Goal: Information Seeking & Learning: Check status

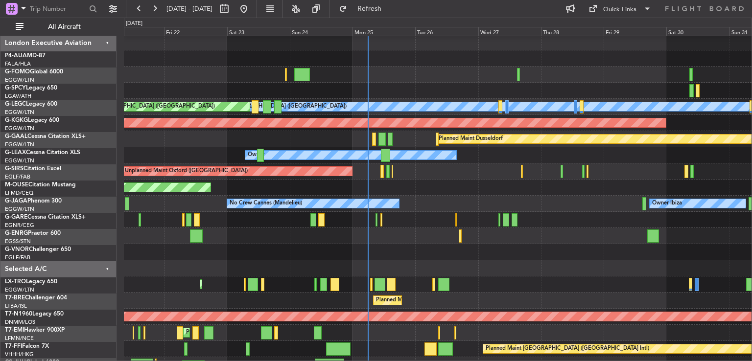
scroll to position [2, 0]
click at [551, 197] on div "Owner Ibiza No Crew Cannes (Mandelieu)" at bounding box center [438, 204] width 628 height 16
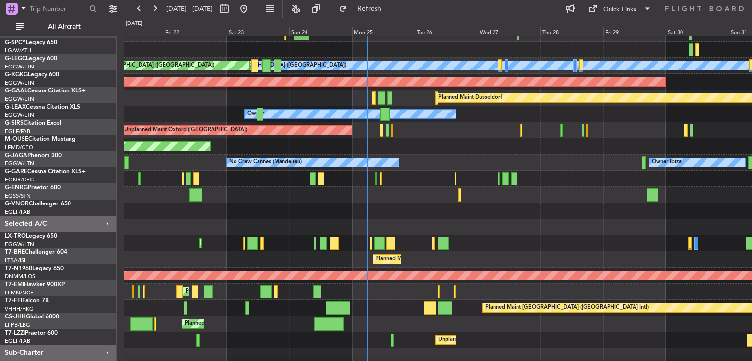
scroll to position [62, 0]
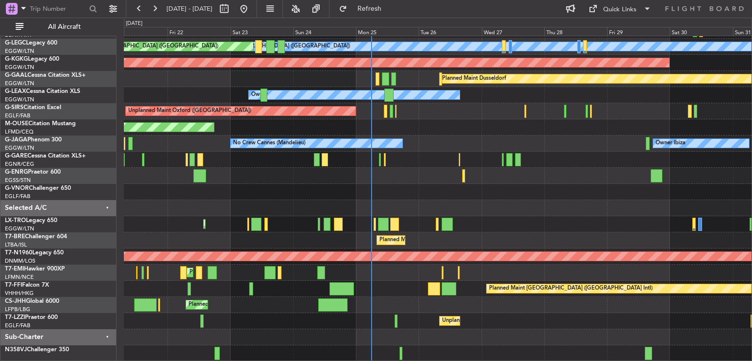
click at [416, 234] on div "Planned Maint Warsaw ([GEOGRAPHIC_DATA])" at bounding box center [438, 241] width 628 height 16
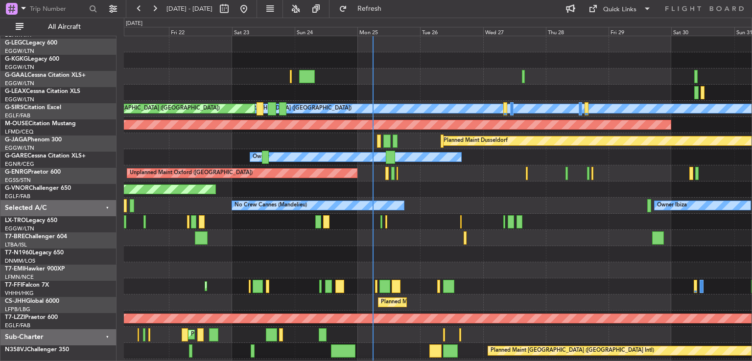
scroll to position [0, 0]
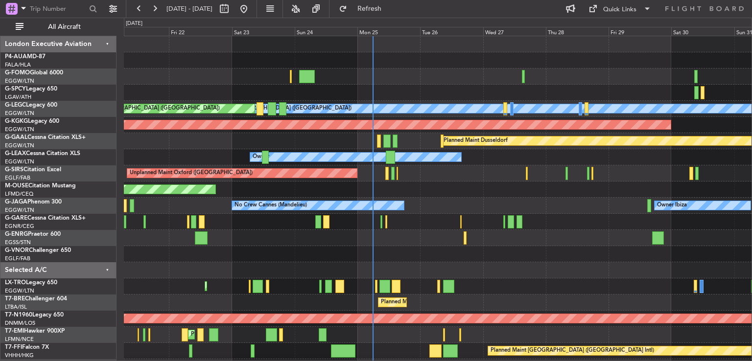
click at [448, 235] on div "A/C Unavailable London (Luton) Planned Maint London (Luton) AOG Maint Istanbul …" at bounding box center [438, 230] width 628 height 388
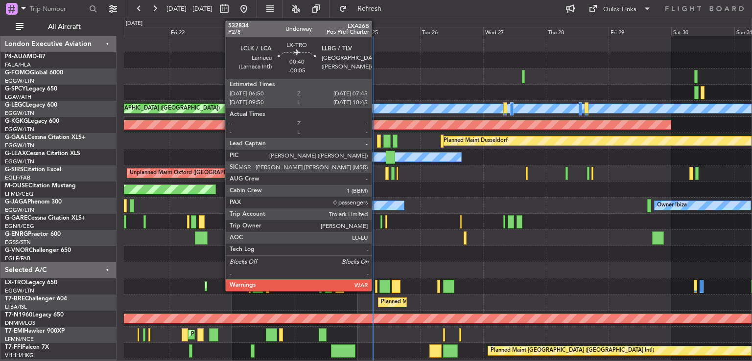
click at [376, 288] on div at bounding box center [376, 286] width 2 height 13
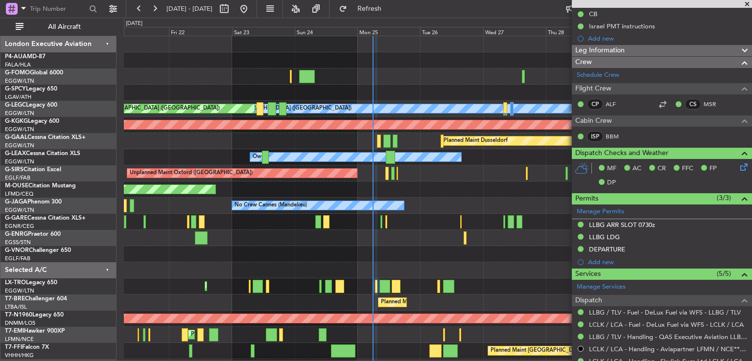
scroll to position [103, 0]
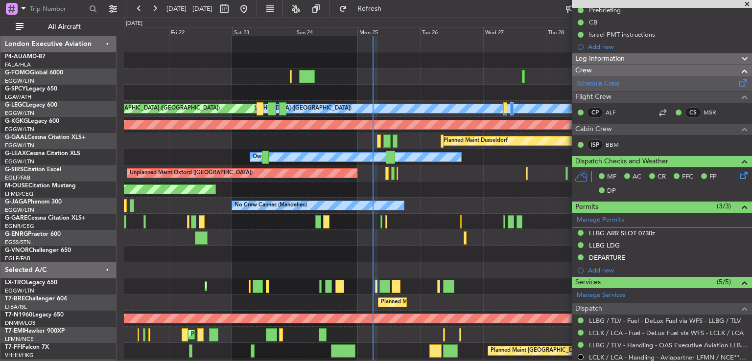
click at [612, 87] on link "Schedule Crew" at bounding box center [598, 84] width 43 height 10
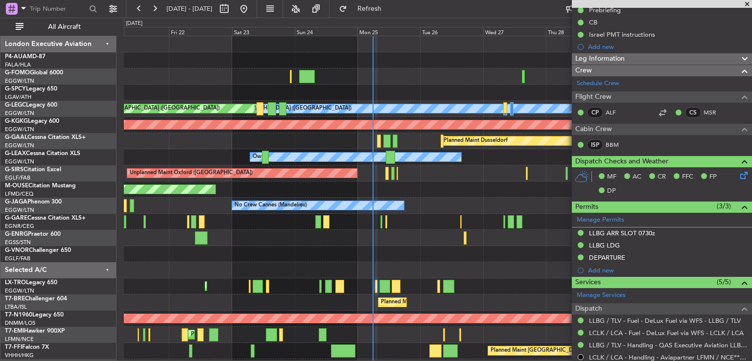
click at [746, 4] on span at bounding box center [747, 4] width 10 height 9
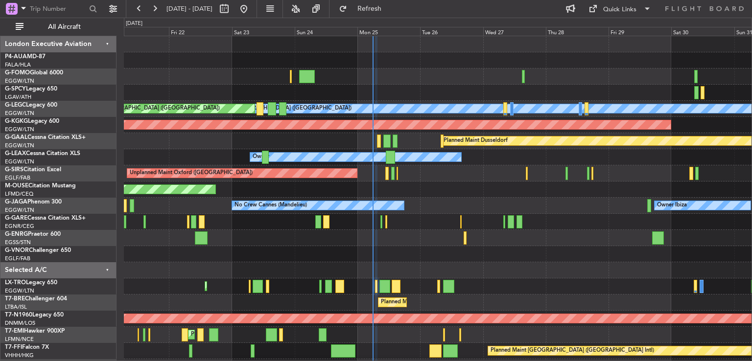
scroll to position [0, 0]
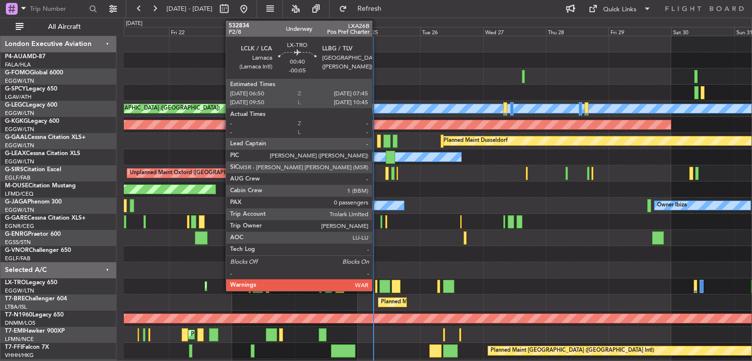
click at [377, 290] on div at bounding box center [376, 286] width 2 height 13
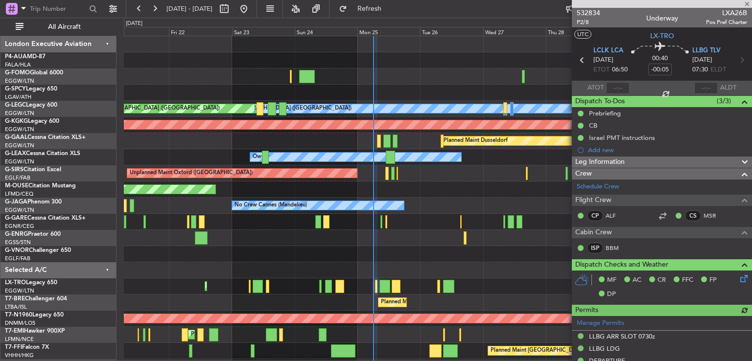
click at [747, 5] on div at bounding box center [662, 4] width 180 height 8
click at [746, 1] on span at bounding box center [747, 4] width 10 height 9
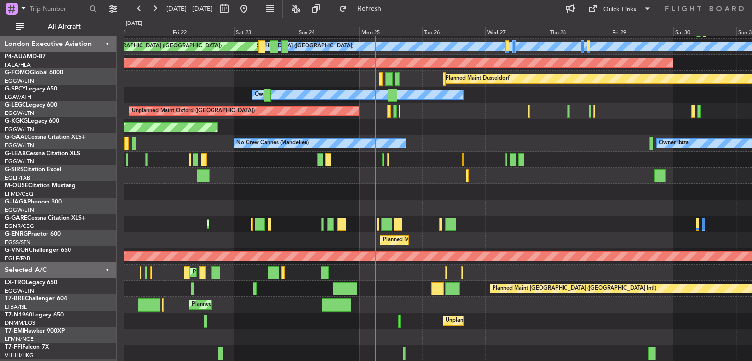
click at [490, 172] on div "A/C Unavailable London (Luton) Planned Maint London (Luton) AOG Maint Istanbul …" at bounding box center [438, 168] width 628 height 388
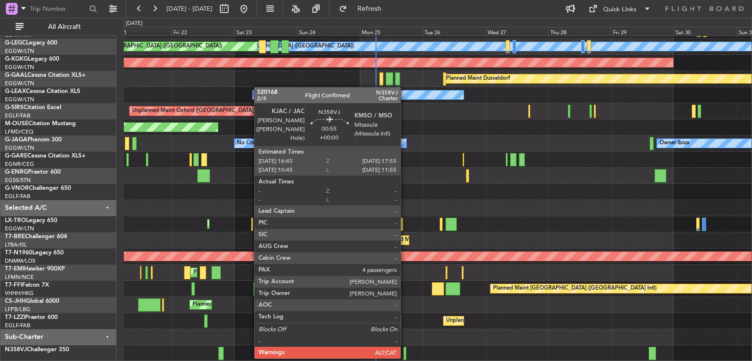
click at [405, 357] on div at bounding box center [404, 353] width 3 height 13
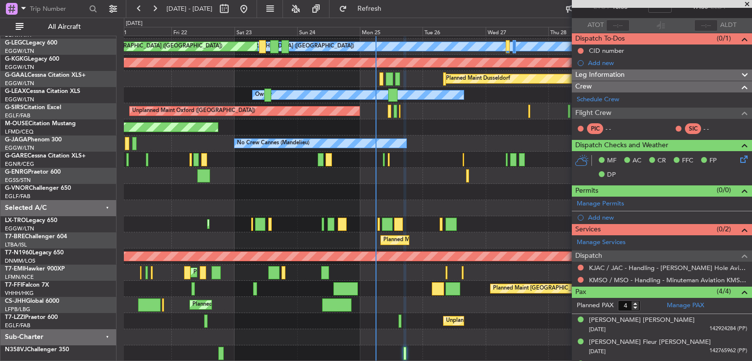
scroll to position [0, 0]
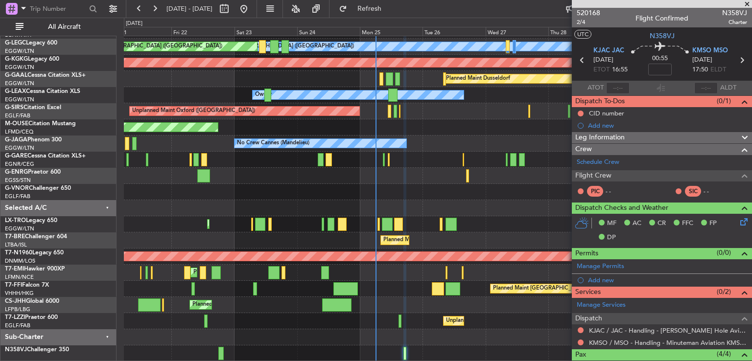
click at [746, 3] on span at bounding box center [747, 4] width 10 height 9
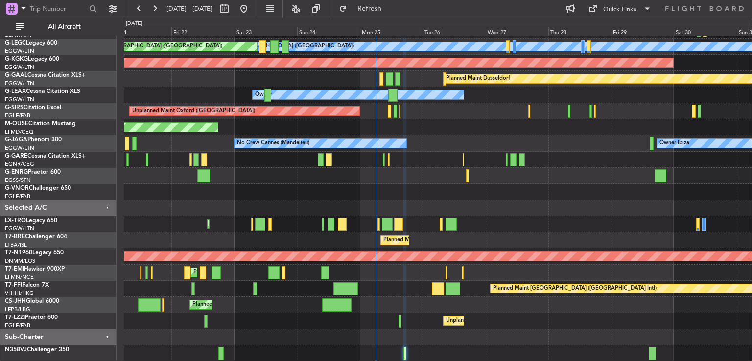
type input "0"
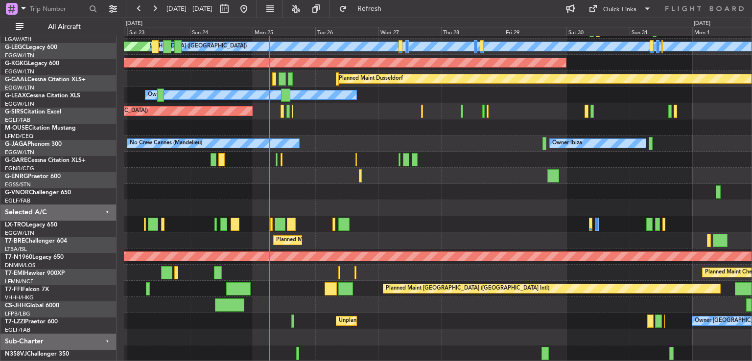
scroll to position [62, 0]
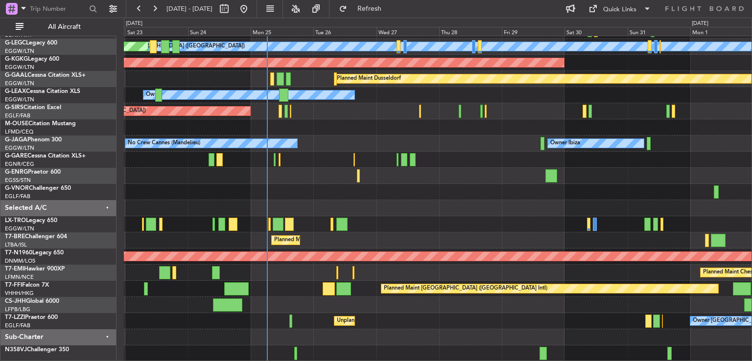
click at [438, 270] on div "Planned Maint [PERSON_NAME] Planned Maint [PERSON_NAME]" at bounding box center [438, 273] width 628 height 16
click at [252, 13] on button at bounding box center [244, 9] width 16 height 16
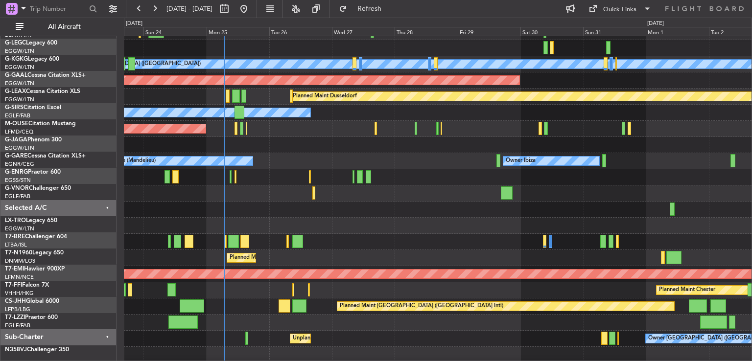
scroll to position [43, 0]
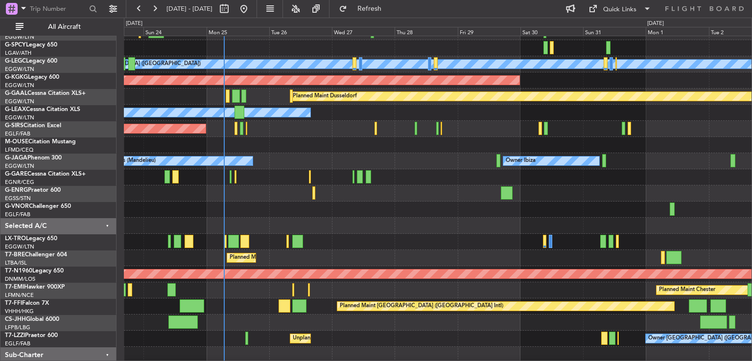
click at [372, 279] on div "Planned Maint [GEOGRAPHIC_DATA] ([GEOGRAPHIC_DATA])" at bounding box center [127, 274] width 1261 height 9
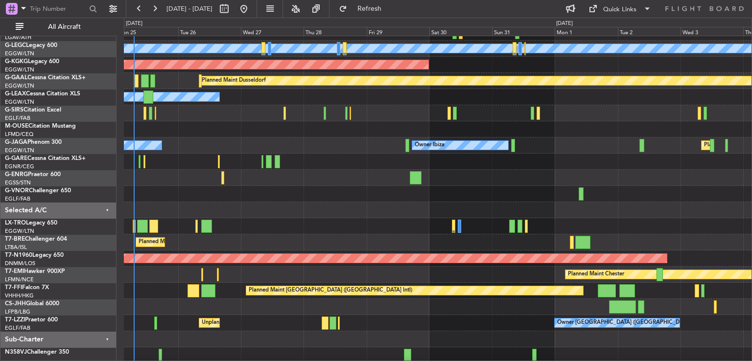
scroll to position [59, 0]
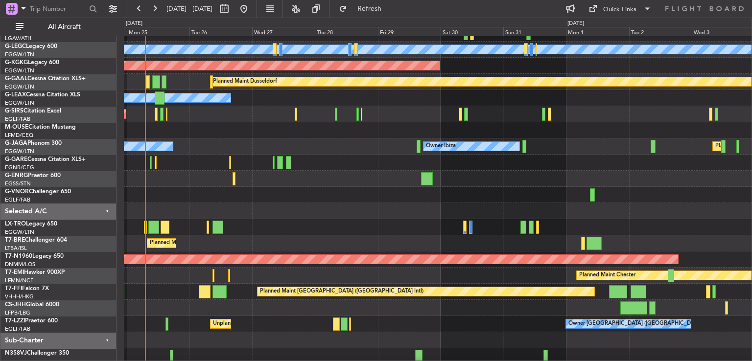
click at [460, 313] on div "Planned Maint [GEOGRAPHIC_DATA] ([GEOGRAPHIC_DATA])" at bounding box center [438, 308] width 628 height 16
click at [378, 12] on button "Refresh" at bounding box center [363, 9] width 59 height 16
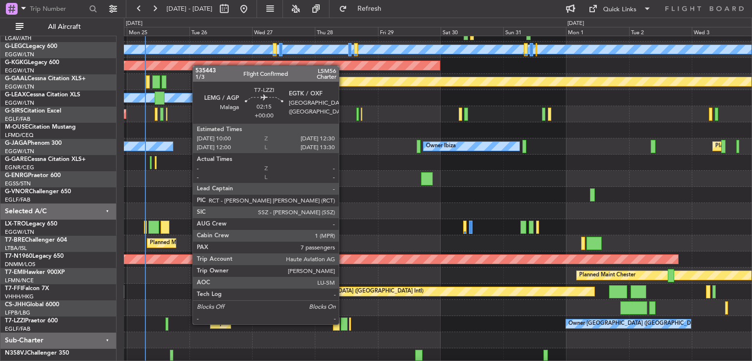
click at [343, 324] on div at bounding box center [344, 324] width 7 height 13
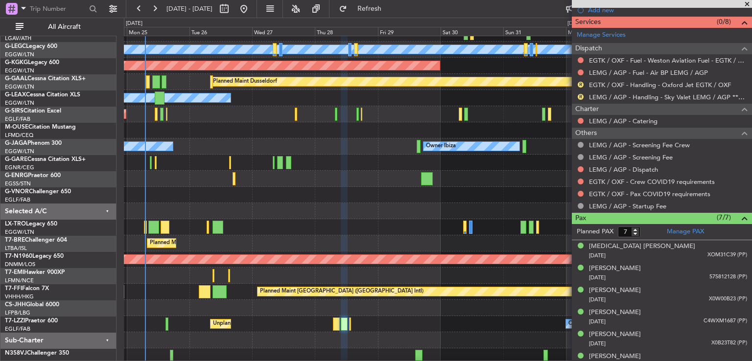
scroll to position [0, 0]
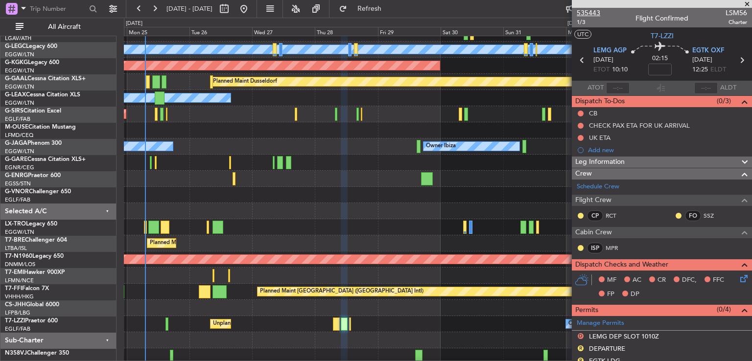
click at [593, 10] on span "535443" at bounding box center [589, 13] width 24 height 10
click at [593, 13] on span "535443" at bounding box center [589, 13] width 24 height 10
click at [746, 3] on span at bounding box center [747, 4] width 10 height 9
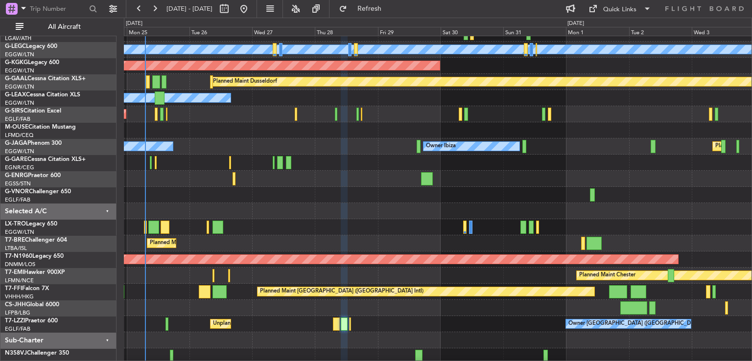
type input "0"
click at [265, 284] on div "Planned Maint Chester" at bounding box center [438, 276] width 628 height 16
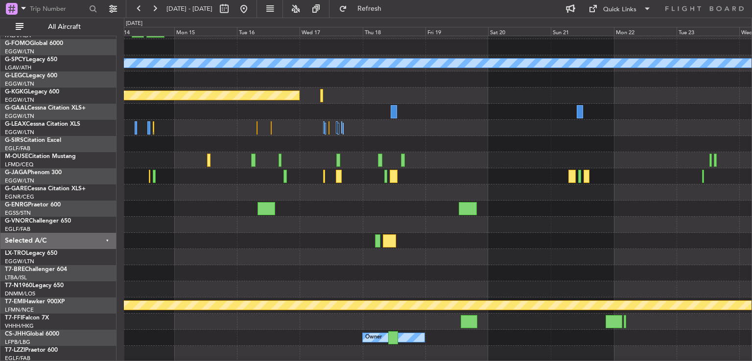
scroll to position [53, 0]
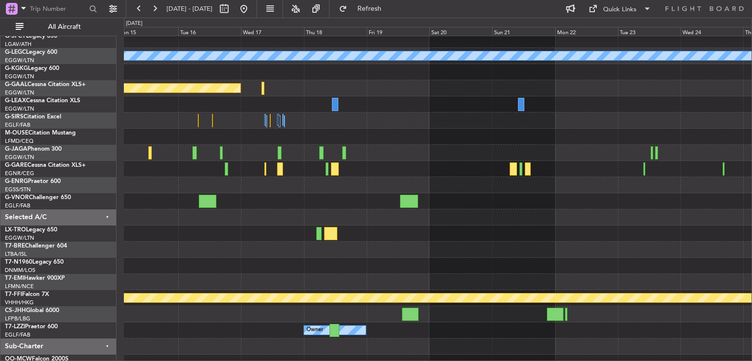
click at [299, 266] on div at bounding box center [438, 266] width 628 height 16
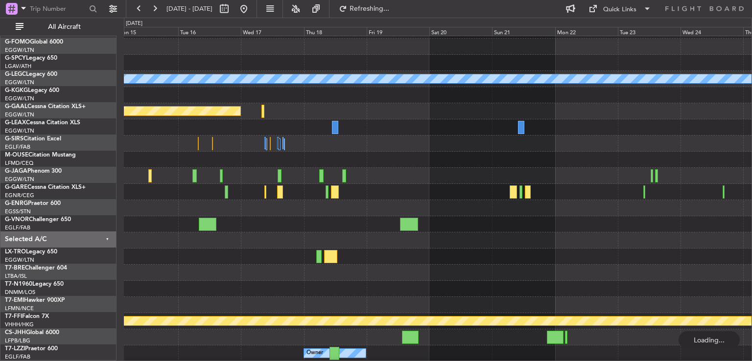
scroll to position [29, 0]
click at [252, 13] on button at bounding box center [244, 9] width 16 height 16
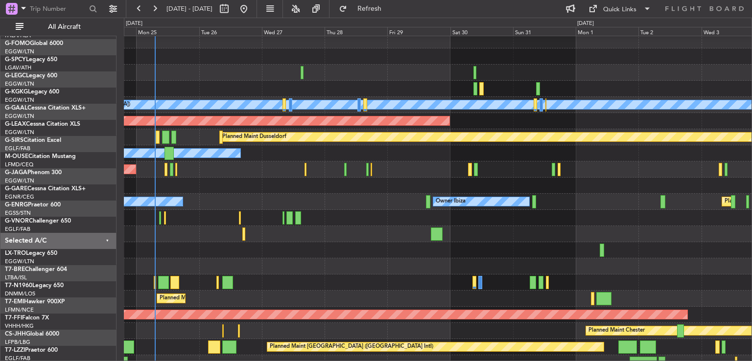
scroll to position [4, 0]
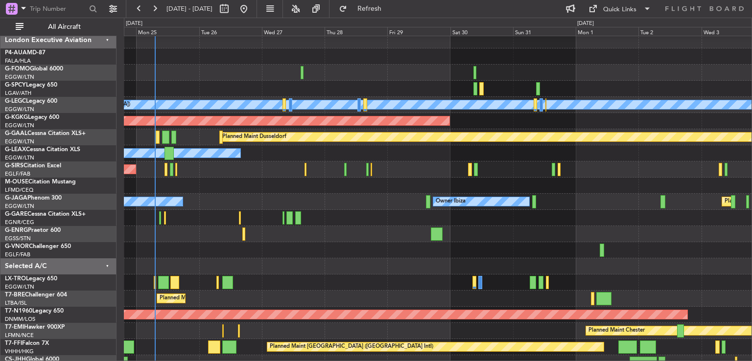
click at [266, 266] on div at bounding box center [438, 267] width 628 height 16
click at [158, 14] on button at bounding box center [155, 9] width 16 height 16
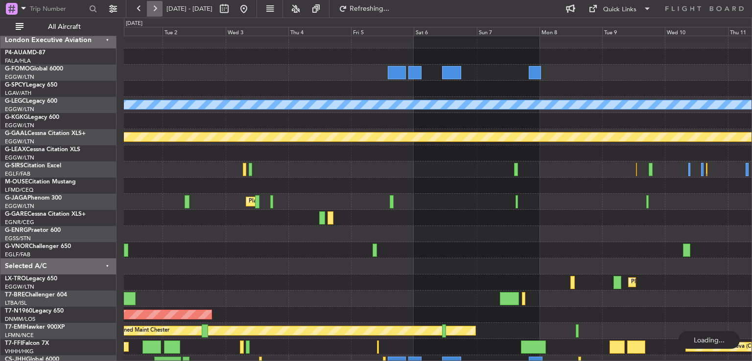
click at [158, 14] on button at bounding box center [155, 9] width 16 height 16
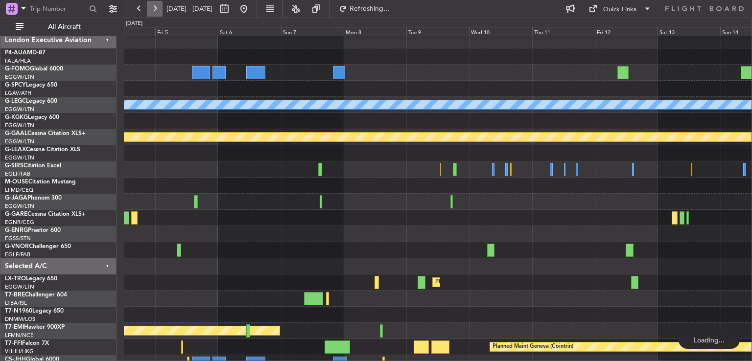
click at [158, 14] on button at bounding box center [155, 9] width 16 height 16
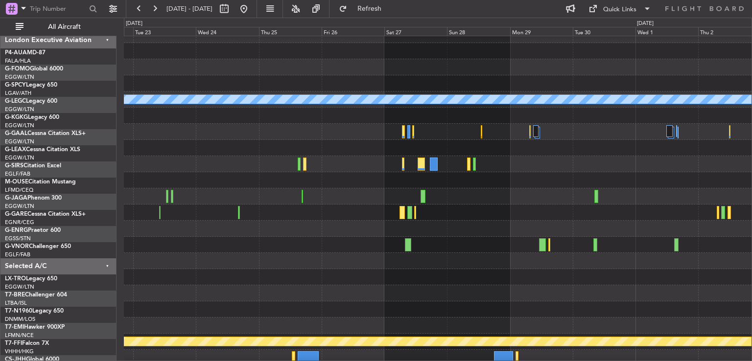
scroll to position [10, 0]
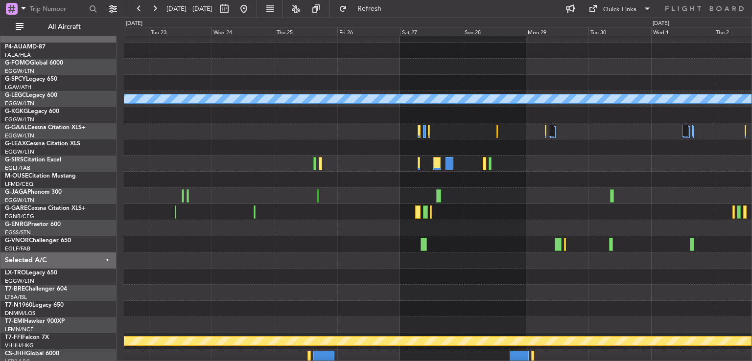
click at [320, 246] on div at bounding box center [438, 244] width 628 height 16
click at [136, 11] on button at bounding box center [139, 9] width 16 height 16
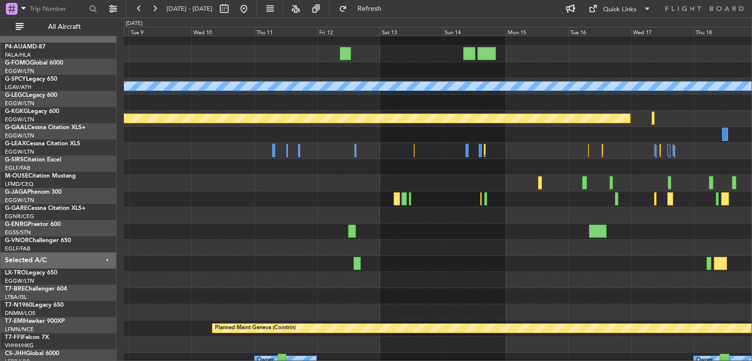
click at [448, 181] on div at bounding box center [438, 183] width 628 height 16
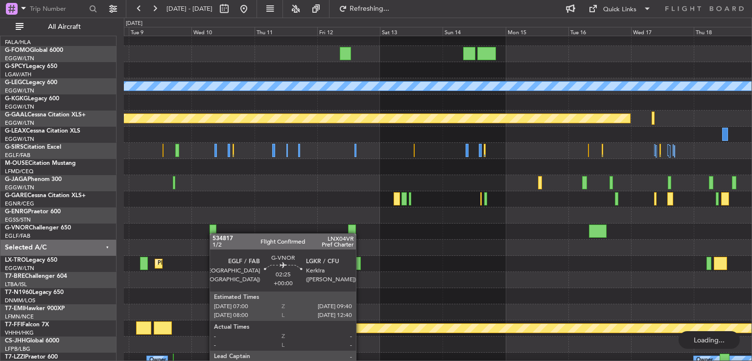
scroll to position [29, 0]
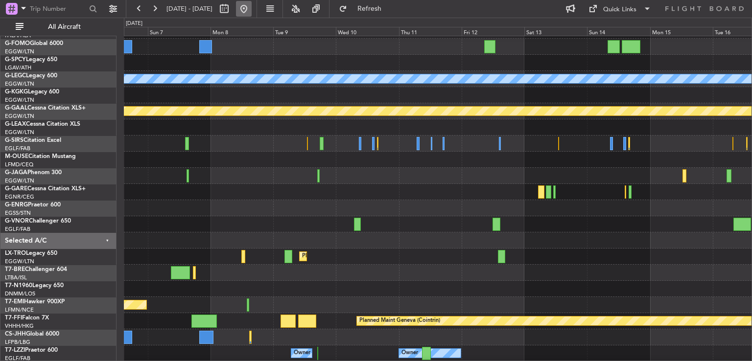
click at [252, 9] on button at bounding box center [244, 9] width 16 height 16
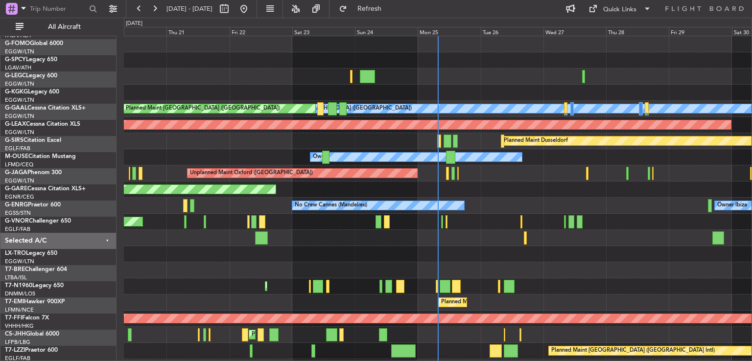
scroll to position [0, 0]
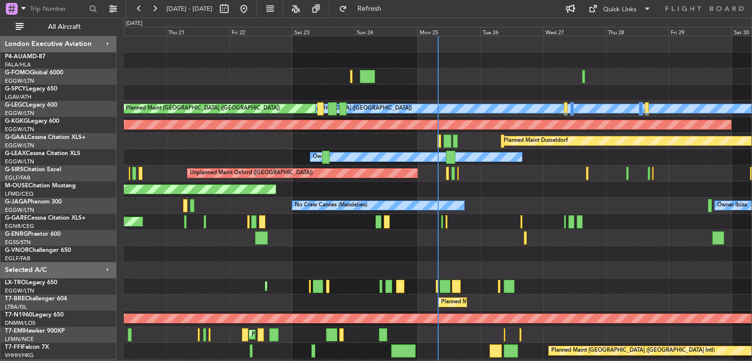
click at [461, 194] on div "A/C Unavailable London (Luton) Planned Maint London (Luton) AOG Maint Istanbul …" at bounding box center [438, 230] width 628 height 388
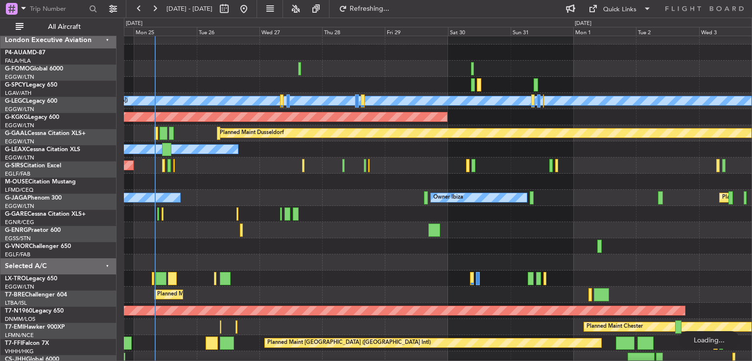
scroll to position [8, 0]
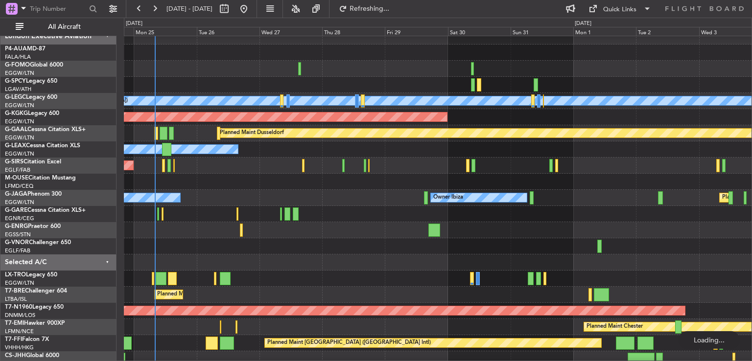
click at [292, 258] on div at bounding box center [438, 263] width 628 height 16
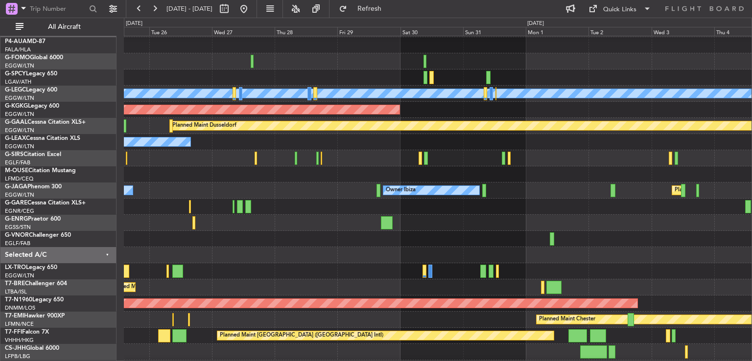
scroll to position [16, 0]
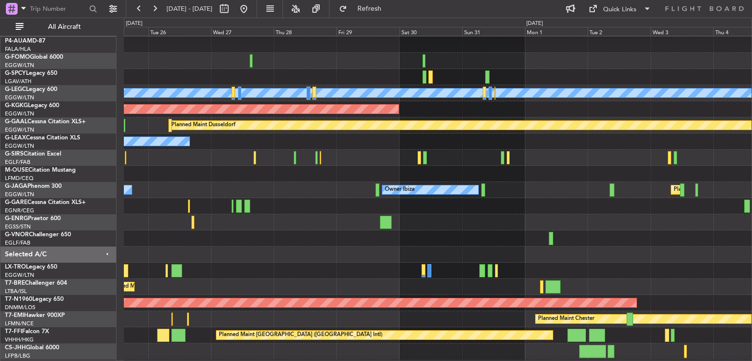
click at [138, 263] on div at bounding box center [438, 255] width 628 height 16
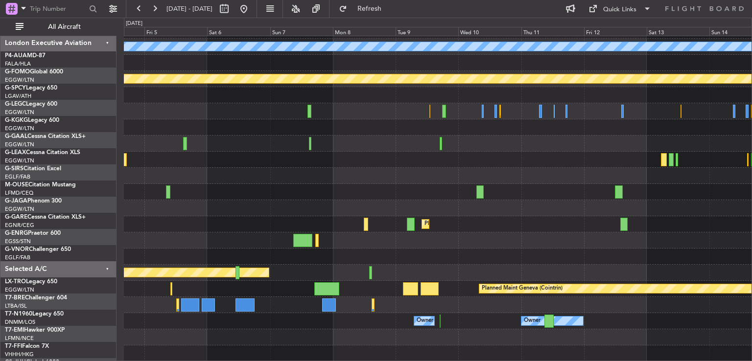
scroll to position [62, 0]
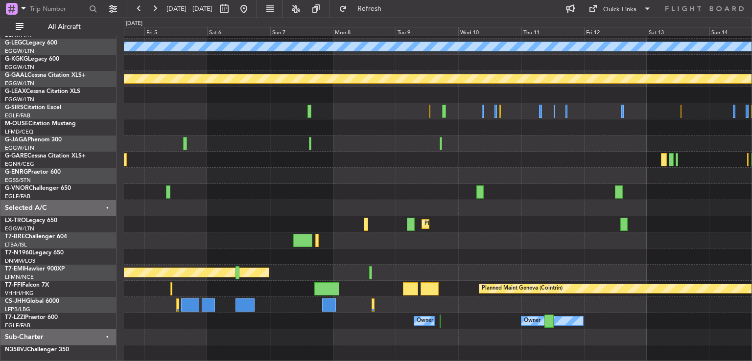
click at [174, 170] on div "A/C Unavailable London (Luton) Planned Maint Dusseldorf Planned Maint London (L…" at bounding box center [438, 168] width 628 height 388
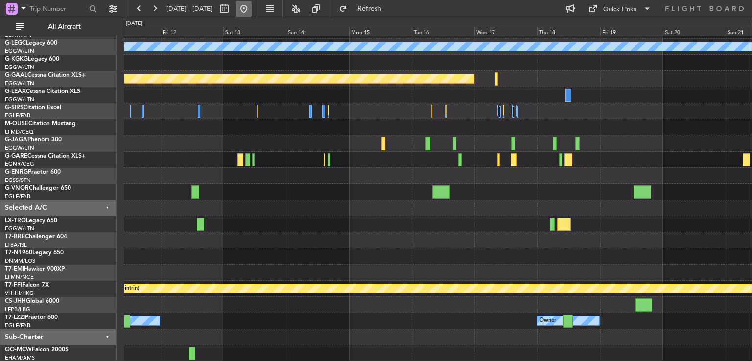
click at [252, 12] on button at bounding box center [244, 9] width 16 height 16
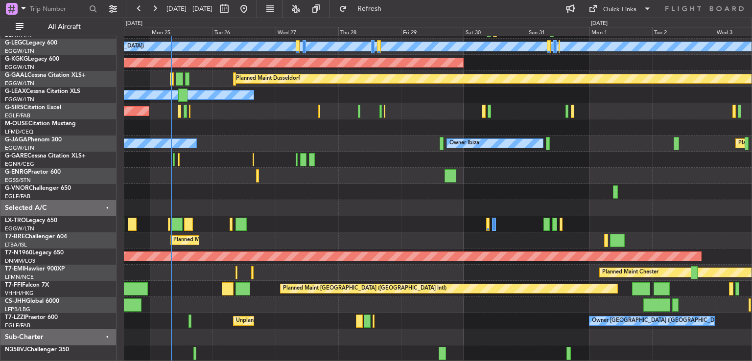
click at [329, 250] on div "Planned Maint [GEOGRAPHIC_DATA] ([GEOGRAPHIC_DATA])" at bounding box center [438, 257] width 628 height 16
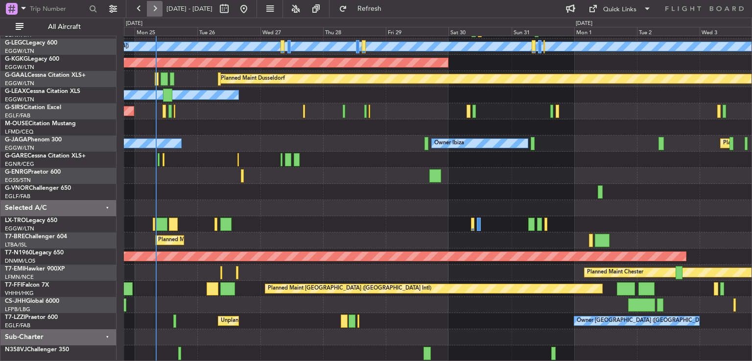
click at [152, 5] on button at bounding box center [155, 9] width 16 height 16
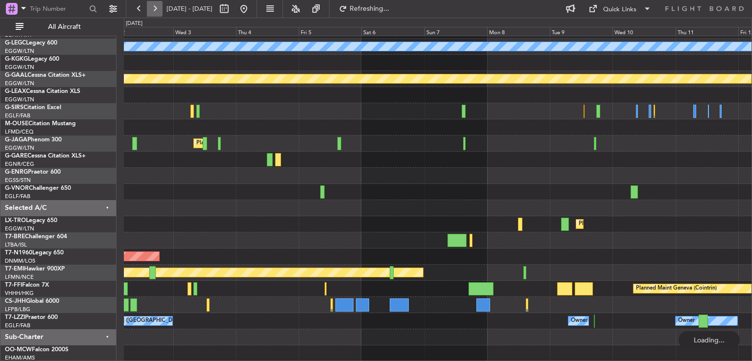
click at [152, 5] on button at bounding box center [155, 9] width 16 height 16
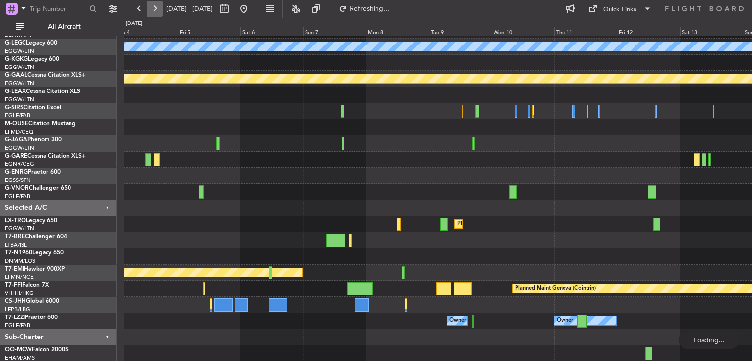
scroll to position [29, 0]
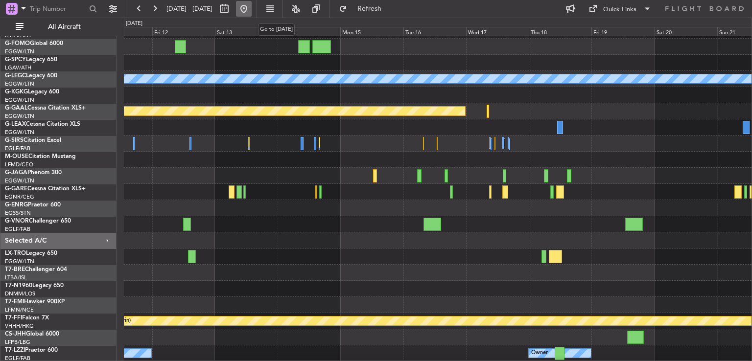
click at [252, 8] on button at bounding box center [244, 9] width 16 height 16
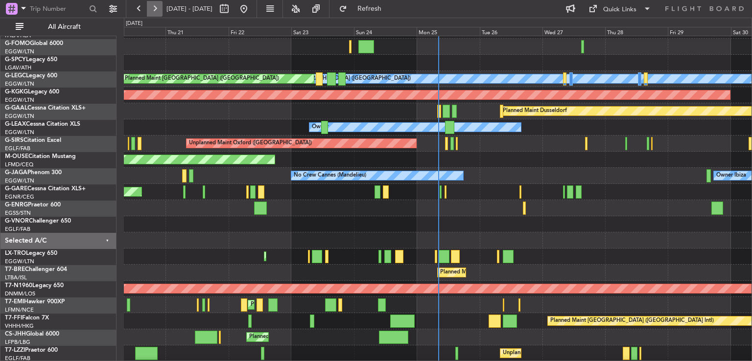
click at [157, 8] on button at bounding box center [155, 9] width 16 height 16
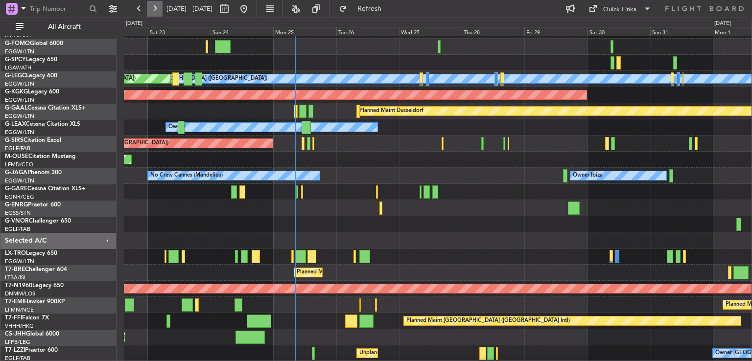
click at [157, 8] on button at bounding box center [155, 9] width 16 height 16
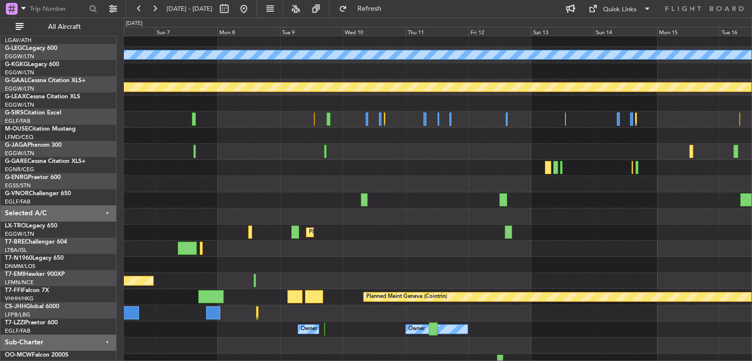
scroll to position [50, 0]
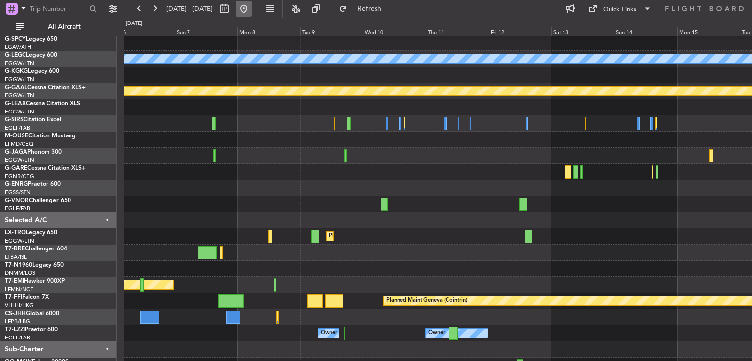
click at [252, 10] on button at bounding box center [244, 9] width 16 height 16
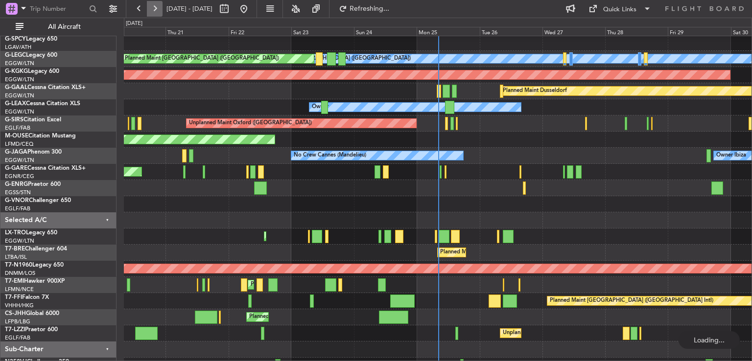
click at [152, 8] on button at bounding box center [155, 9] width 16 height 16
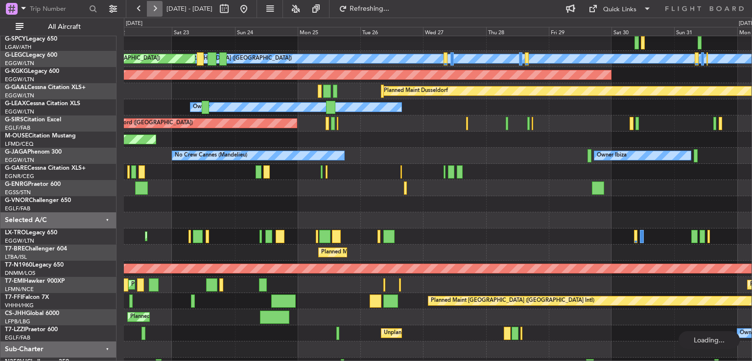
click at [152, 8] on button at bounding box center [155, 9] width 16 height 16
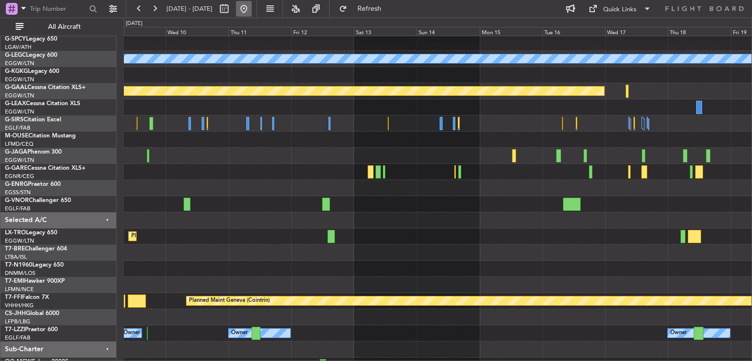
click at [252, 2] on button at bounding box center [244, 9] width 16 height 16
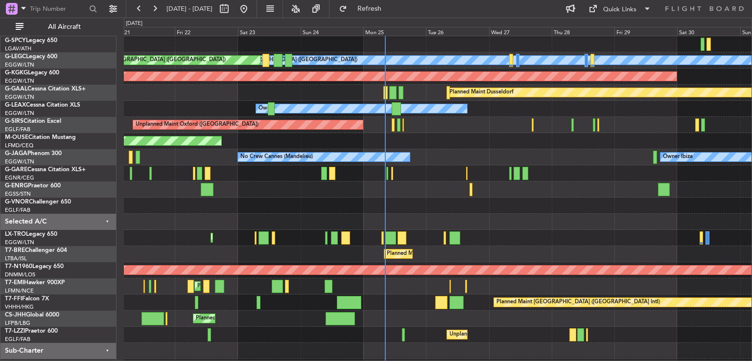
click at [544, 212] on div "Planned Maint London ([GEOGRAPHIC_DATA])" at bounding box center [438, 206] width 628 height 16
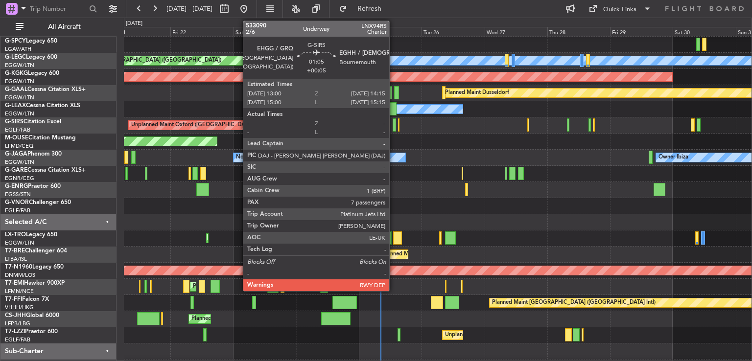
click at [394, 125] on div at bounding box center [394, 124] width 3 height 13
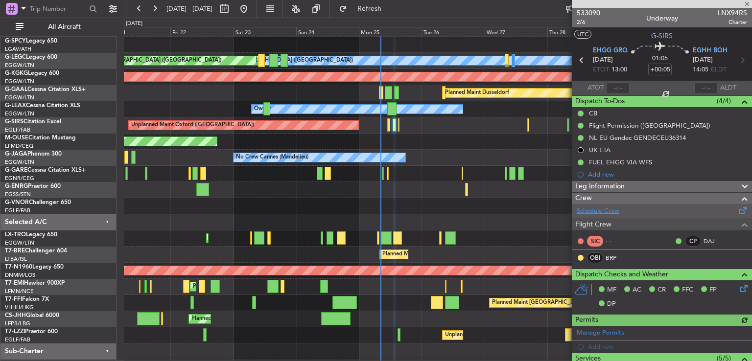
click at [596, 210] on link "Schedule Crew" at bounding box center [598, 212] width 43 height 10
click at [603, 208] on link "Schedule Crew" at bounding box center [598, 212] width 43 height 10
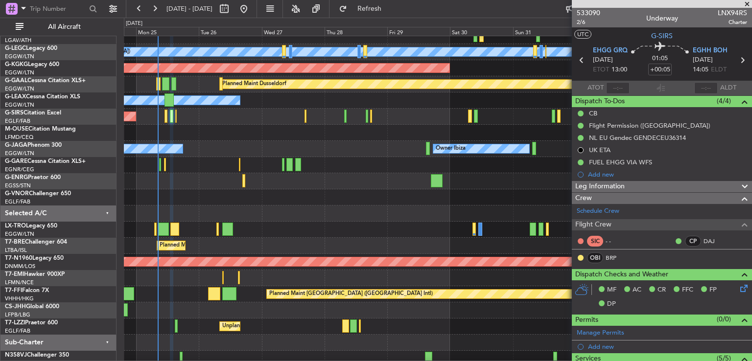
click at [301, 153] on div "Owner Ibiza No Crew Cannes (Mandelieu) Planned Maint London (Luton)" at bounding box center [438, 149] width 628 height 16
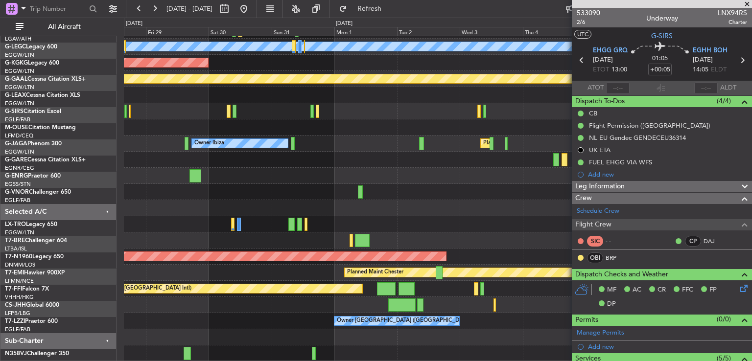
scroll to position [62, 0]
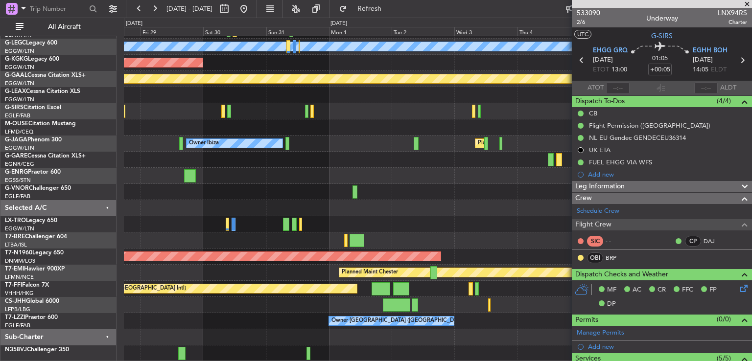
click at [250, 227] on div "A/C Unavailable London (Luton) AOG Maint Istanbul (Ataturk) Planned Maint Dusse…" at bounding box center [438, 168] width 628 height 388
click at [748, 2] on span at bounding box center [747, 4] width 10 height 9
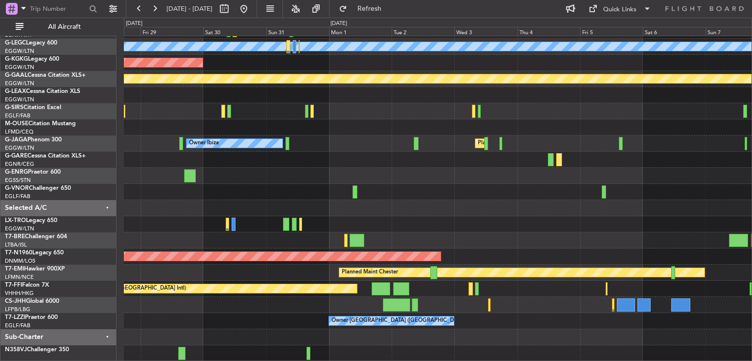
type input "0"
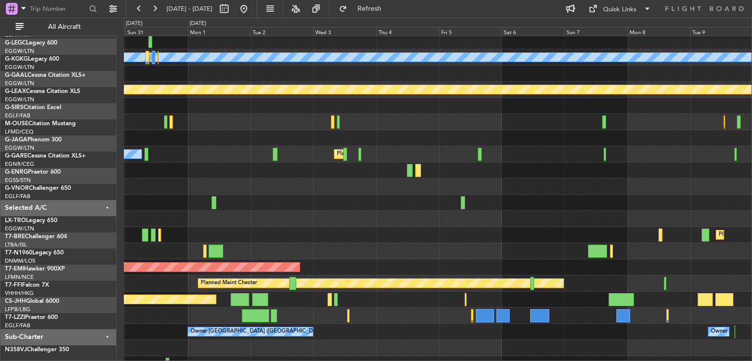
scroll to position [52, 0]
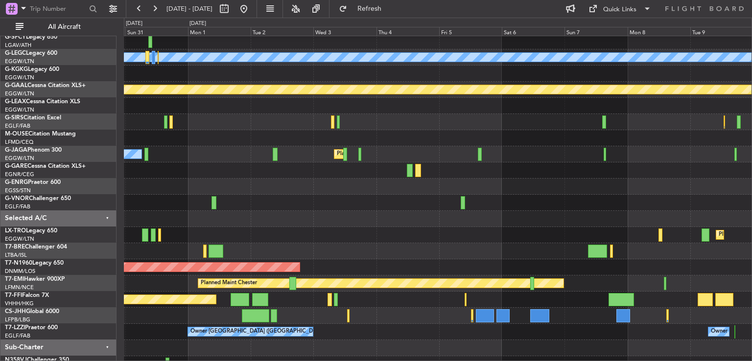
click at [336, 181] on div at bounding box center [438, 187] width 628 height 16
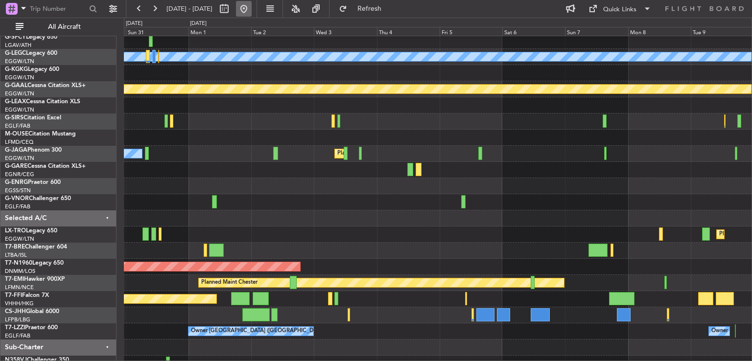
click at [252, 10] on button at bounding box center [244, 9] width 16 height 16
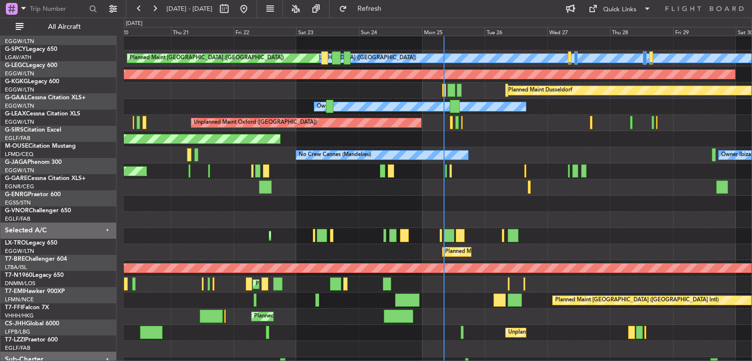
scroll to position [62, 0]
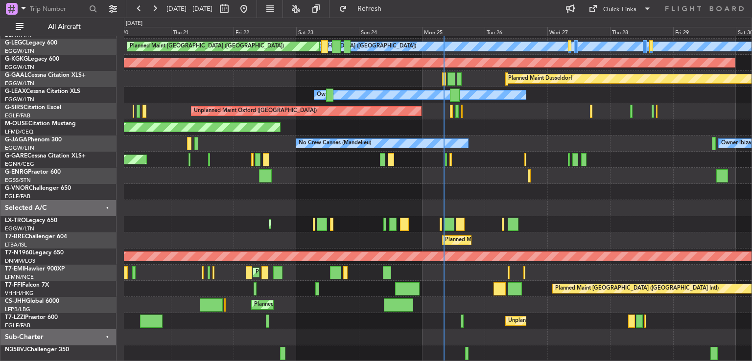
click at [586, 241] on div "Planned Maint Warsaw ([GEOGRAPHIC_DATA])" at bounding box center [438, 241] width 628 height 16
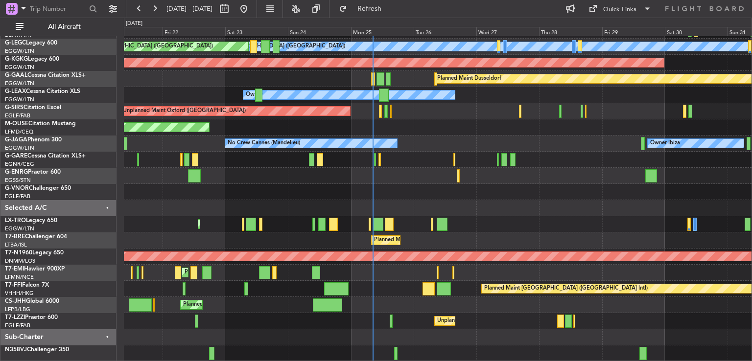
click at [284, 231] on div "A/C Unavailable London (Luton) Planned Maint London (Luton) AOG Maint Istanbul …" at bounding box center [438, 168] width 628 height 388
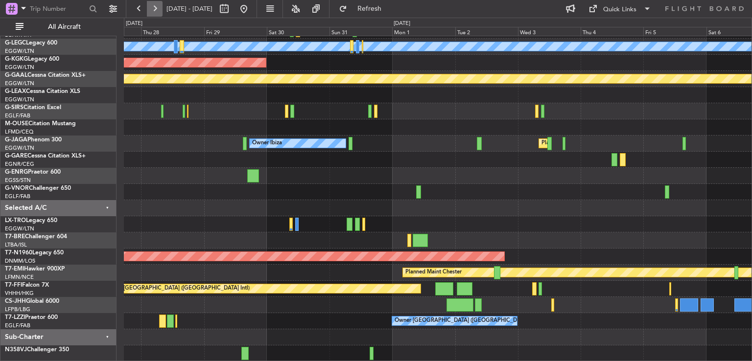
click at [159, 12] on button at bounding box center [155, 9] width 16 height 16
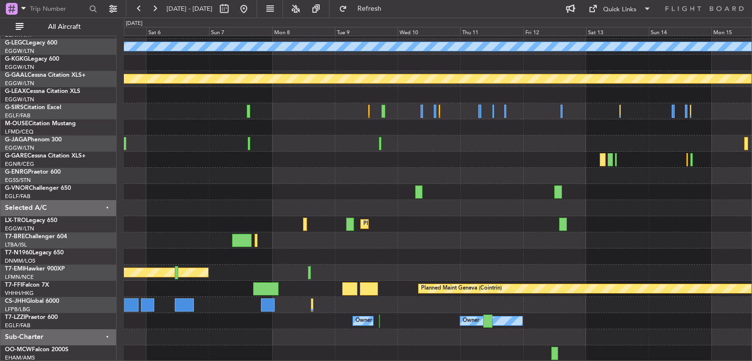
scroll to position [61, 0]
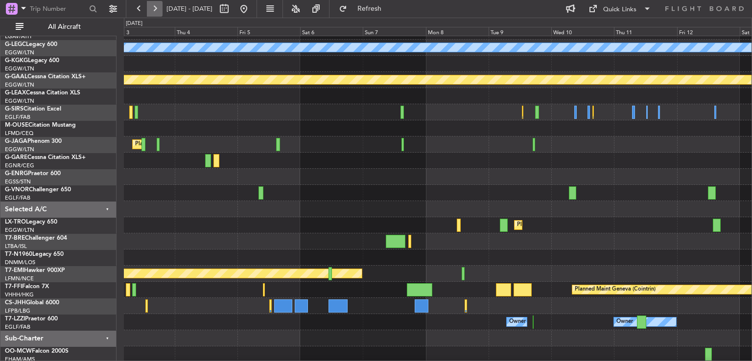
click at [155, 10] on button at bounding box center [155, 9] width 16 height 16
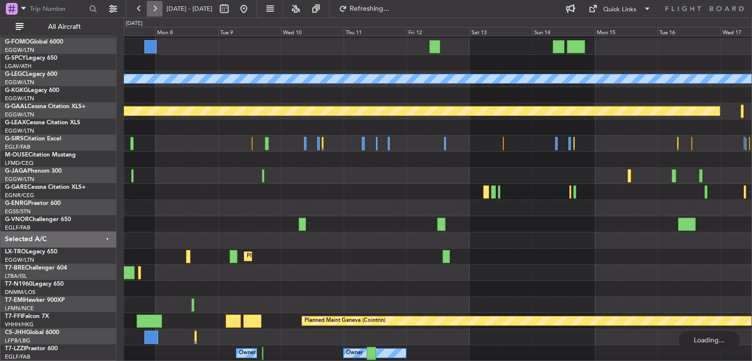
scroll to position [29, 0]
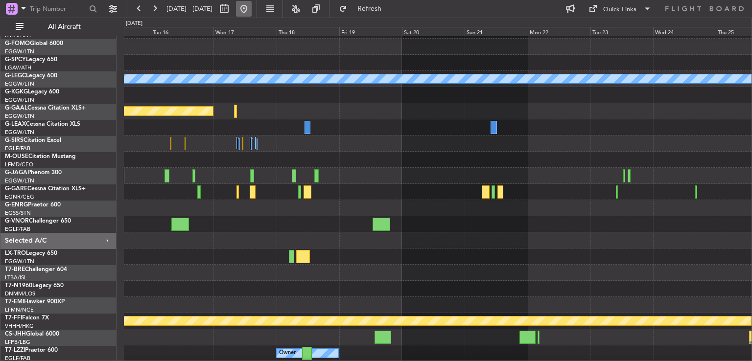
click at [252, 12] on button at bounding box center [244, 9] width 16 height 16
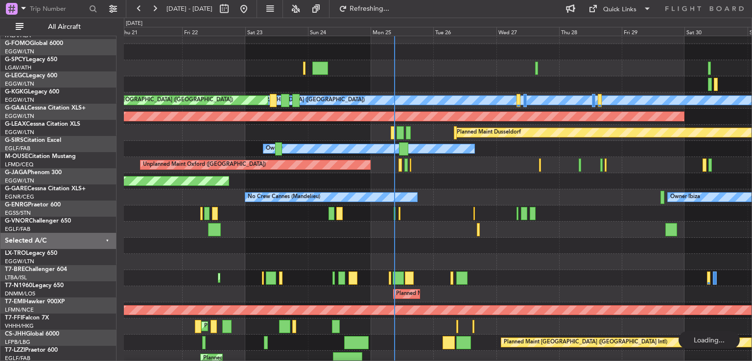
scroll to position [0, 0]
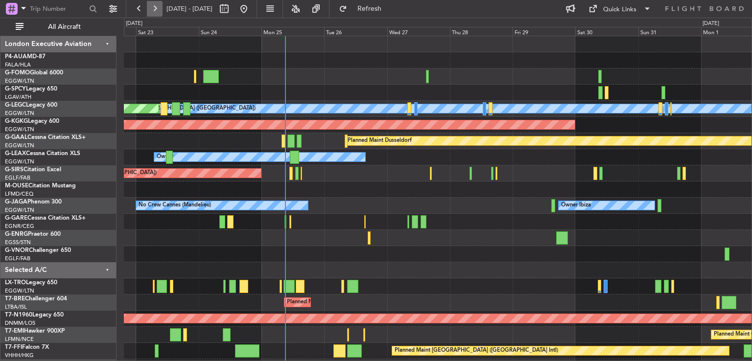
click at [157, 11] on button at bounding box center [155, 9] width 16 height 16
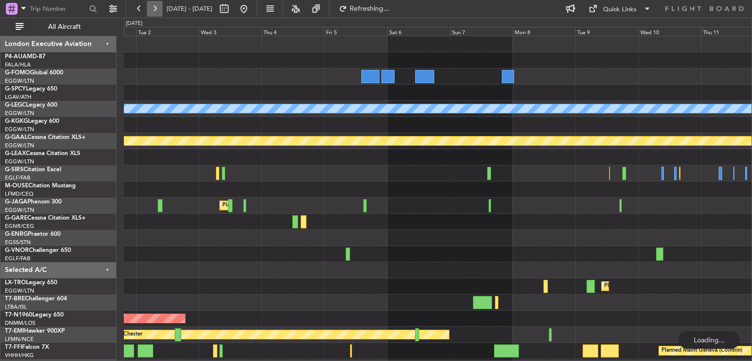
click at [157, 11] on button at bounding box center [155, 9] width 16 height 16
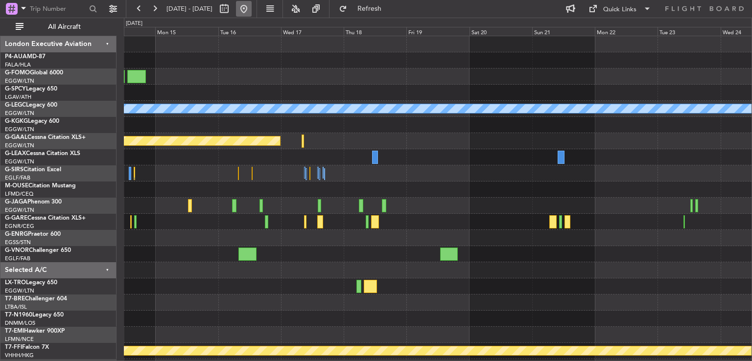
click at [252, 2] on button at bounding box center [244, 9] width 16 height 16
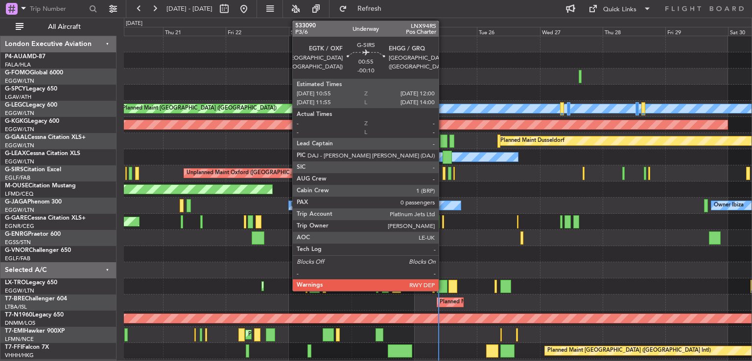
click at [443, 175] on div at bounding box center [444, 173] width 3 height 13
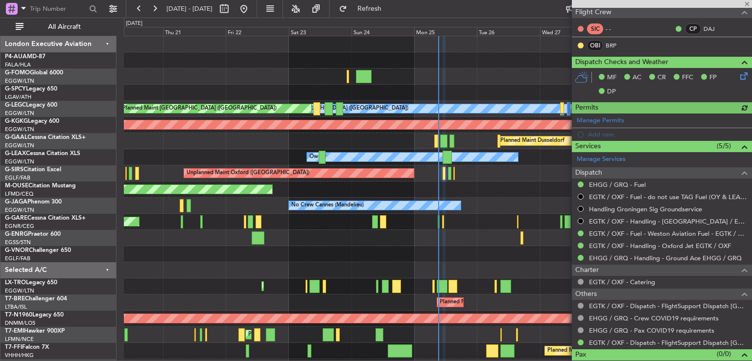
scroll to position [226, 0]
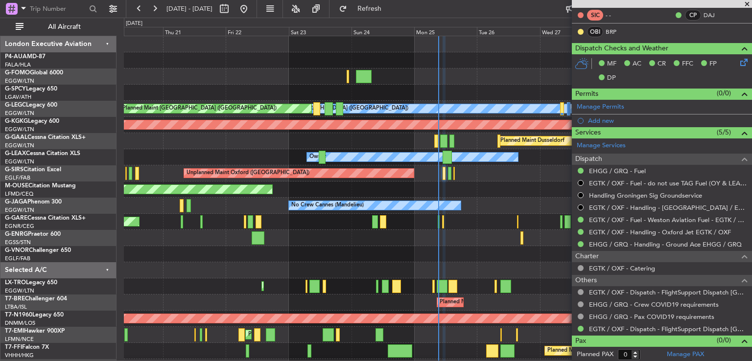
click at [748, 4] on span at bounding box center [747, 4] width 10 height 9
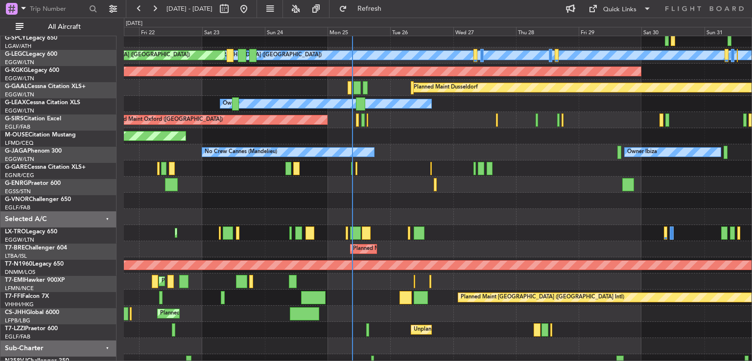
scroll to position [62, 0]
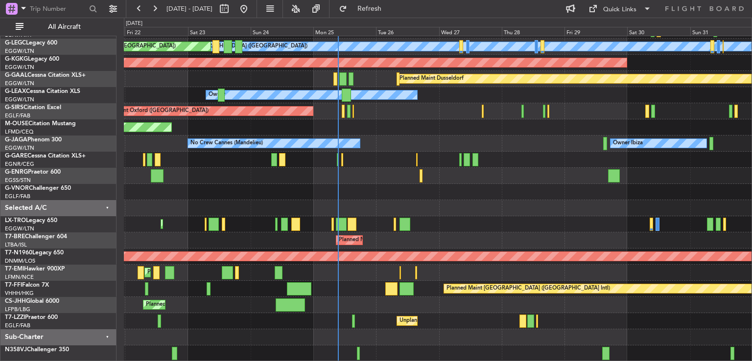
click at [446, 212] on div "A/C Unavailable London (Luton) Planned Maint London (Luton) AOG Maint Istanbul …" at bounding box center [438, 168] width 628 height 388
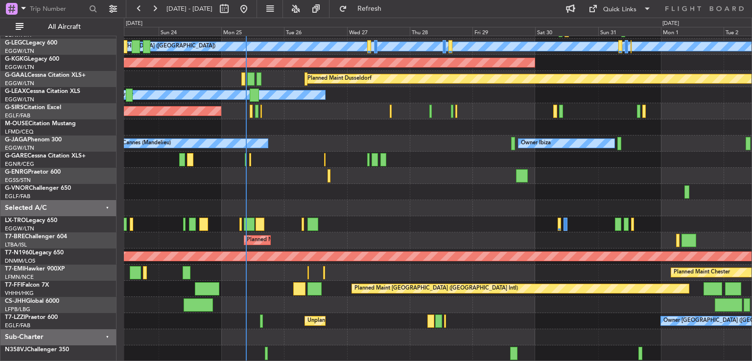
click at [391, 206] on div at bounding box center [438, 208] width 628 height 16
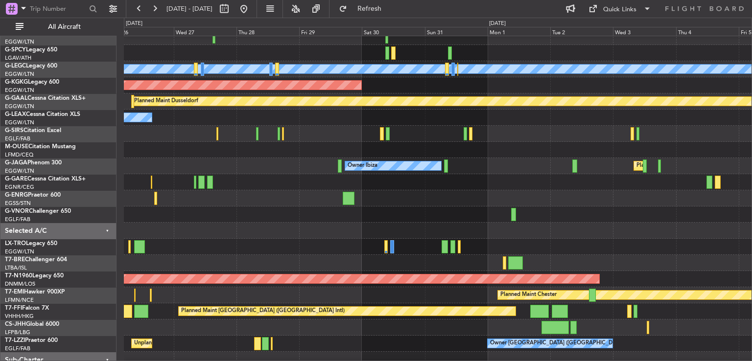
scroll to position [39, 0]
click at [300, 263] on div "Planned Maint Warsaw ([GEOGRAPHIC_DATA])" at bounding box center [438, 263] width 628 height 16
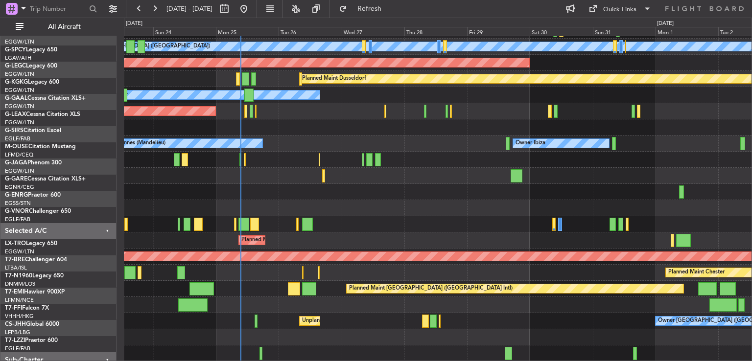
scroll to position [62, 0]
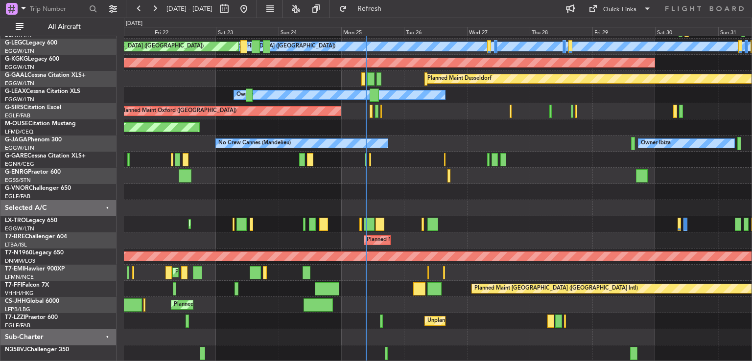
click at [619, 202] on div "A/C Unavailable London (Luton) Planned Maint London (Luton) AOG Maint Istanbul …" at bounding box center [438, 168] width 628 height 388
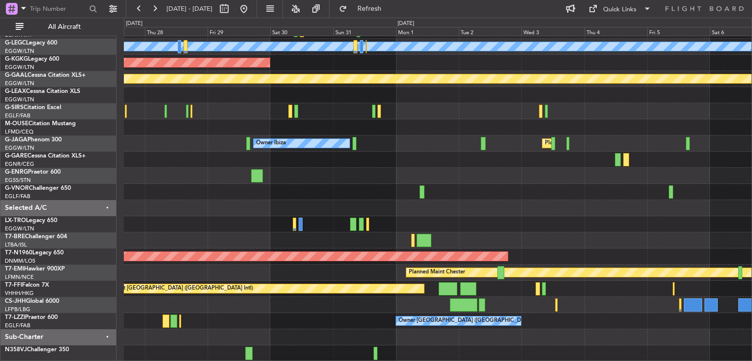
click at [61, 231] on div "A/C Unavailable London (Luton) AOG Maint Istanbul (Ataturk) Planned Maint Dusse…" at bounding box center [376, 190] width 752 height 344
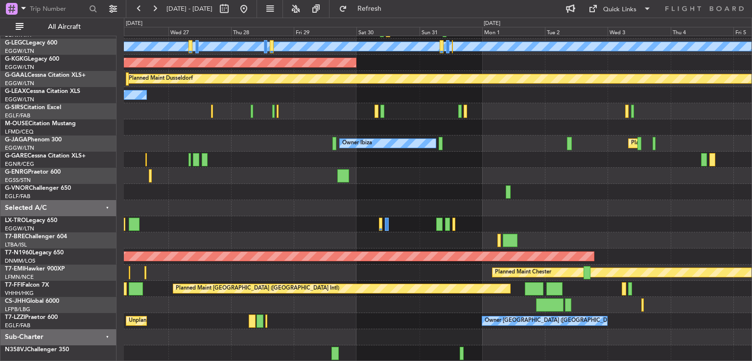
click at [334, 235] on div "Planned Maint Warsaw ([GEOGRAPHIC_DATA])" at bounding box center [438, 241] width 628 height 16
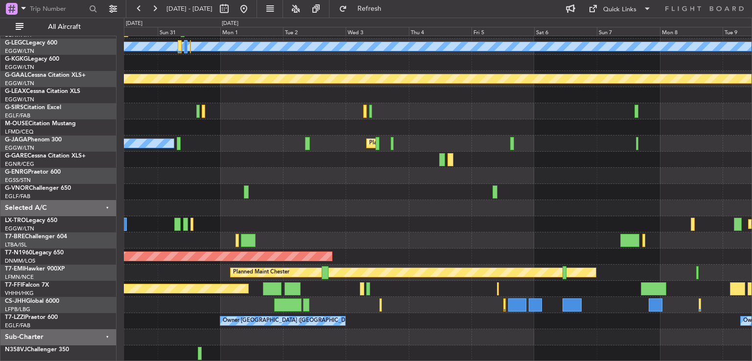
click at [143, 244] on div "A/C Unavailable London (Luton) AOG Maint Istanbul (Ataturk) Planned Maint Dusse…" at bounding box center [438, 168] width 628 height 388
click at [153, 11] on button at bounding box center [155, 9] width 16 height 16
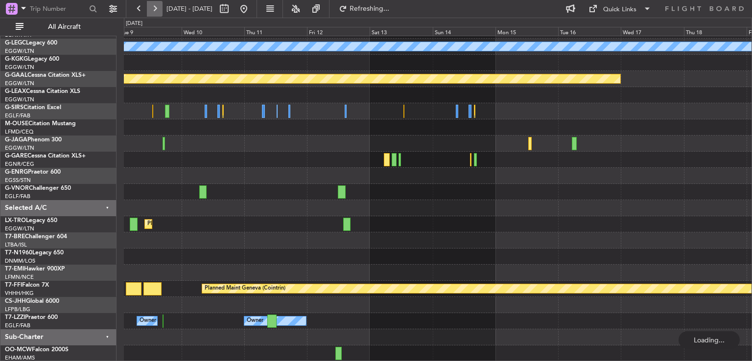
click at [153, 11] on button at bounding box center [155, 9] width 16 height 16
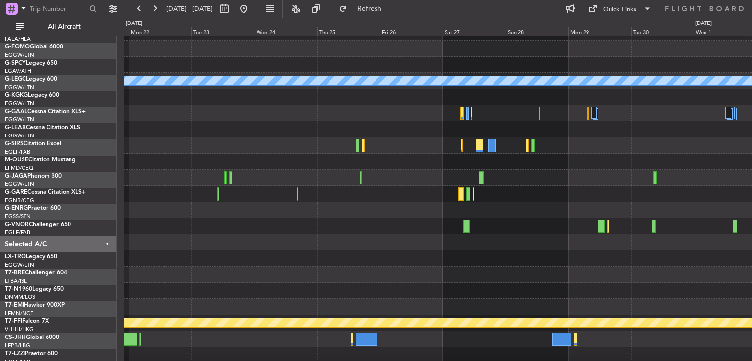
scroll to position [27, 0]
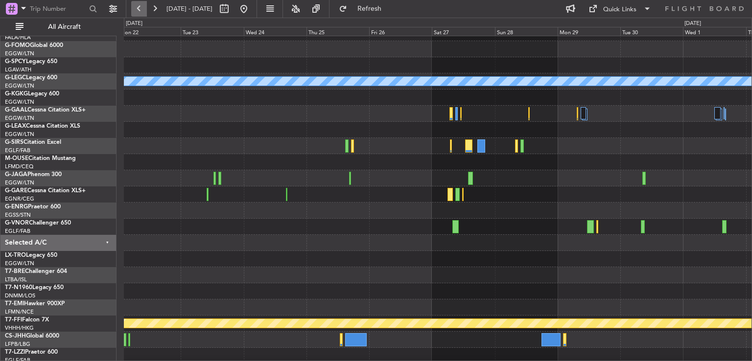
click at [138, 10] on button at bounding box center [139, 9] width 16 height 16
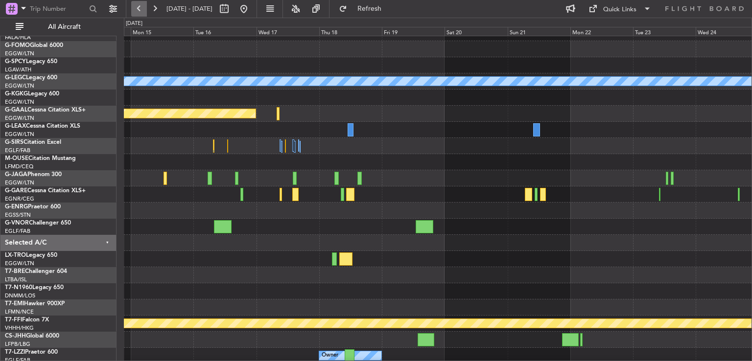
click at [139, 10] on button at bounding box center [139, 9] width 16 height 16
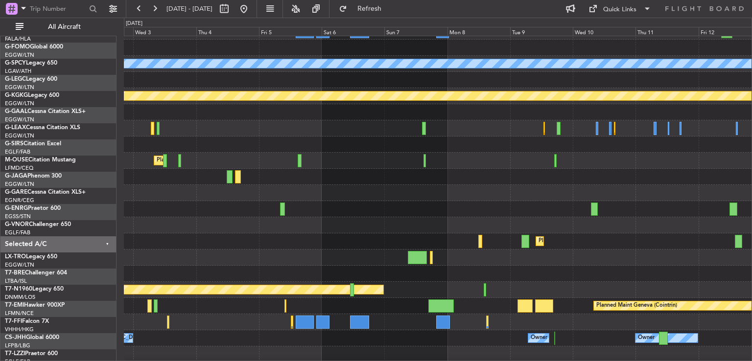
scroll to position [46, 0]
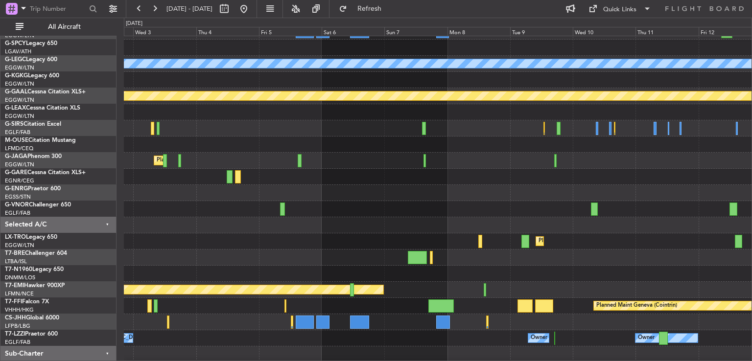
click at [111, 169] on div "A/C Unavailable London (Luton) Planned Maint Dusseldorf Planned Maint London (L…" at bounding box center [376, 190] width 752 height 344
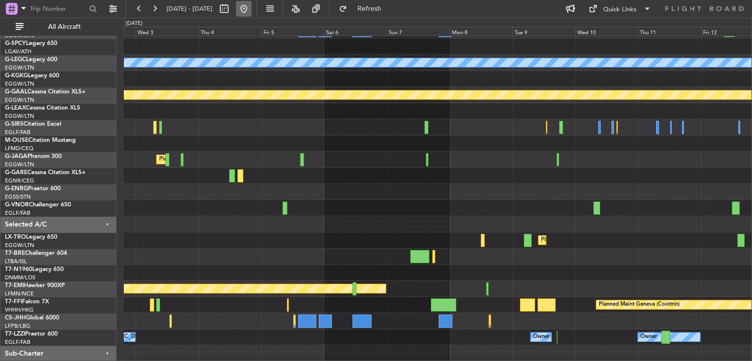
click at [252, 7] on button at bounding box center [244, 9] width 16 height 16
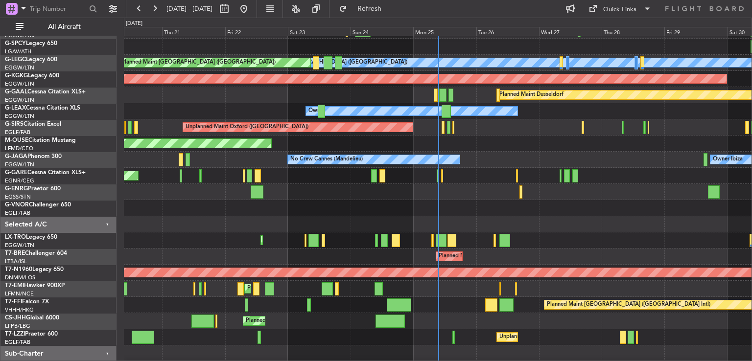
scroll to position [32, 0]
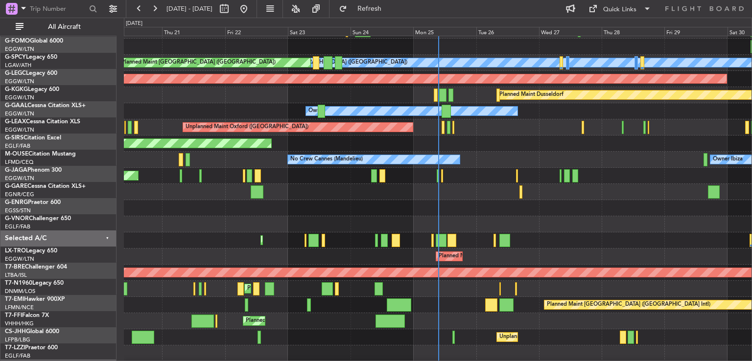
click at [190, 249] on div "Planned Maint [GEOGRAPHIC_DATA] ([GEOGRAPHIC_DATA])" at bounding box center [438, 241] width 628 height 16
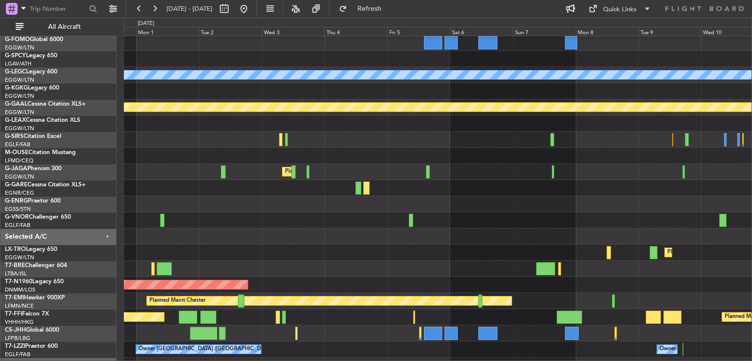
scroll to position [29, 0]
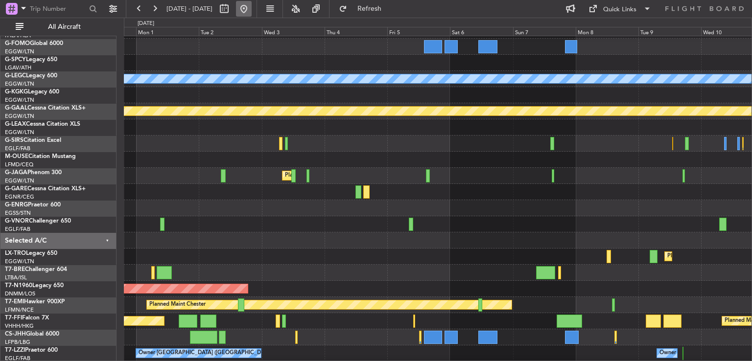
click at [252, 10] on button at bounding box center [244, 9] width 16 height 16
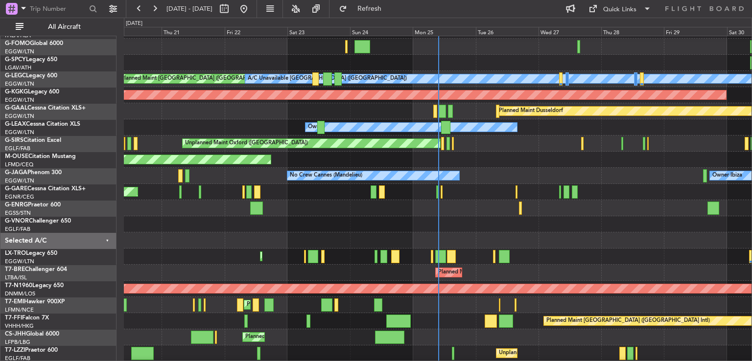
scroll to position [0, 0]
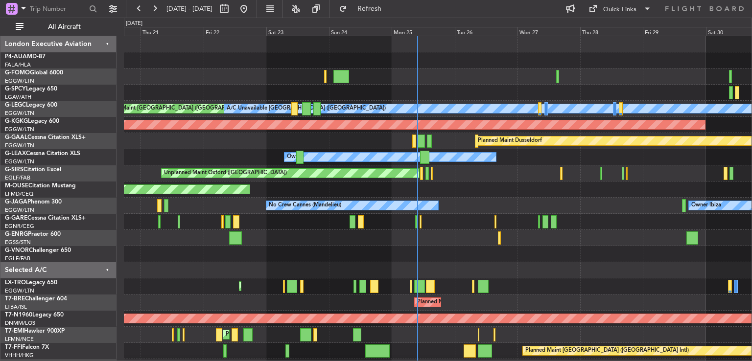
click at [494, 258] on div "Planned Maint London (Luton) A/C Unavailable London (Luton) AOG Maint Istanbul …" at bounding box center [438, 230] width 628 height 388
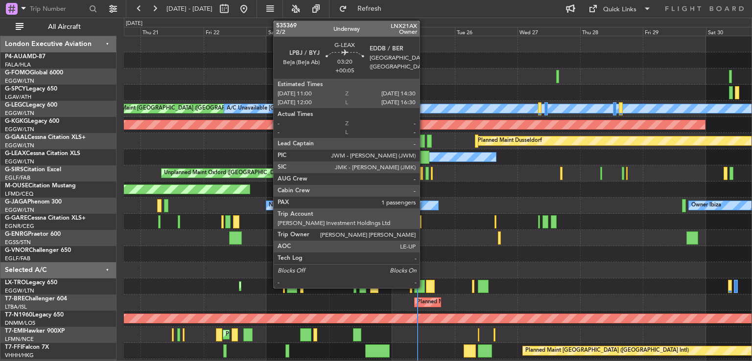
click at [424, 153] on div at bounding box center [424, 157] width 9 height 13
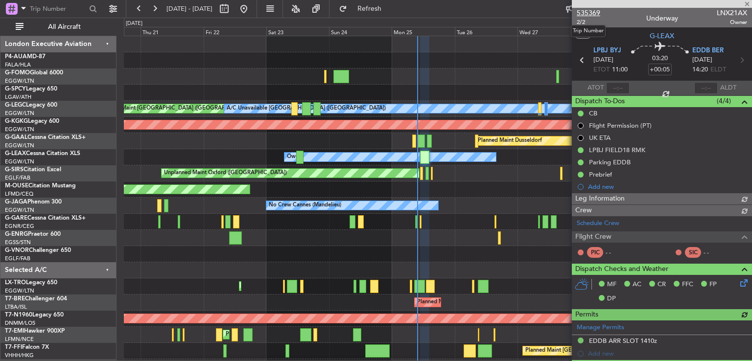
click at [593, 15] on span "535369" at bounding box center [589, 13] width 24 height 10
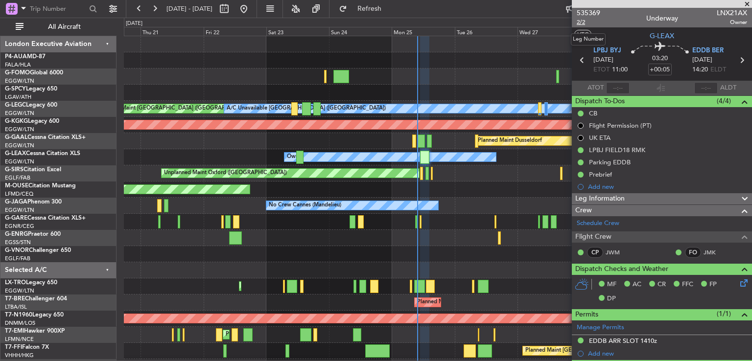
click at [580, 20] on span "2/2" at bounding box center [589, 22] width 24 height 8
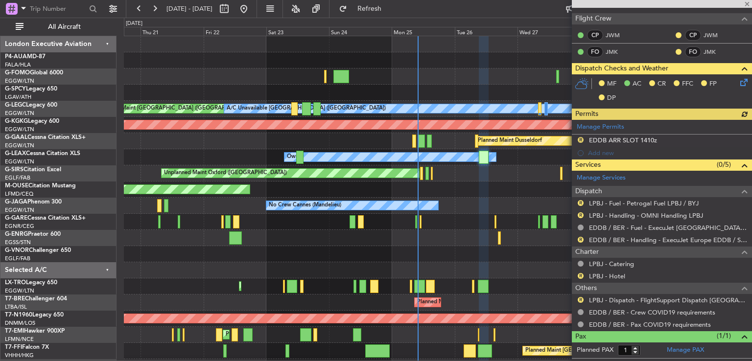
scroll to position [236, 0]
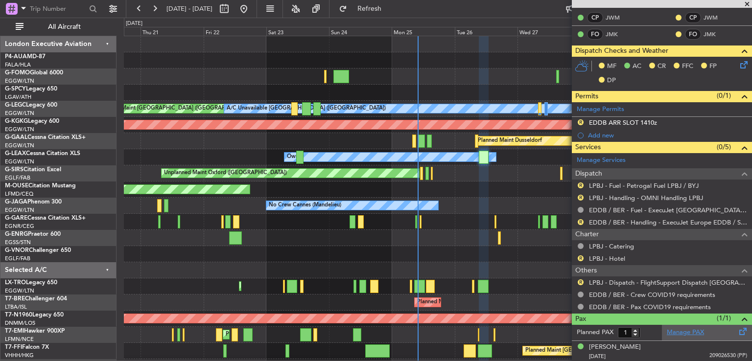
click at [682, 333] on link "Manage PAX" at bounding box center [685, 333] width 37 height 10
click at [393, 3] on button "Refresh" at bounding box center [363, 9] width 59 height 16
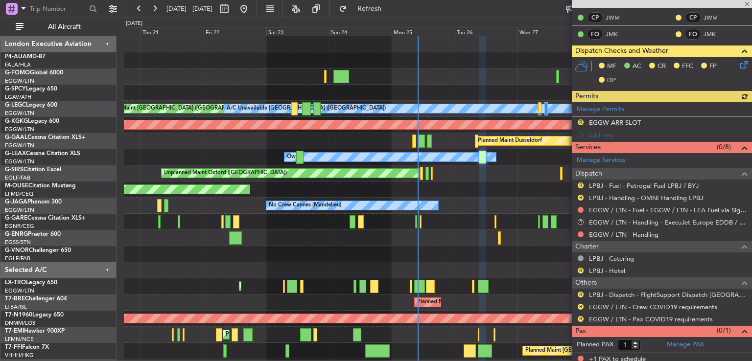
scroll to position [239, 0]
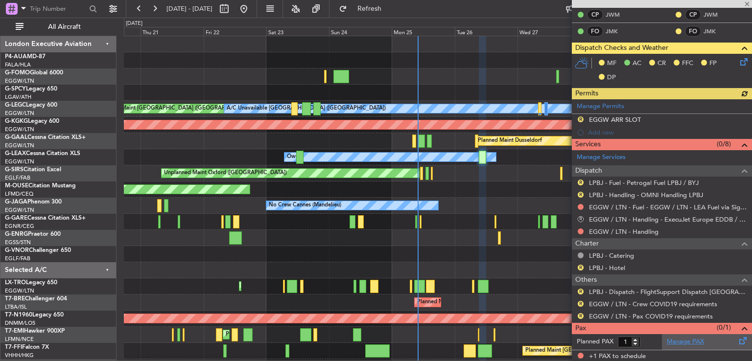
click at [669, 337] on link "Manage PAX" at bounding box center [685, 342] width 37 height 10
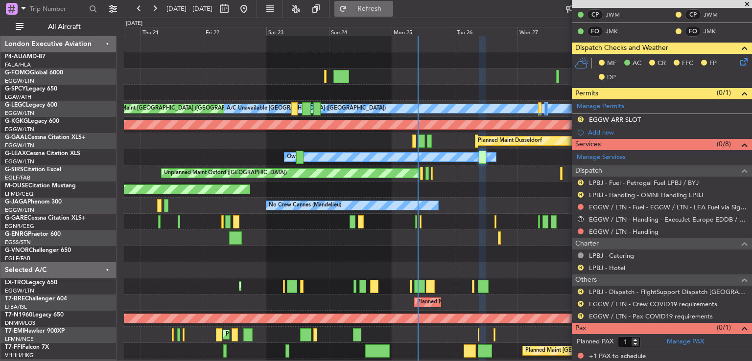
click at [390, 8] on span "Refresh" at bounding box center [369, 8] width 41 height 7
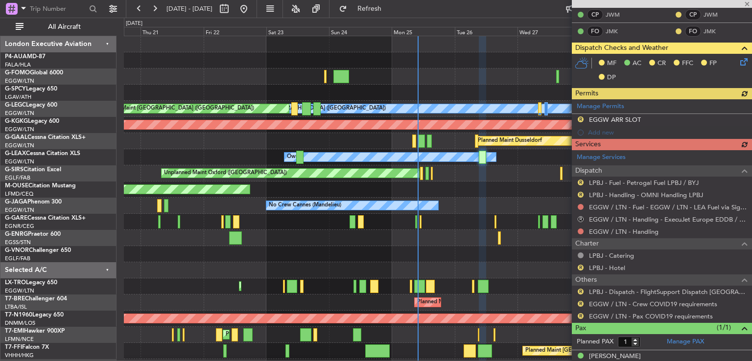
scroll to position [248, 0]
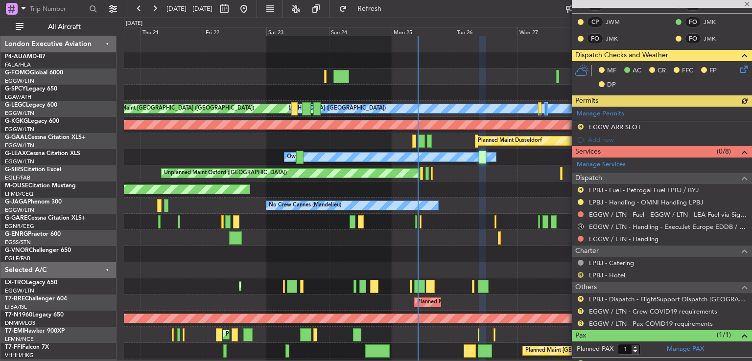
click at [580, 275] on button "R" at bounding box center [581, 275] width 6 height 6
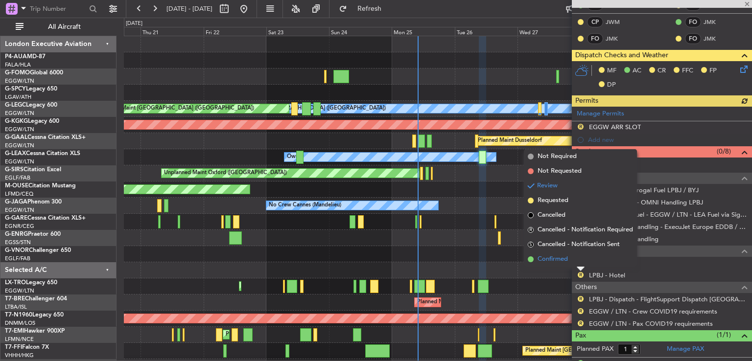
click at [560, 264] on li "Confirmed" at bounding box center [580, 259] width 113 height 15
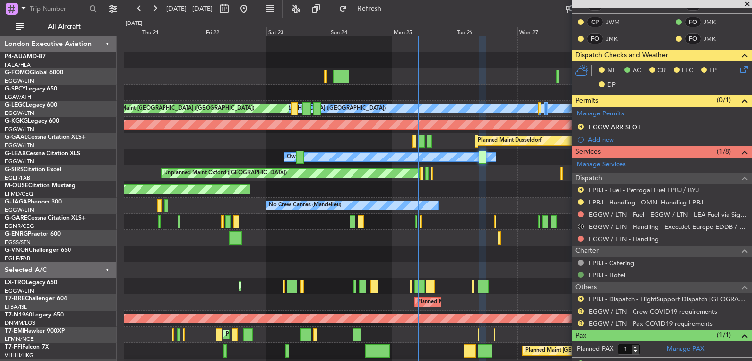
click at [579, 275] on div at bounding box center [581, 275] width 8 height 8
click at [579, 275] on button at bounding box center [581, 275] width 6 height 6
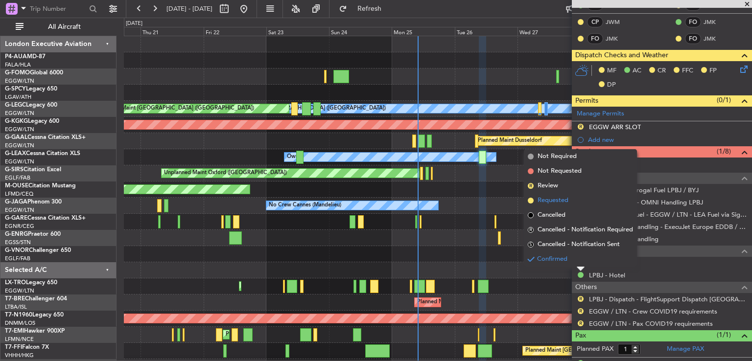
click at [563, 196] on span "Requested" at bounding box center [553, 201] width 31 height 10
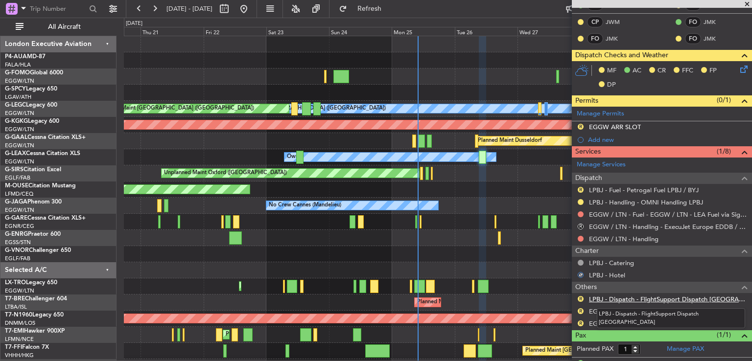
click at [628, 299] on link "LPBJ - Dispatch - FlightSupport Dispatch [GEOGRAPHIC_DATA]" at bounding box center [668, 299] width 158 height 8
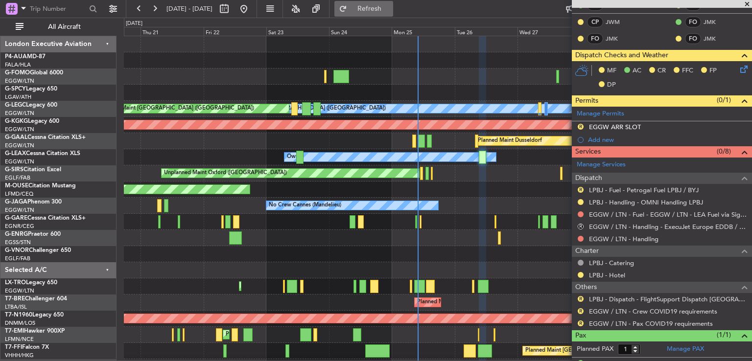
click at [388, 11] on span "Refresh" at bounding box center [369, 8] width 41 height 7
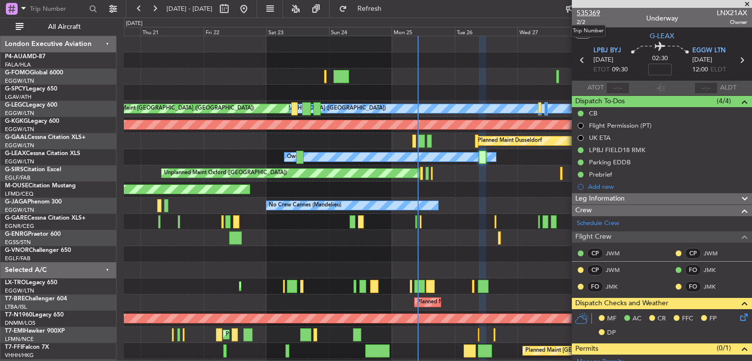
click at [588, 8] on span "535369" at bounding box center [589, 13] width 24 height 10
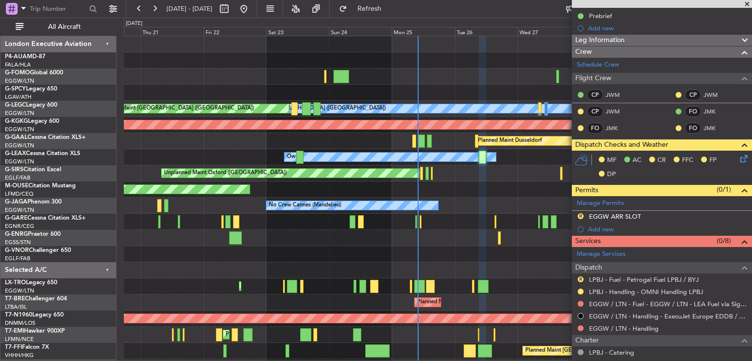
scroll to position [265, 0]
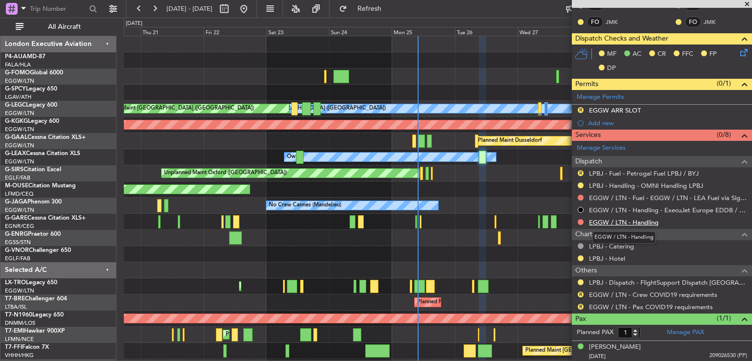
click at [627, 218] on link "EGGW / LTN - Handling" at bounding box center [624, 222] width 70 height 8
click at [390, 8] on span "Refresh" at bounding box center [369, 8] width 41 height 7
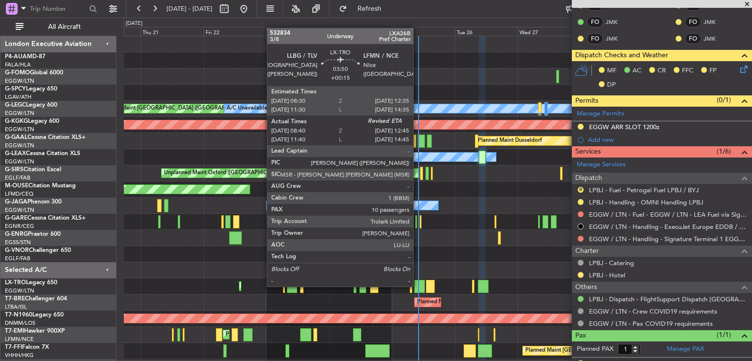
click at [418, 286] on div at bounding box center [419, 286] width 11 height 13
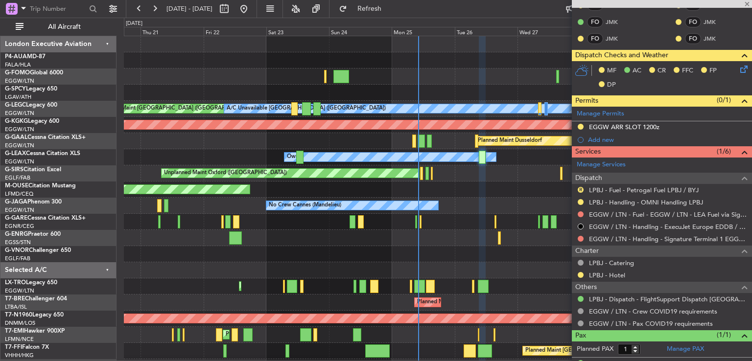
type input "+00:15"
type input "08:40"
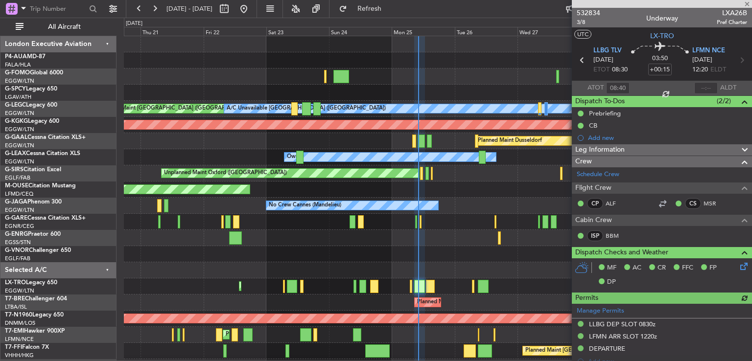
scroll to position [388, 0]
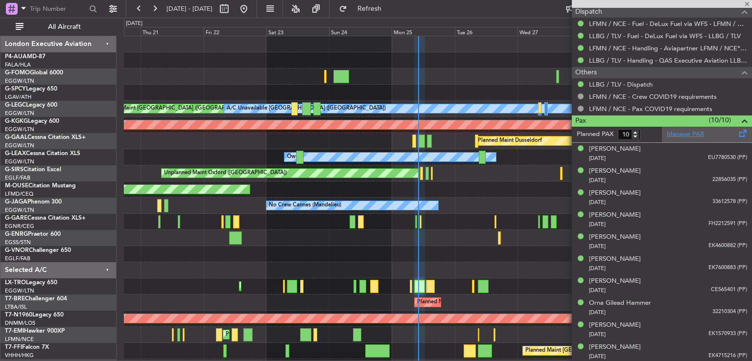
click at [688, 134] on link "Manage PAX" at bounding box center [685, 135] width 37 height 10
click at [390, 5] on span "Refresh" at bounding box center [369, 8] width 41 height 7
click at [390, 7] on span "Refresh" at bounding box center [369, 8] width 41 height 7
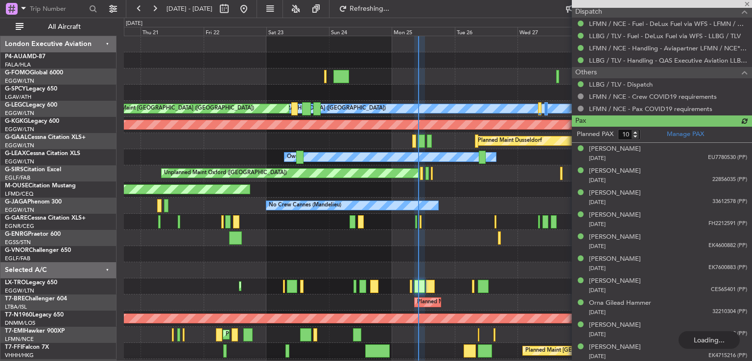
type input "11"
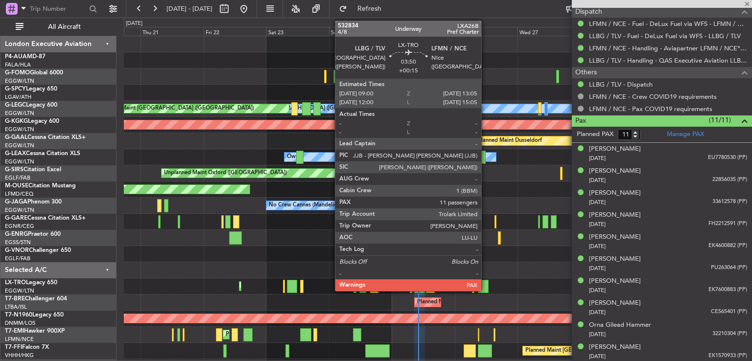
click at [486, 285] on div at bounding box center [483, 286] width 11 height 13
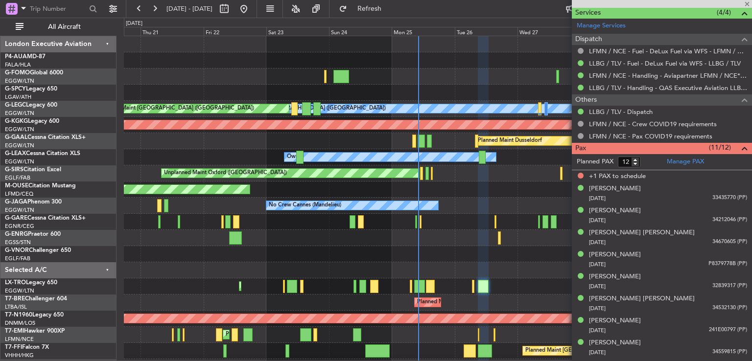
scroll to position [423, 0]
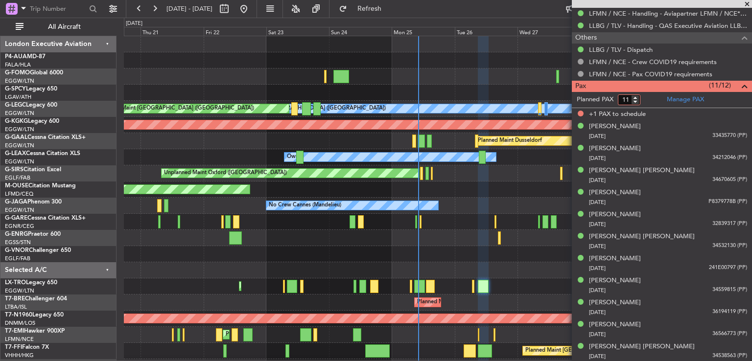
type input "11"
click at [636, 100] on input "11" at bounding box center [629, 99] width 23 height 11
click at [648, 97] on form "Planned PAX 11" at bounding box center [617, 100] width 90 height 16
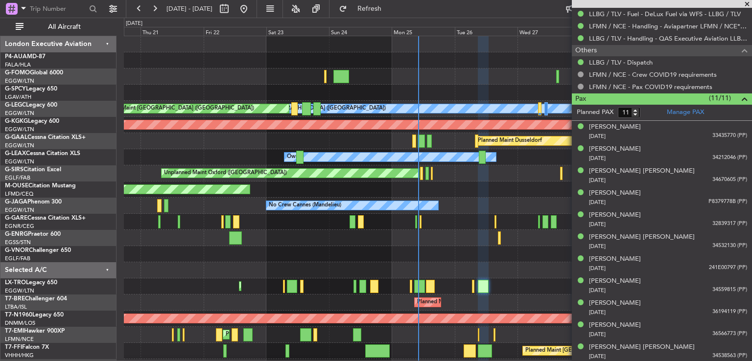
click at [750, 3] on span at bounding box center [747, 4] width 10 height 9
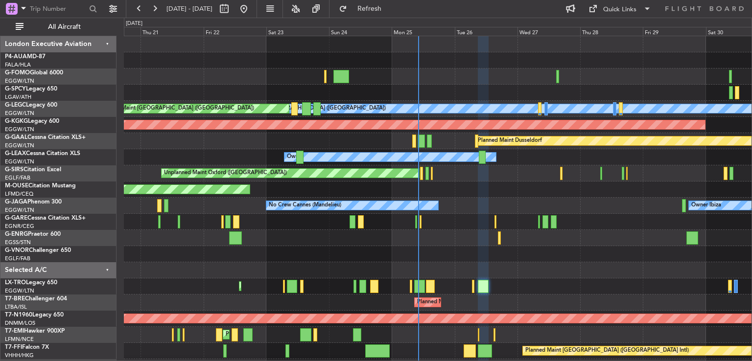
type input "0"
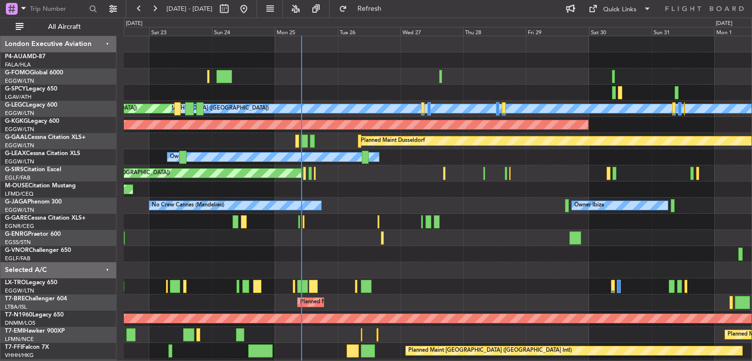
click at [518, 214] on div "A/C Unavailable London (Luton) Planned Maint London (Luton) AOG Maint Istanbul …" at bounding box center [438, 230] width 628 height 388
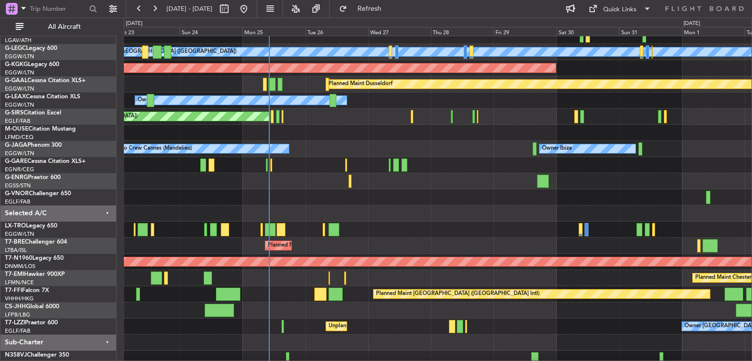
scroll to position [62, 0]
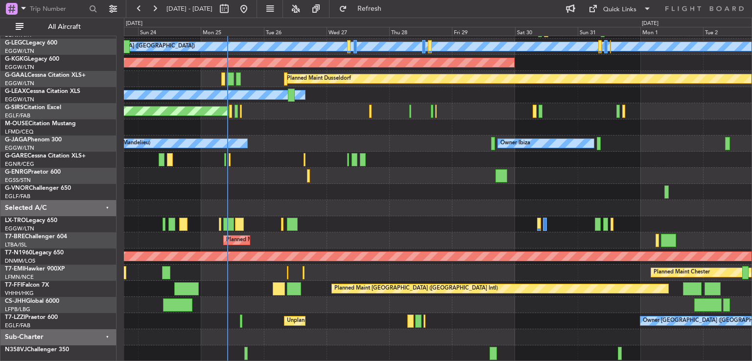
click at [378, 196] on div "A/C Unavailable London (Luton) Planned Maint London (Luton) AOG Maint Istanbul …" at bounding box center [438, 168] width 628 height 388
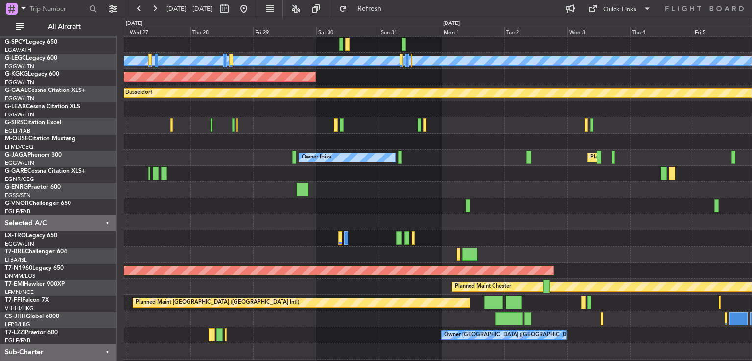
click at [330, 286] on div "Planned Maint Chester" at bounding box center [438, 287] width 628 height 16
click at [156, 13] on button at bounding box center [155, 9] width 16 height 16
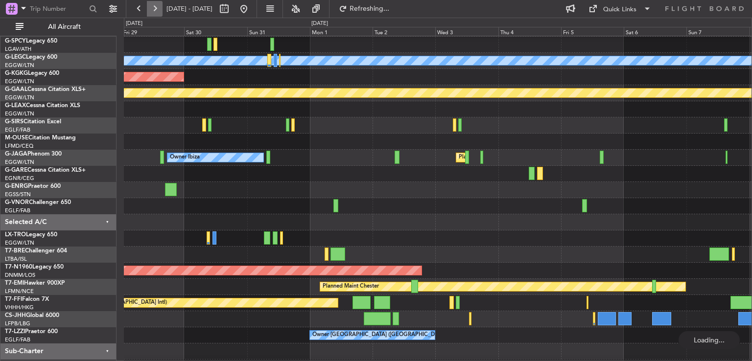
click at [156, 13] on button at bounding box center [155, 9] width 16 height 16
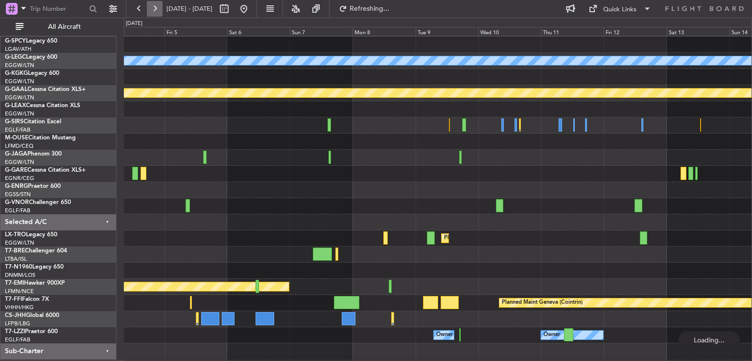
scroll to position [29, 0]
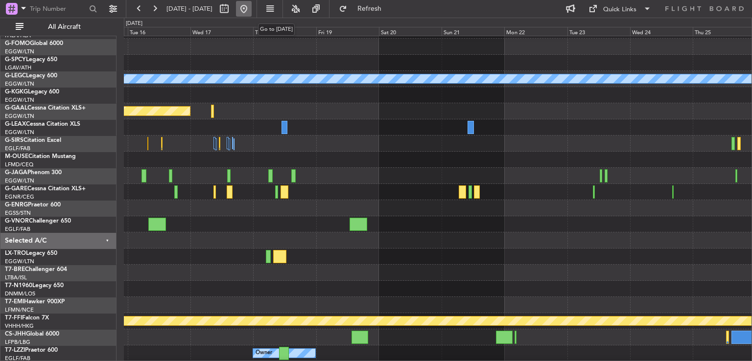
click at [252, 10] on button at bounding box center [244, 9] width 16 height 16
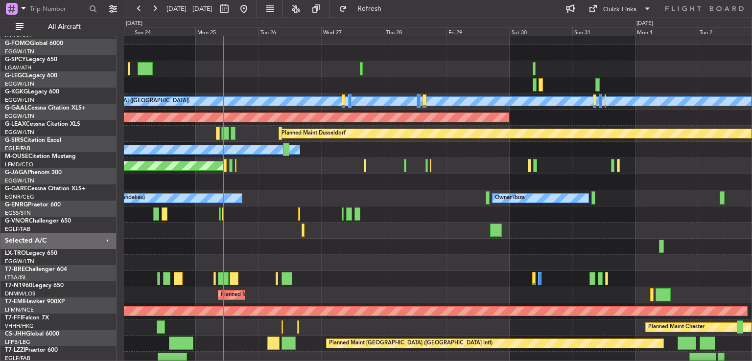
scroll to position [10, 0]
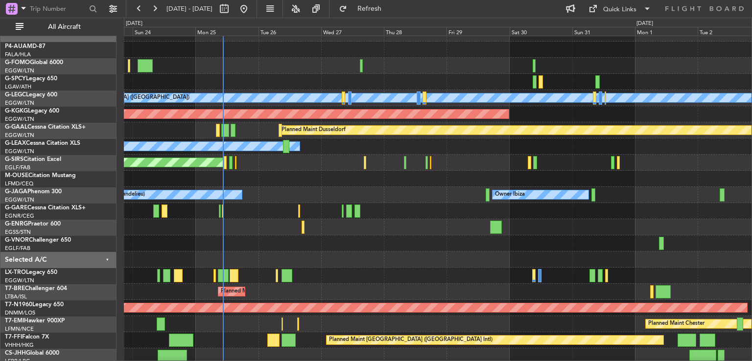
click at [341, 294] on div "Planned Maint Warsaw ([GEOGRAPHIC_DATA])" at bounding box center [438, 292] width 628 height 16
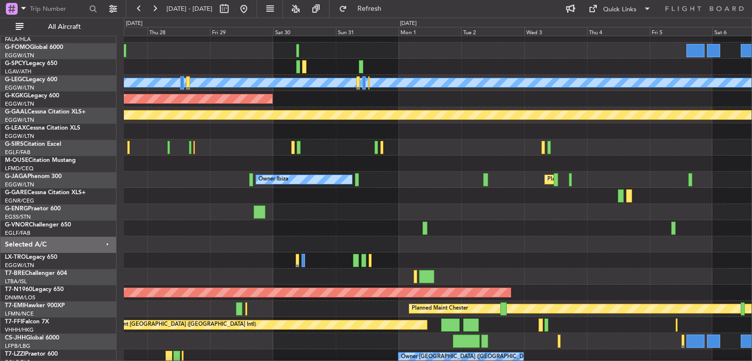
click at [185, 181] on div "Owner Ibiza Planned Maint London (Luton) No Crew Cannes (Mandelieu)" at bounding box center [438, 180] width 628 height 16
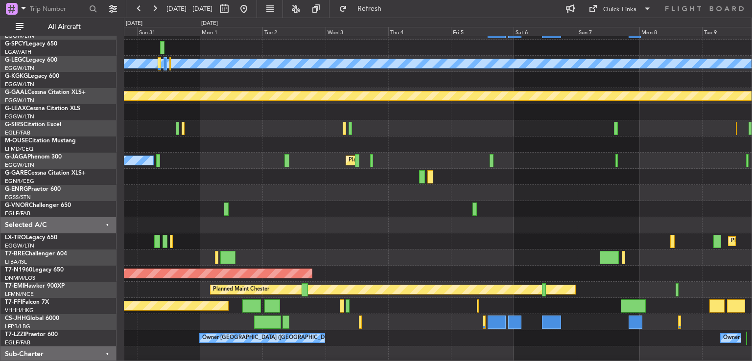
click at [289, 220] on div at bounding box center [438, 225] width 628 height 16
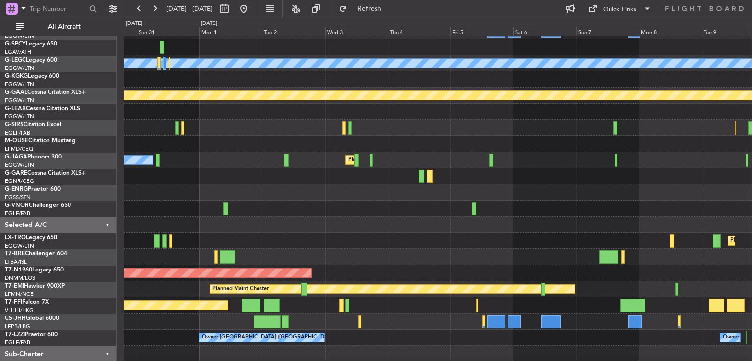
scroll to position [49, 0]
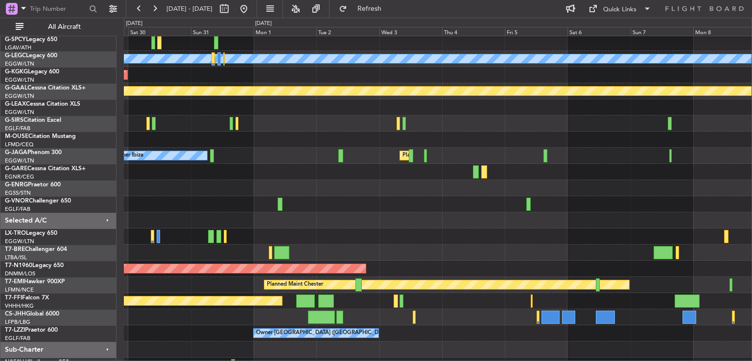
click at [380, 241] on div "Planned Maint Dusseldorf" at bounding box center [438, 237] width 628 height 16
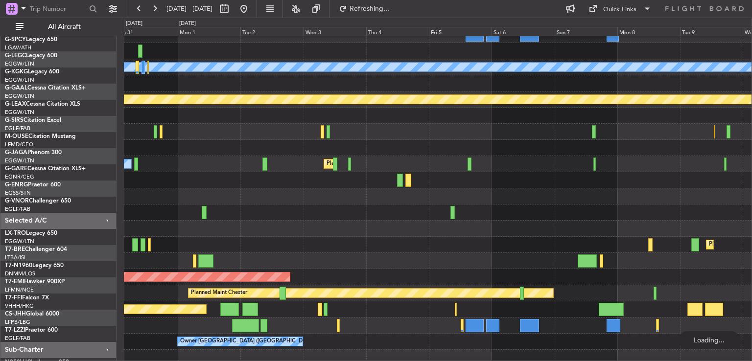
scroll to position [43, 0]
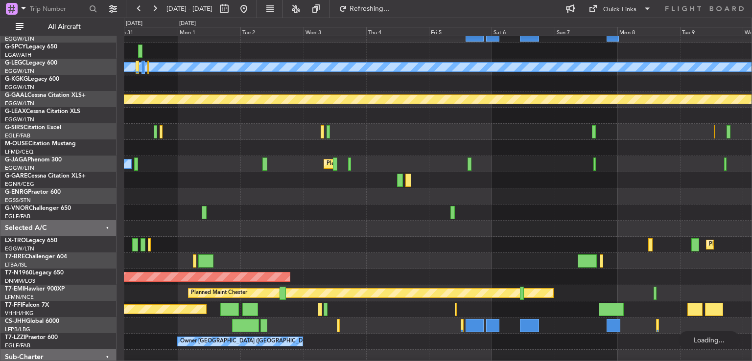
click at [339, 230] on div at bounding box center [438, 229] width 628 height 16
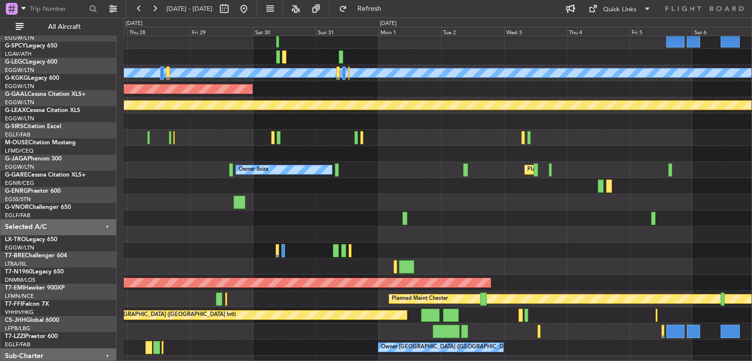
scroll to position [37, 0]
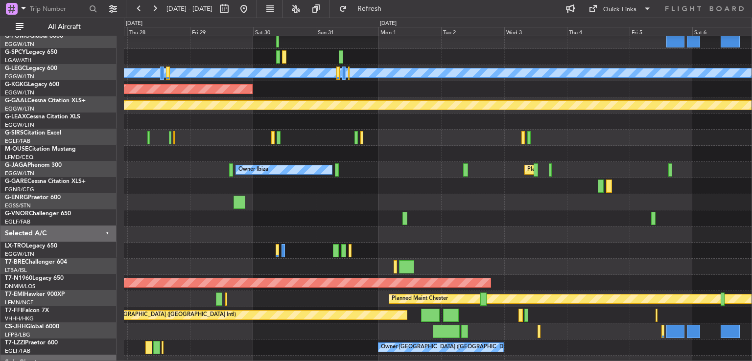
click at [405, 200] on div at bounding box center [438, 202] width 628 height 16
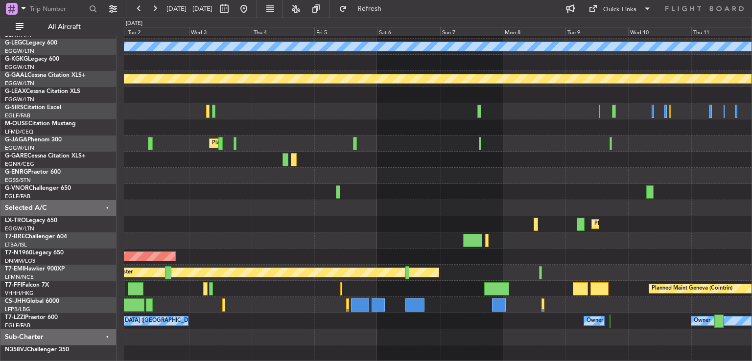
click at [126, 236] on div at bounding box center [438, 241] width 628 height 16
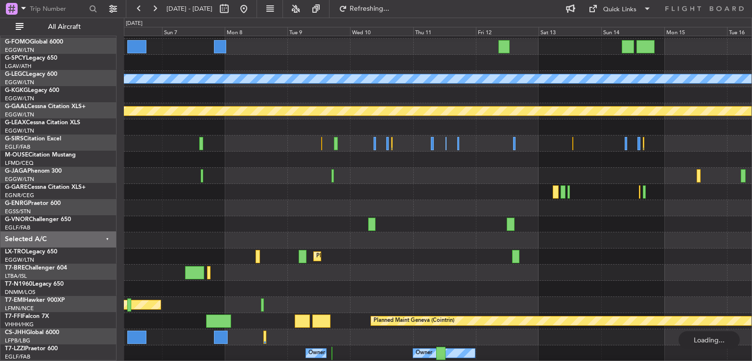
scroll to position [29, 0]
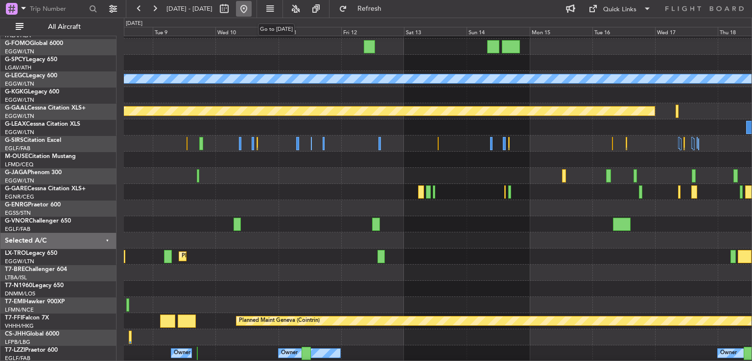
click at [252, 13] on button at bounding box center [244, 9] width 16 height 16
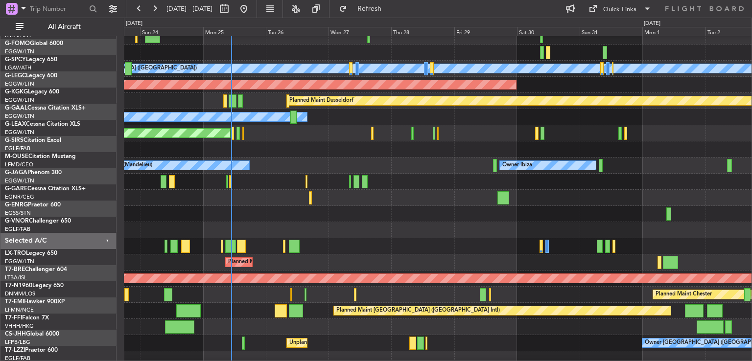
click at [372, 205] on div at bounding box center [438, 198] width 628 height 16
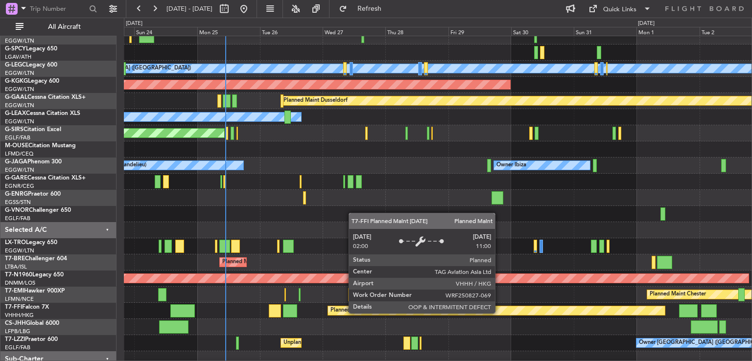
click at [499, 313] on div "Planned Maint [GEOGRAPHIC_DATA] ([GEOGRAPHIC_DATA] Intl)" at bounding box center [496, 310] width 337 height 9
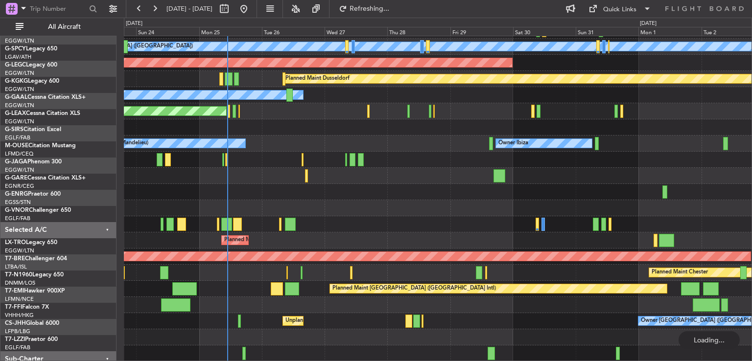
scroll to position [62, 0]
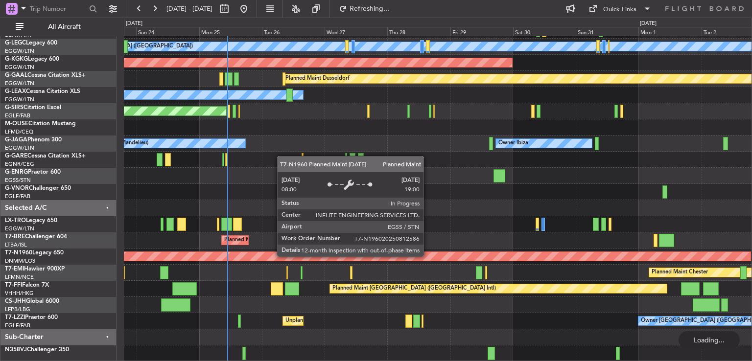
click at [428, 256] on div "A/C Unavailable London (Luton) Planned Maint London (Luton) AOG Maint Istanbul …" at bounding box center [438, 168] width 628 height 388
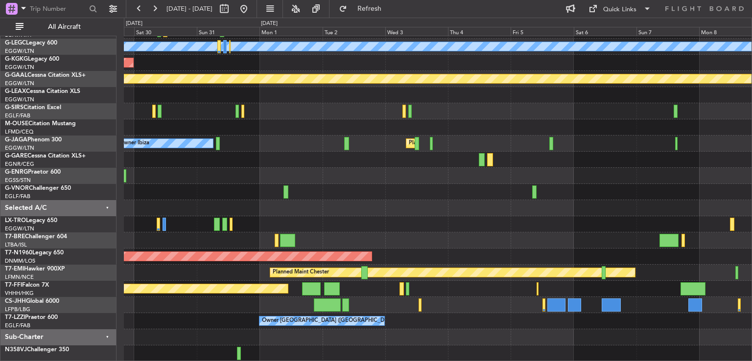
click at [364, 237] on div "A/C Unavailable London (Luton) AOG Maint Istanbul (Ataturk) Planned Maint Dusse…" at bounding box center [438, 168] width 628 height 388
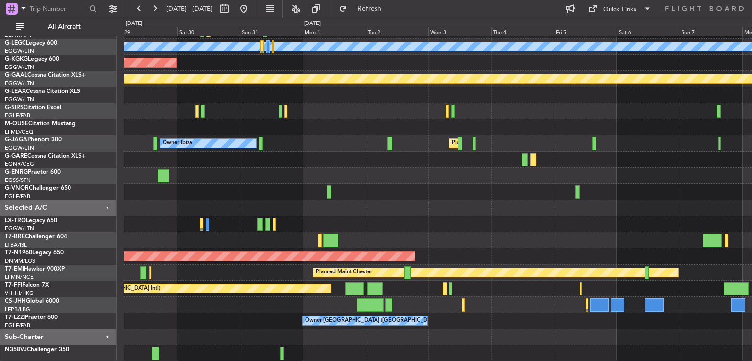
click at [652, 249] on div "A/C Unavailable London (Luton) AOG Maint Istanbul (Ataturk) Planned Maint Dusse…" at bounding box center [438, 168] width 628 height 388
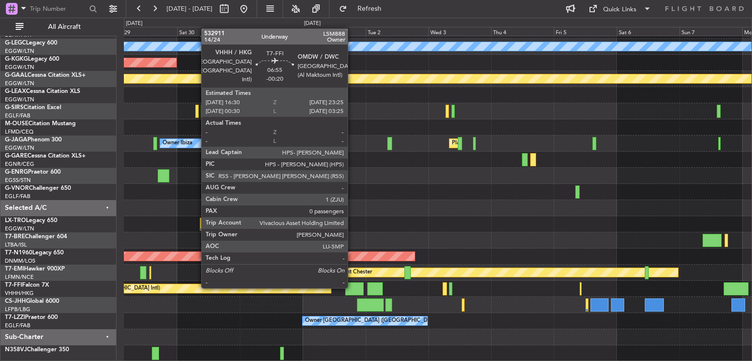
click at [352, 287] on div at bounding box center [354, 289] width 18 height 13
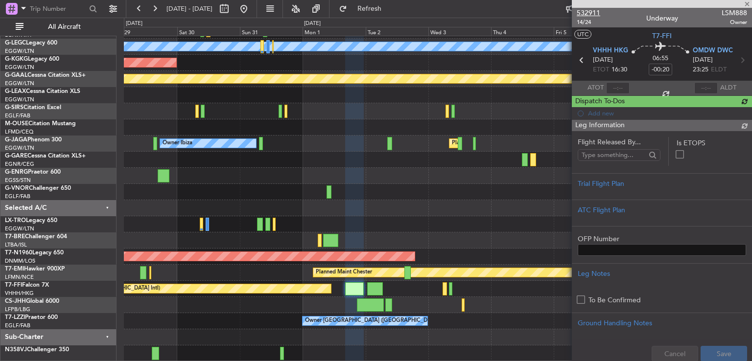
click at [589, 14] on span "532911" at bounding box center [589, 13] width 24 height 10
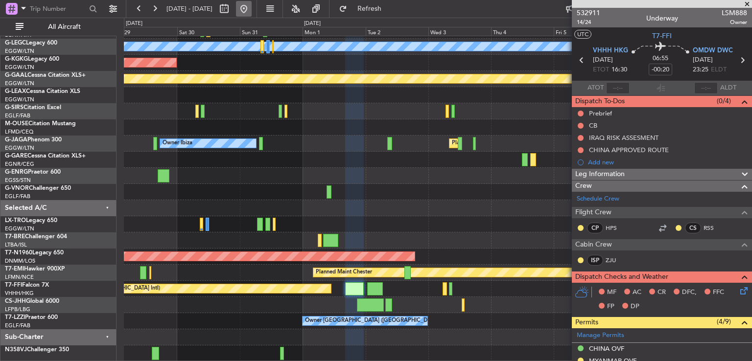
click at [252, 7] on button at bounding box center [244, 9] width 16 height 16
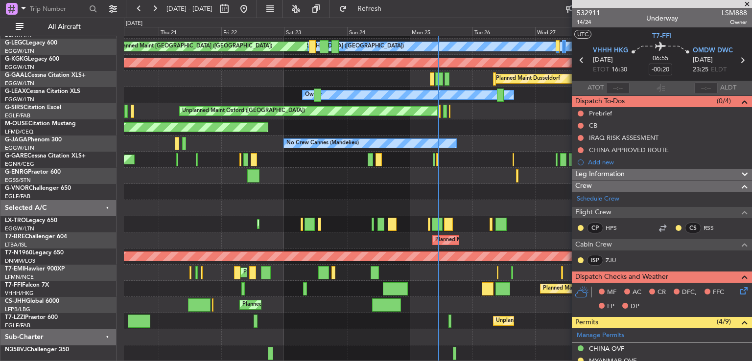
click at [744, 3] on span at bounding box center [747, 4] width 10 height 9
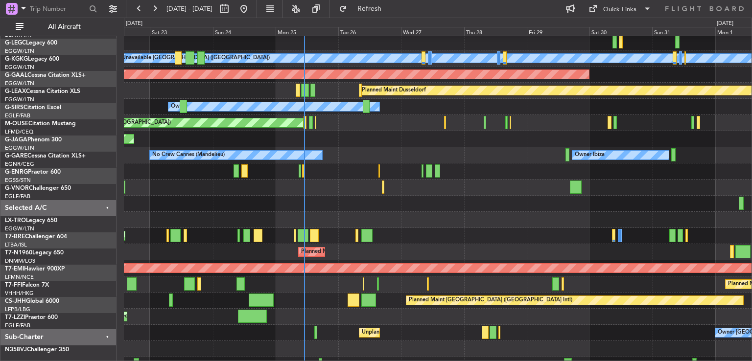
scroll to position [50, 0]
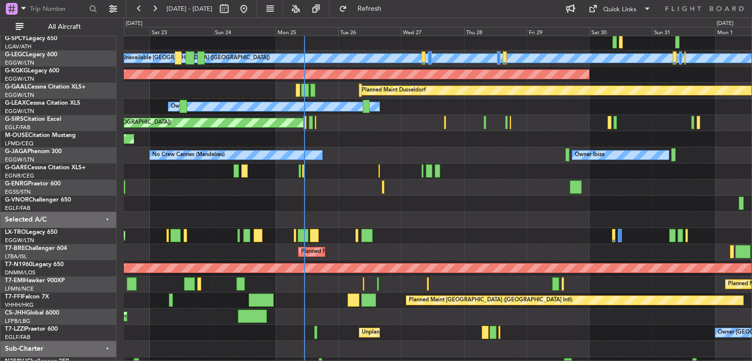
click at [461, 252] on div "Planned Maint Warsaw ([GEOGRAPHIC_DATA])" at bounding box center [438, 252] width 628 height 16
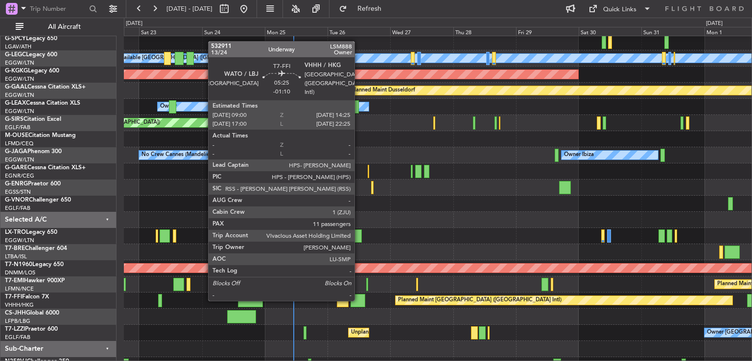
click at [359, 300] on div at bounding box center [358, 300] width 14 height 13
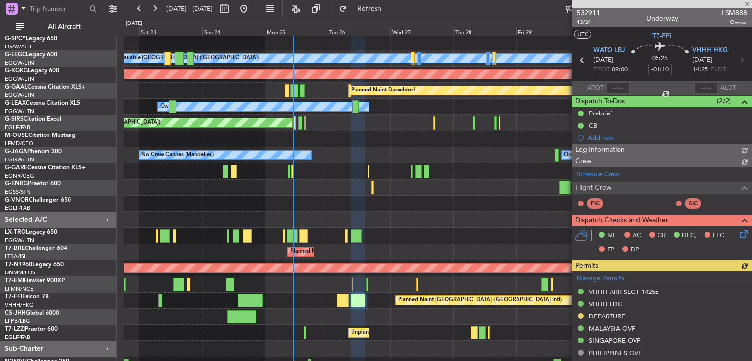
click at [595, 16] on span "532911" at bounding box center [589, 13] width 24 height 10
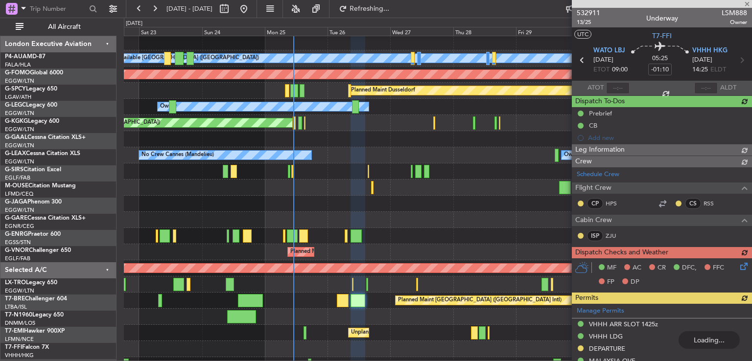
scroll to position [50, 0]
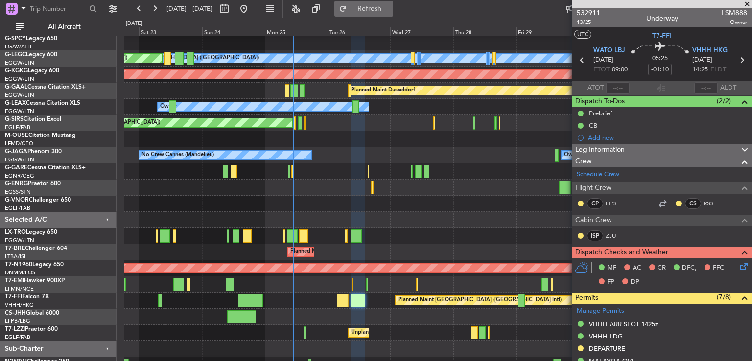
click at [376, 9] on button "Refresh" at bounding box center [363, 9] width 59 height 16
click at [747, 3] on span at bounding box center [747, 4] width 10 height 9
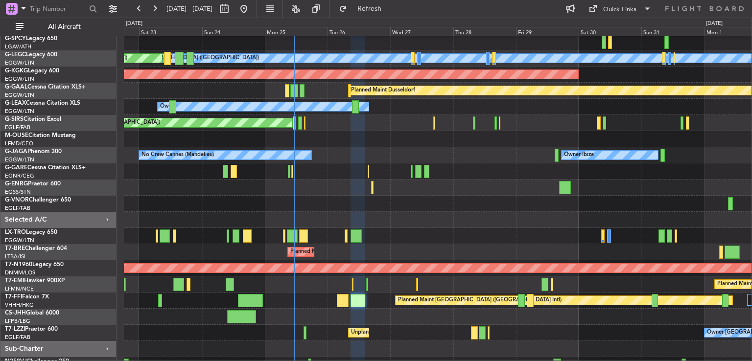
type input "0"
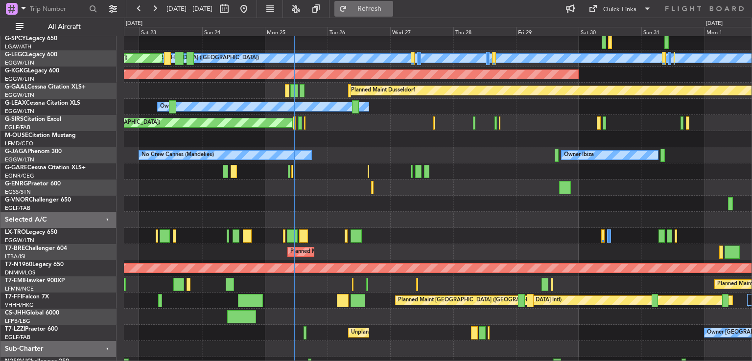
click at [390, 9] on span "Refresh" at bounding box center [369, 8] width 41 height 7
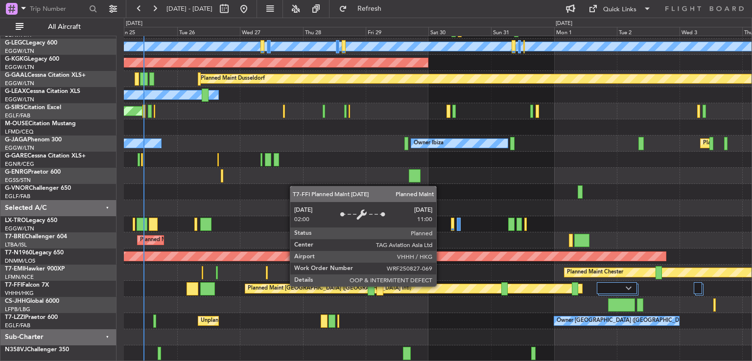
click at [423, 279] on div "A/C Unavailable London (Luton) Planned Maint London (Luton) AOG Maint Istanbul …" at bounding box center [438, 168] width 628 height 388
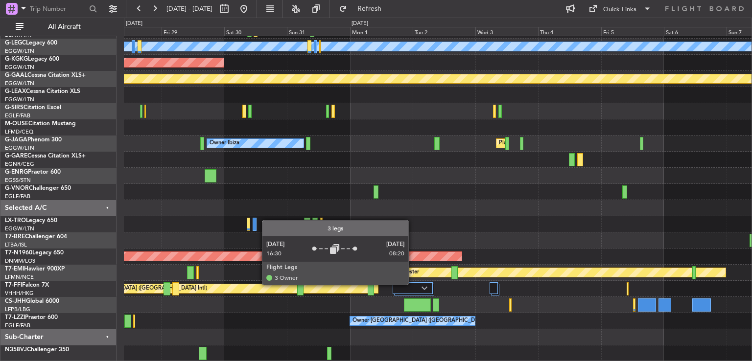
click at [413, 284] on div at bounding box center [413, 289] width 40 height 12
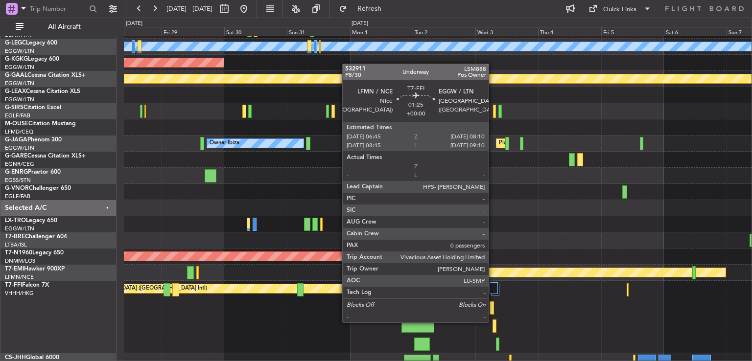
click at [493, 322] on div at bounding box center [495, 326] width 4 height 13
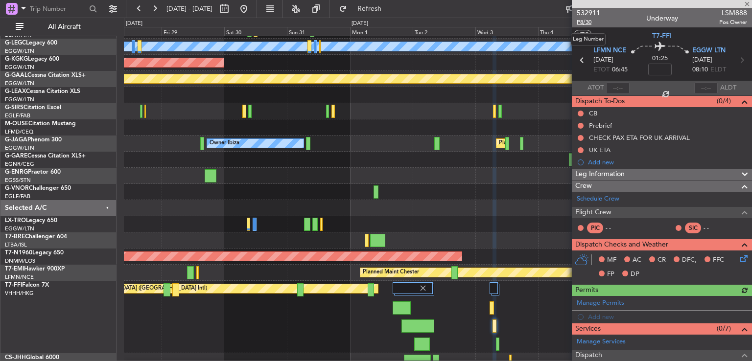
click at [584, 23] on span "P8/30" at bounding box center [589, 22] width 24 height 8
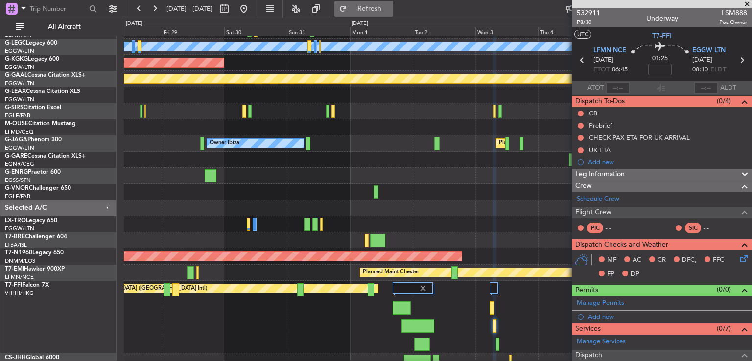
click at [390, 2] on button "Refresh" at bounding box center [363, 9] width 59 height 16
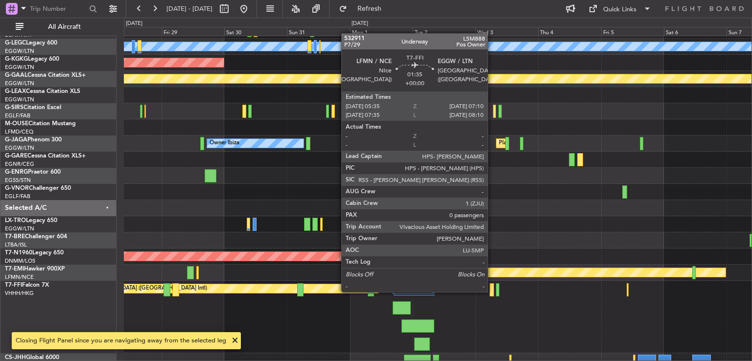
click at [492, 291] on div at bounding box center [492, 289] width 4 height 13
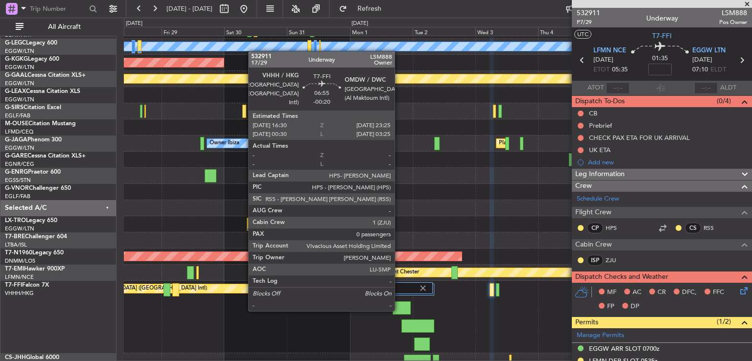
click at [399, 310] on div at bounding box center [402, 308] width 18 height 13
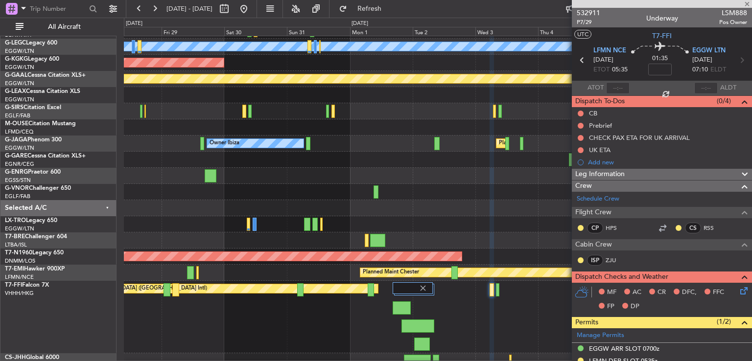
type input "-00:20"
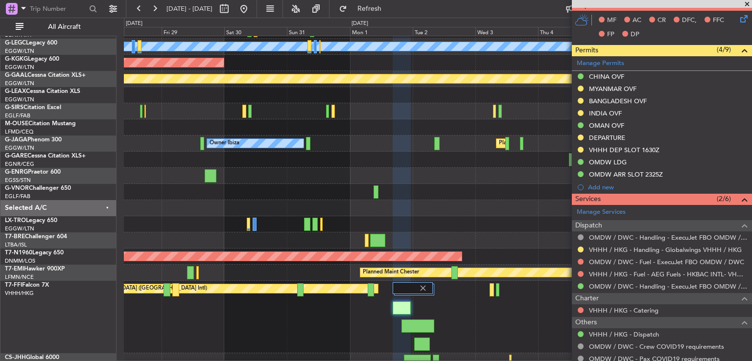
scroll to position [302, 0]
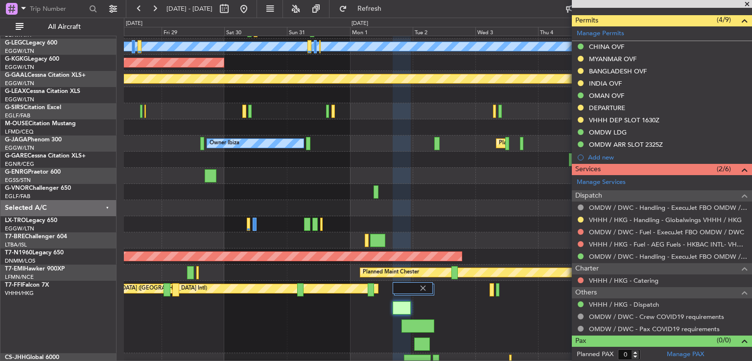
click at [749, 5] on span at bounding box center [747, 4] width 10 height 9
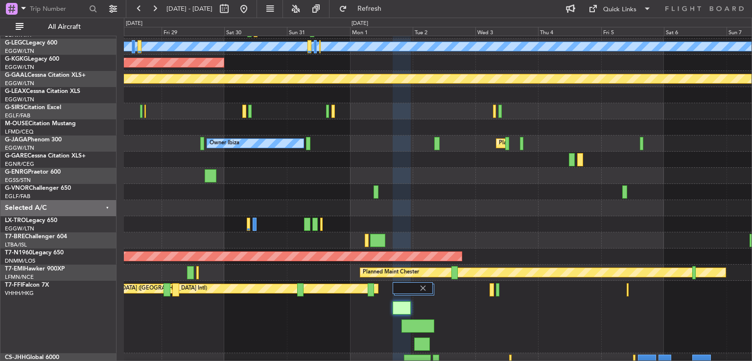
scroll to position [0, 0]
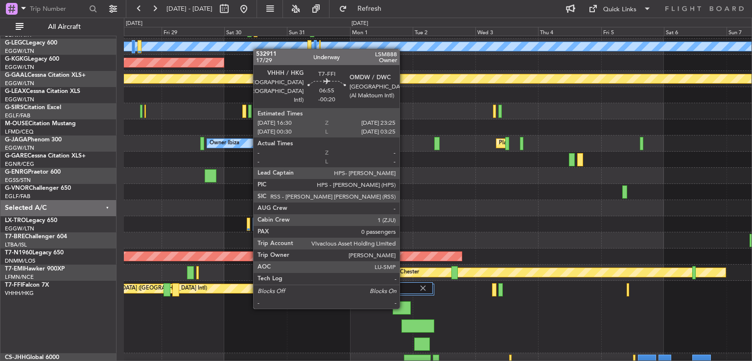
click at [404, 308] on div at bounding box center [402, 308] width 18 height 13
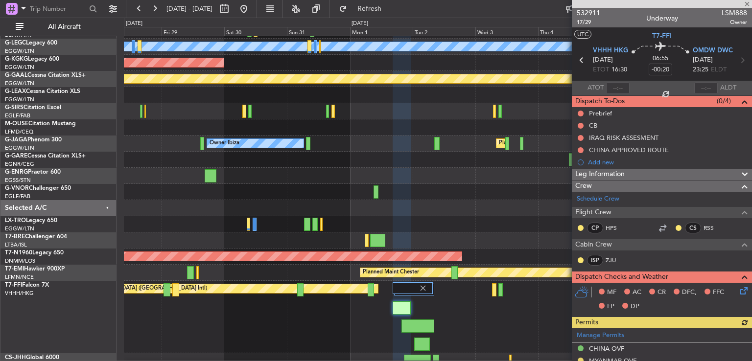
scroll to position [279, 0]
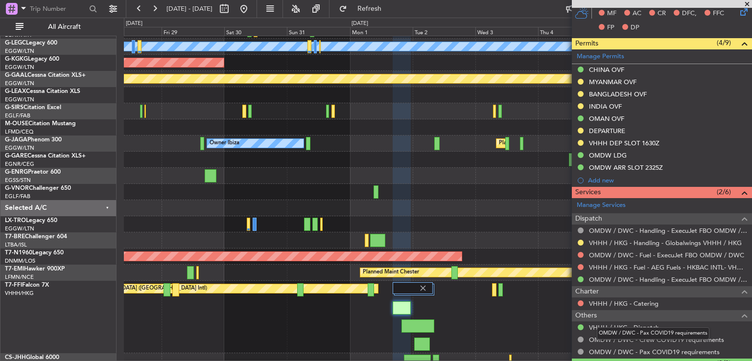
click at [624, 328] on div "OMDW / DWC - Pax COVID19 requirements" at bounding box center [653, 334] width 113 height 12
click at [627, 325] on link "VHHH / HKG - Dispatch" at bounding box center [624, 328] width 70 height 8
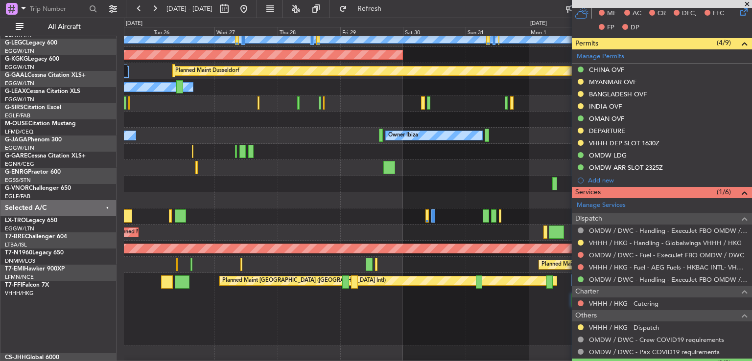
scroll to position [70, 0]
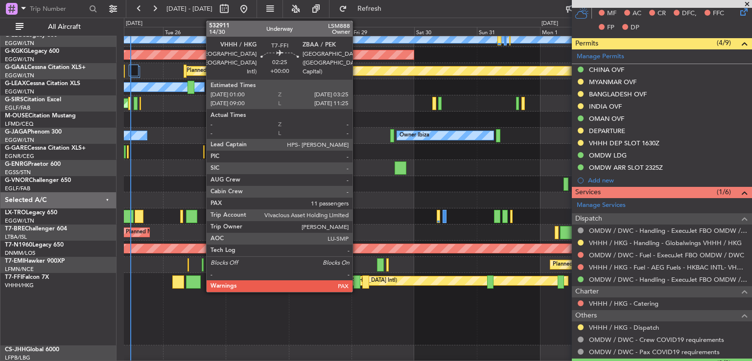
click at [357, 282] on div at bounding box center [356, 282] width 6 height 13
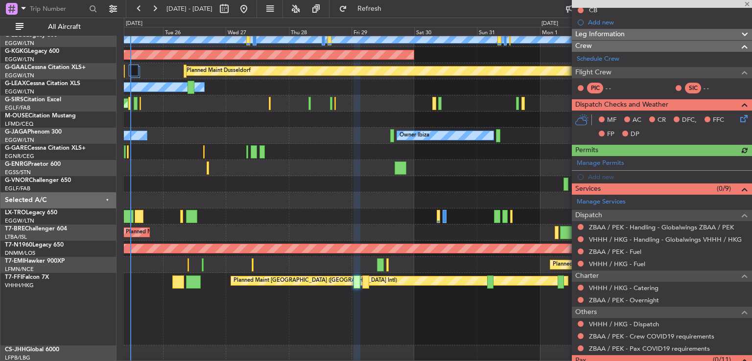
scroll to position [115, 0]
click at [622, 262] on link "VHHH / HKG - Fuel" at bounding box center [617, 264] width 56 height 8
click at [603, 250] on link "ZBAA / PEK - Fuel" at bounding box center [615, 252] width 52 height 8
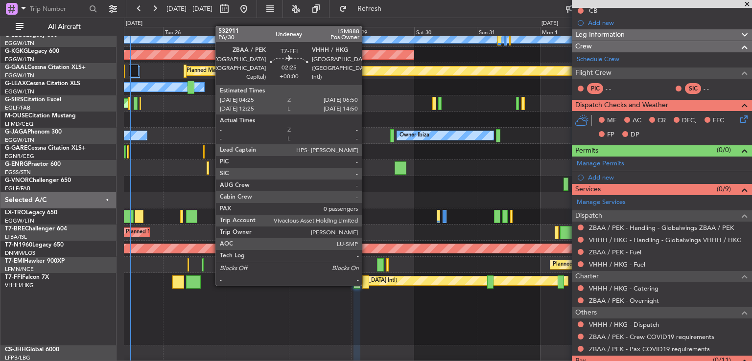
click at [366, 285] on div at bounding box center [365, 282] width 6 height 13
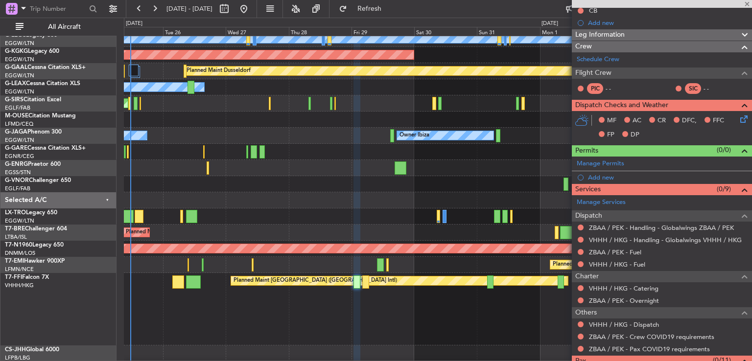
type input "0"
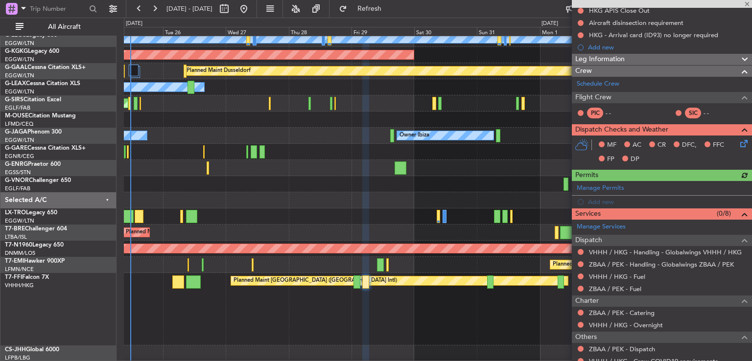
scroll to position [140, 0]
click at [631, 288] on link "ZBAA / PEK - Fuel" at bounding box center [615, 288] width 52 height 8
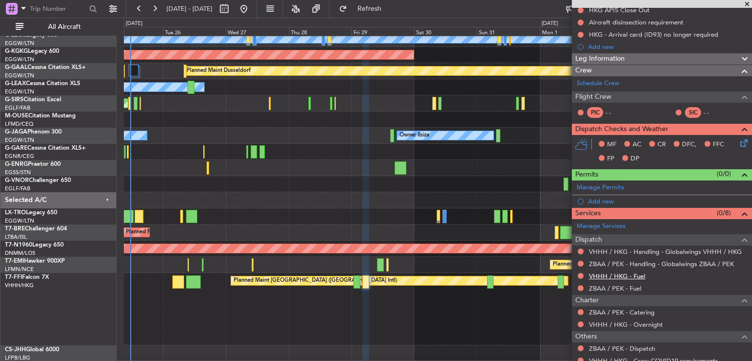
click at [620, 275] on link "VHHH / HKG - Fuel" at bounding box center [617, 276] width 56 height 8
click at [382, 5] on span "Refresh" at bounding box center [369, 8] width 41 height 7
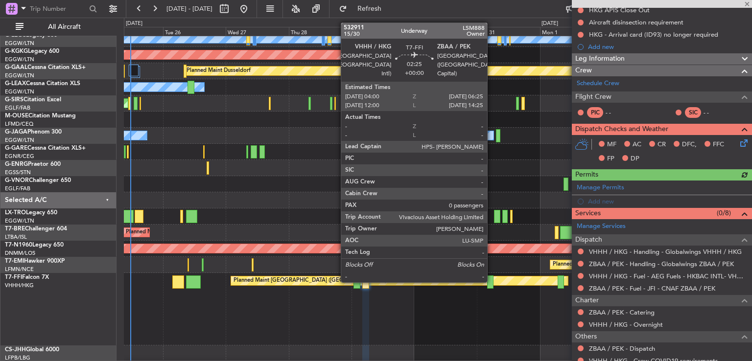
click at [492, 282] on div at bounding box center [490, 282] width 6 height 13
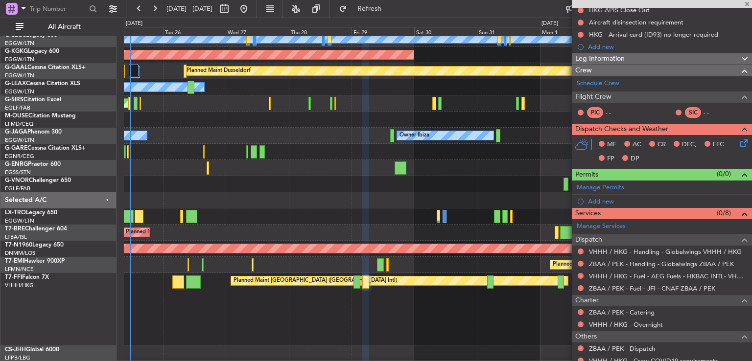
scroll to position [0, 0]
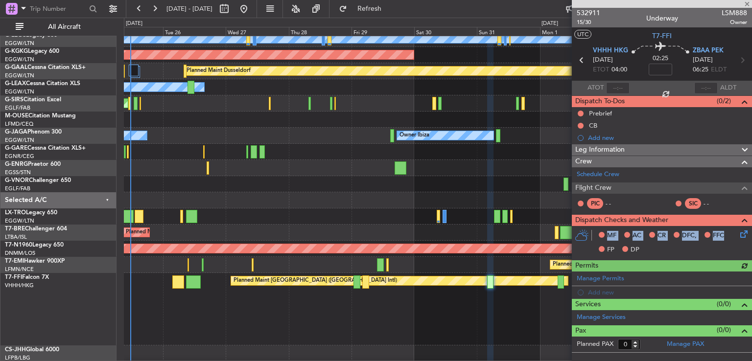
drag, startPoint x: 748, startPoint y: 200, endPoint x: 752, endPoint y: 232, distance: 32.0
click at [752, 232] on div "532911 15/30 Underway LSM888 Owner UTC T7-FFI VHHH HKG 31/08/2025 ETOT 04:00 02…" at bounding box center [662, 180] width 180 height 345
click at [484, 327] on div "Planned Maint [GEOGRAPHIC_DATA] ([GEOGRAPHIC_DATA] Intl)" at bounding box center [438, 309] width 628 height 72
click at [681, 243] on div "MF AC CR DFC, FFC FP DP" at bounding box center [666, 243] width 144 height 29
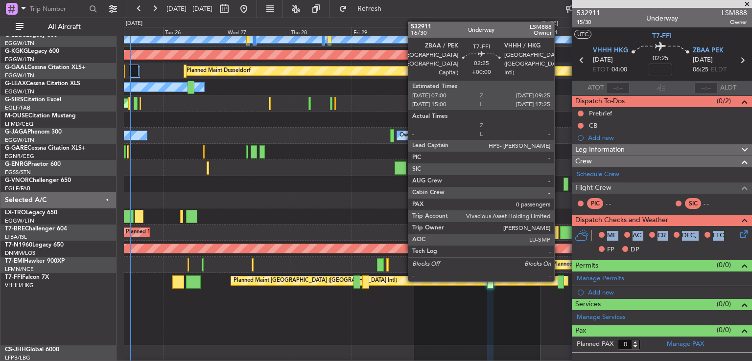
click at [559, 281] on div at bounding box center [561, 282] width 6 height 13
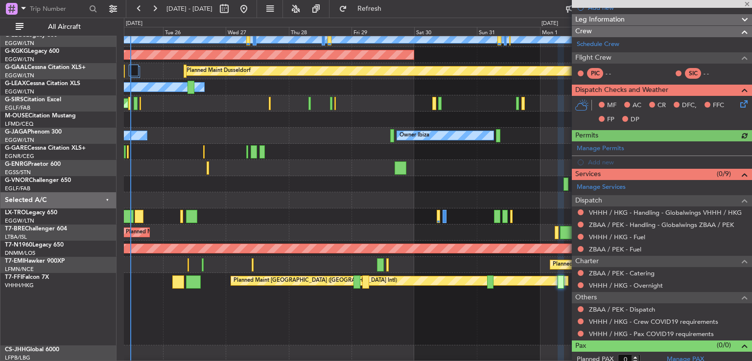
scroll to position [184, 0]
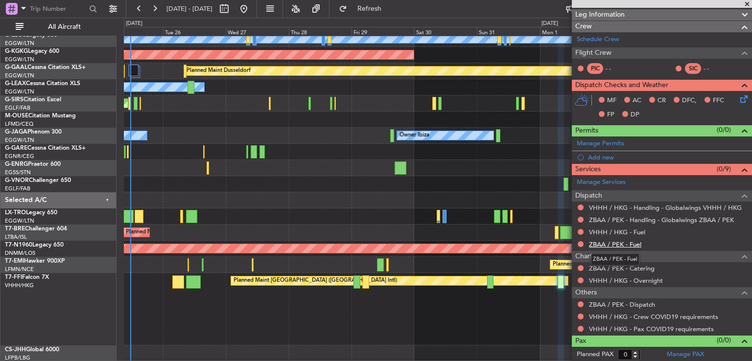
click at [612, 241] on link "ZBAA / PEK - Fuel" at bounding box center [615, 244] width 52 height 8
click at [612, 231] on link "VHHH / HKG - Fuel" at bounding box center [617, 232] width 56 height 8
click at [390, 5] on span "Refresh" at bounding box center [369, 8] width 41 height 7
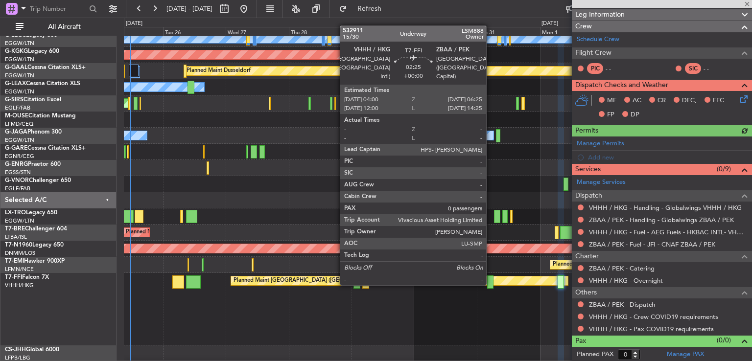
click at [491, 284] on div at bounding box center [490, 282] width 6 height 13
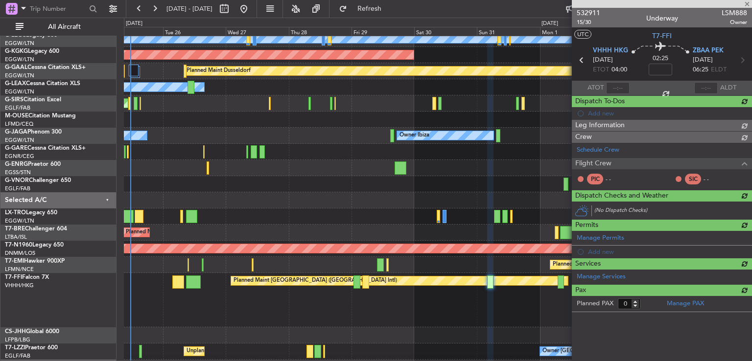
scroll to position [0, 0]
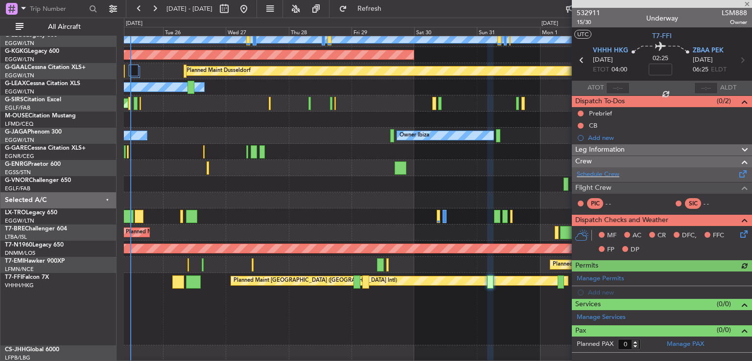
click at [751, 255] on div "532911 15/30 Underway LSM888 Owner UTC T7-FFI VHHH HKG 31/08/2025 ETOT 04:00 02…" at bounding box center [662, 180] width 180 height 345
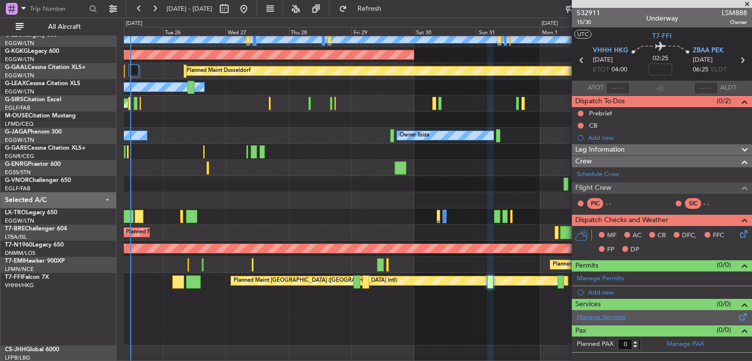
click at [601, 314] on link "Manage Services" at bounding box center [601, 318] width 49 height 10
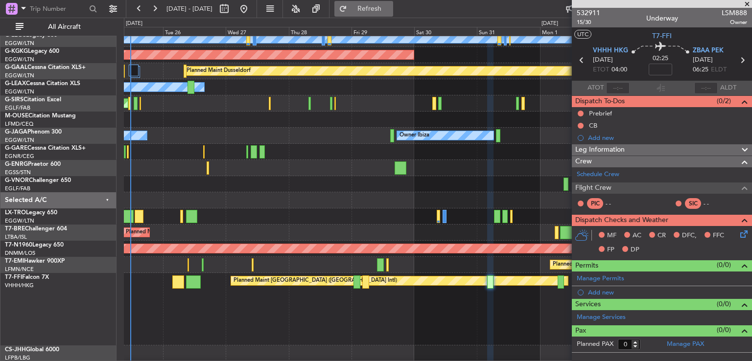
click at [374, 8] on button "Refresh" at bounding box center [363, 9] width 59 height 16
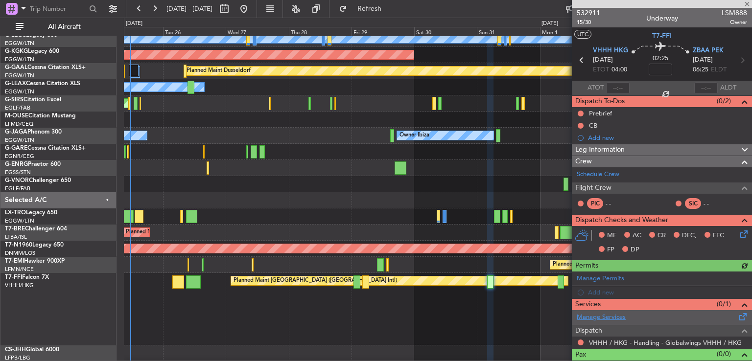
click at [594, 317] on link "Manage Services" at bounding box center [601, 318] width 49 height 10
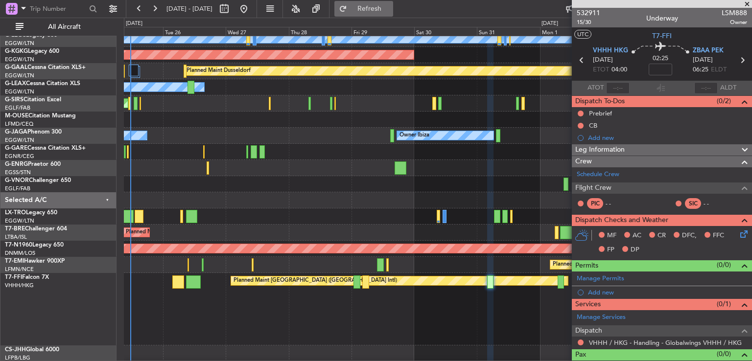
click at [377, 8] on button "Refresh" at bounding box center [363, 9] width 59 height 16
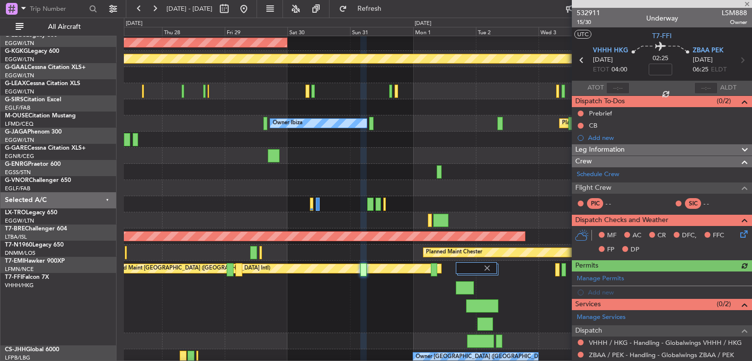
scroll to position [82, 0]
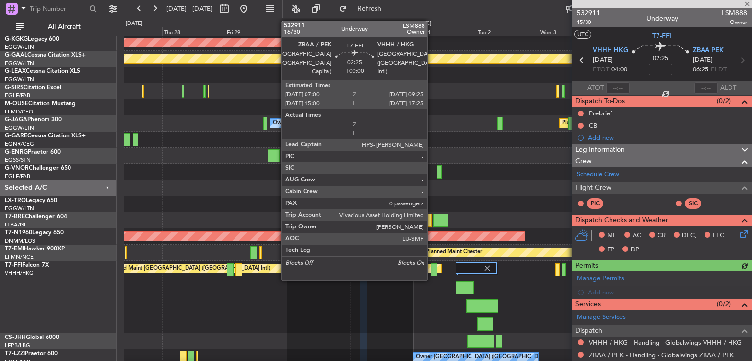
click at [432, 273] on div at bounding box center [434, 269] width 6 height 13
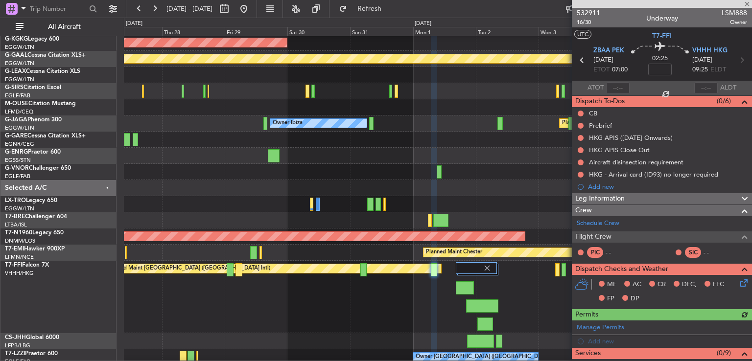
scroll to position [179, 0]
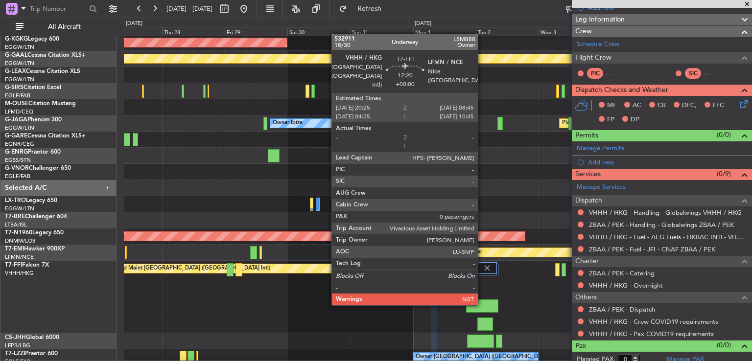
click at [482, 305] on div at bounding box center [482, 306] width 32 height 13
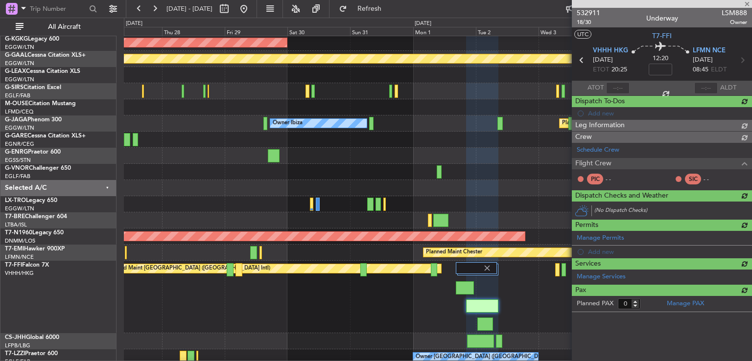
scroll to position [0, 0]
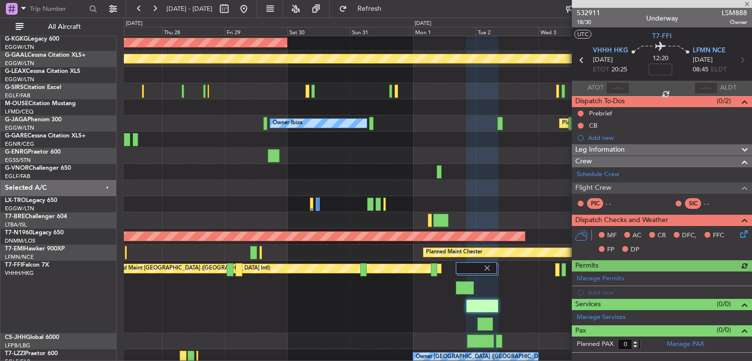
drag, startPoint x: 750, startPoint y: 141, endPoint x: 752, endPoint y: 246, distance: 104.8
click at [752, 246] on div "532911 18/30 Underway LSM888 Owner UTC T7-FFI VHHH HKG 01/09/2025 ETOT 20:25 12…" at bounding box center [662, 180] width 180 height 345
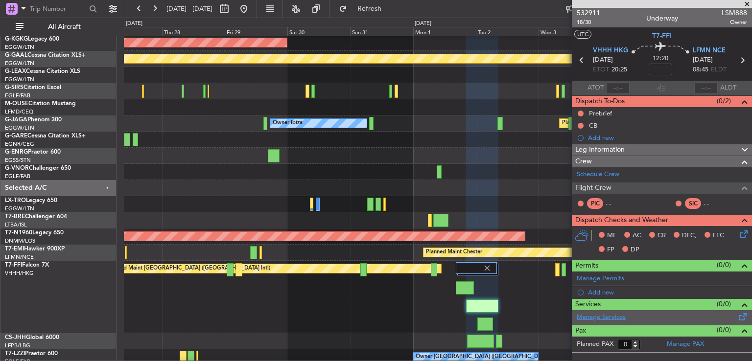
click at [595, 316] on link "Manage Services" at bounding box center [601, 318] width 49 height 10
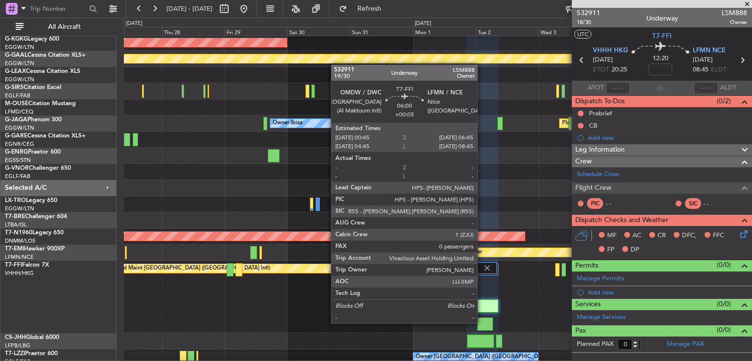
click at [482, 323] on div at bounding box center [485, 324] width 16 height 13
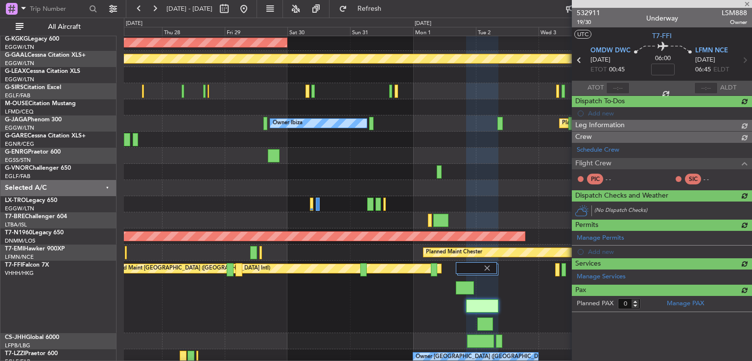
type input "+00:05"
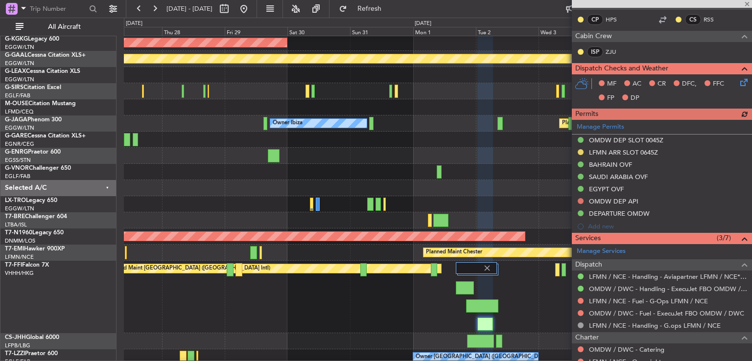
scroll to position [237, 0]
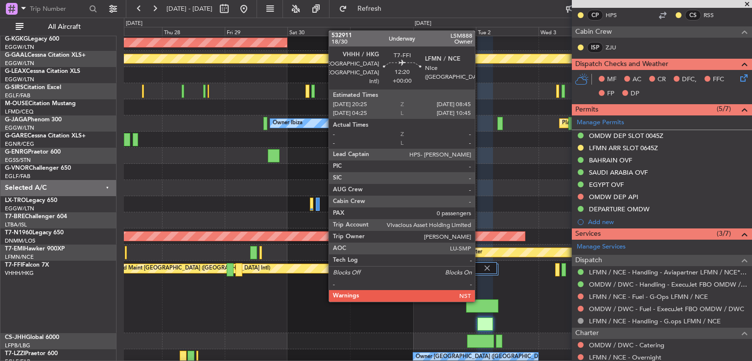
click at [479, 301] on div at bounding box center [482, 306] width 32 height 13
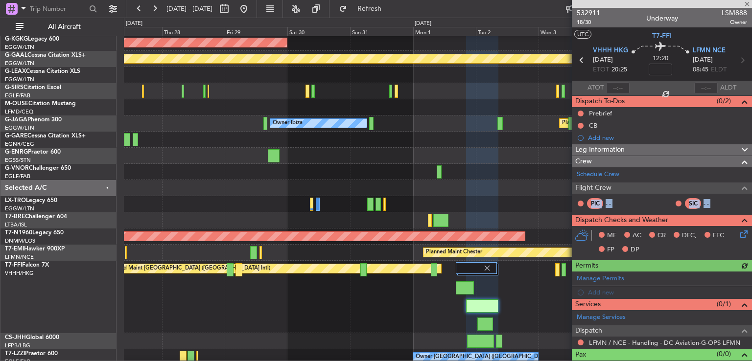
scroll to position [14, 0]
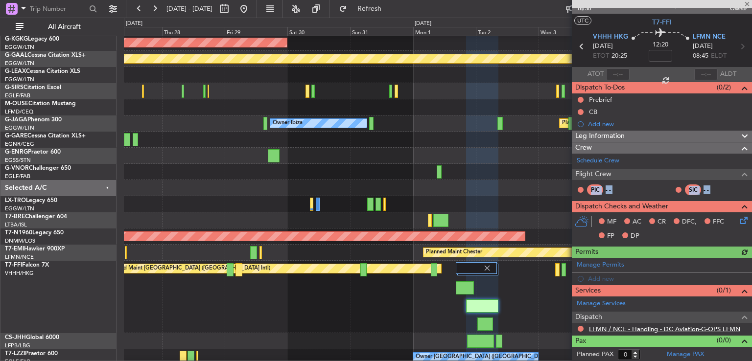
click at [667, 329] on link "LFMN / NCE - Handling - DC Aviation-G-OPS LFMN" at bounding box center [664, 329] width 151 height 8
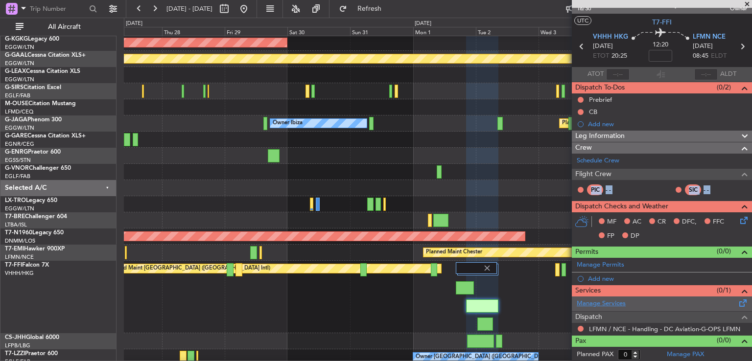
click at [609, 301] on link "Manage Services" at bounding box center [601, 304] width 49 height 10
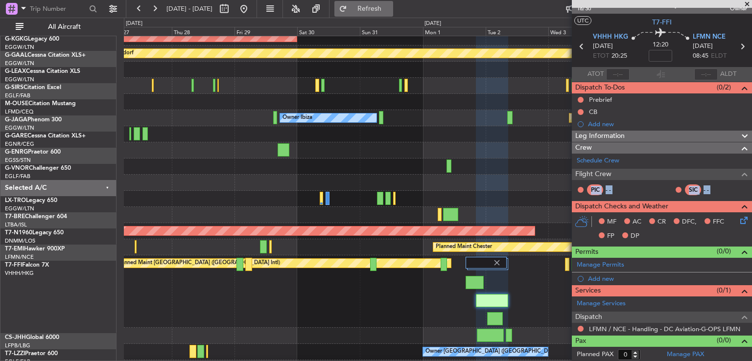
scroll to position [90, 0]
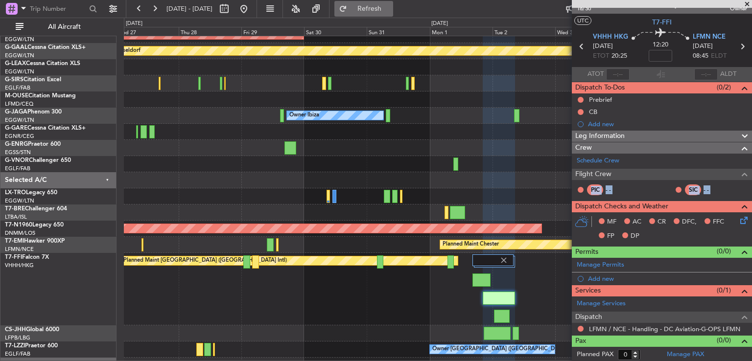
click at [390, 11] on span "Refresh" at bounding box center [369, 8] width 41 height 7
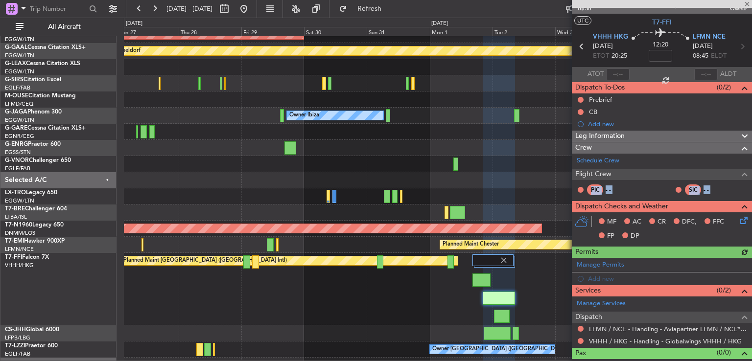
click at [638, 186] on div "PIC - - SIC - -" at bounding box center [662, 190] width 176 height 17
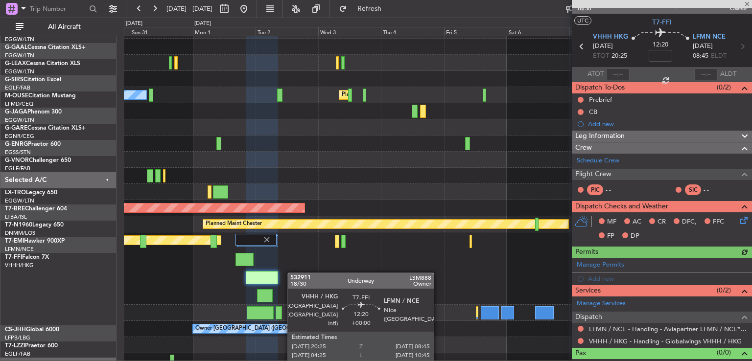
click at [279, 272] on div "Planned Maint [GEOGRAPHIC_DATA] ([GEOGRAPHIC_DATA] Intl) Planned Maint Geneva (…" at bounding box center [438, 269] width 628 height 72
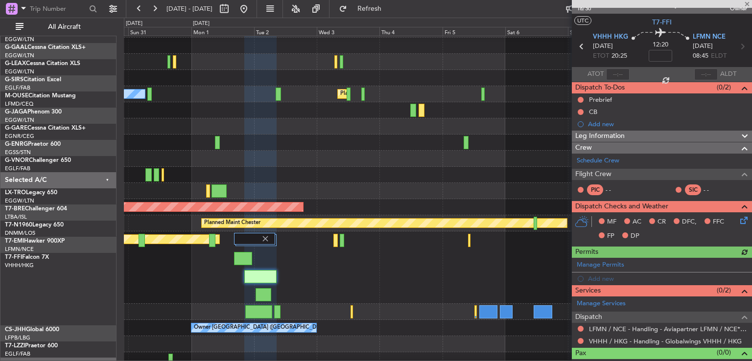
scroll to position [112, 0]
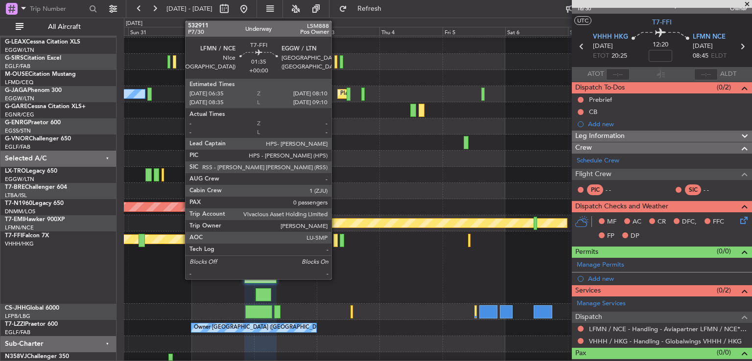
click at [336, 241] on div at bounding box center [335, 240] width 4 height 13
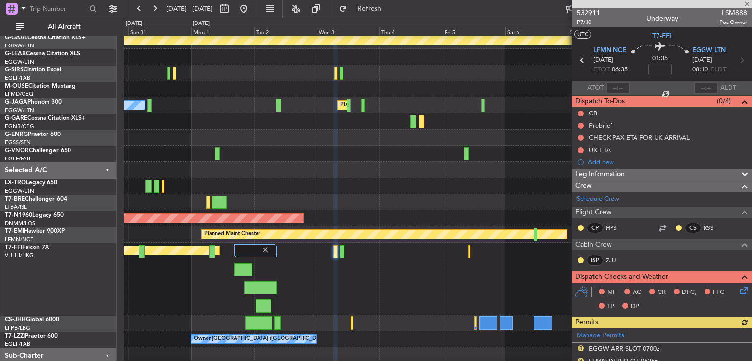
scroll to position [241, 0]
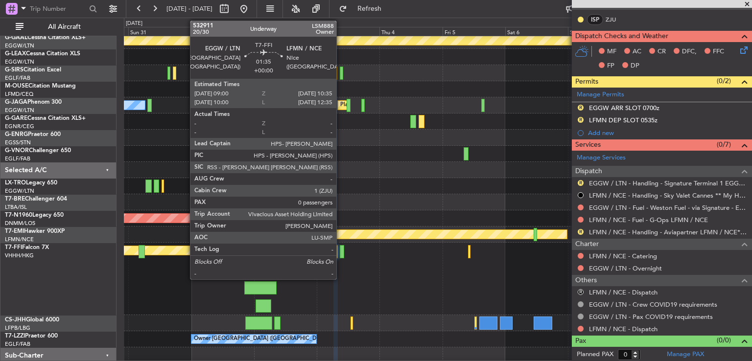
click at [341, 254] on div at bounding box center [342, 251] width 4 height 13
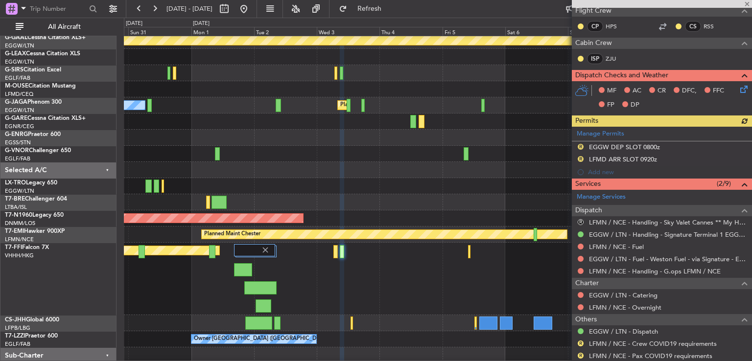
scroll to position [203, 0]
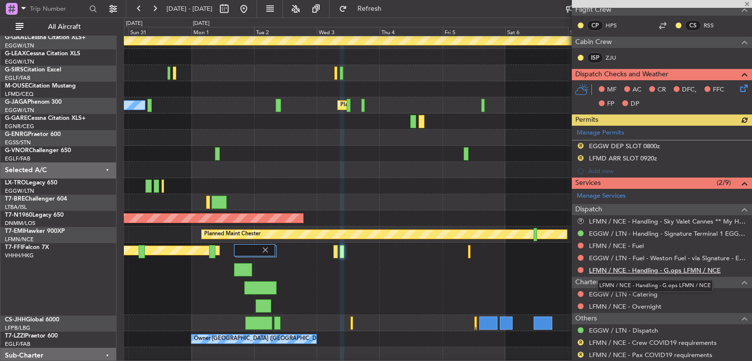
click at [639, 269] on link "LFMN / NCE - Handling - G.ops LFMN / NCE" at bounding box center [655, 270] width 132 height 8
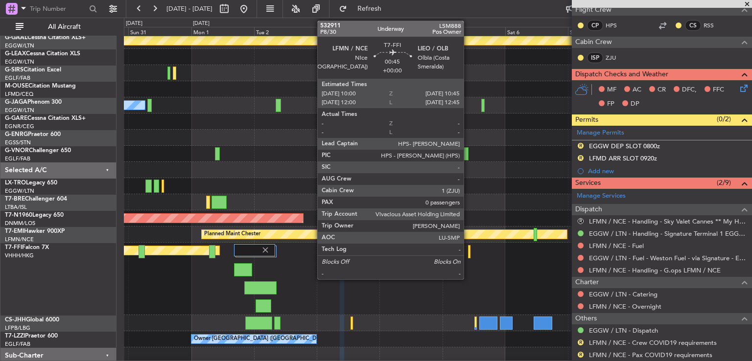
click at [468, 251] on div at bounding box center [469, 251] width 2 height 13
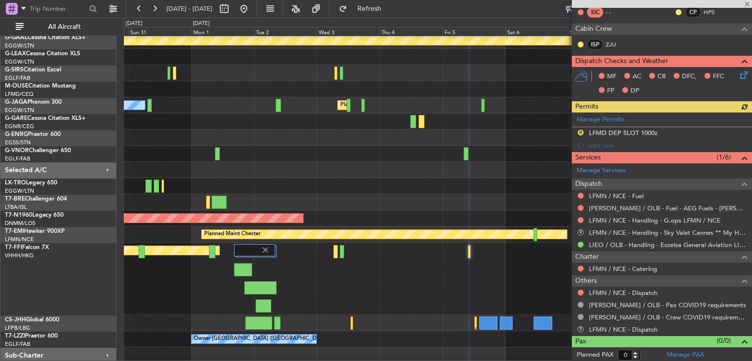
scroll to position [241, 0]
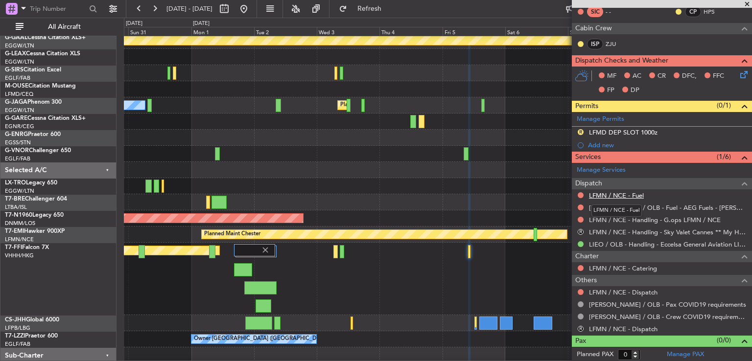
click at [607, 195] on link "LFMN / NCE - Fuel" at bounding box center [616, 195] width 55 height 8
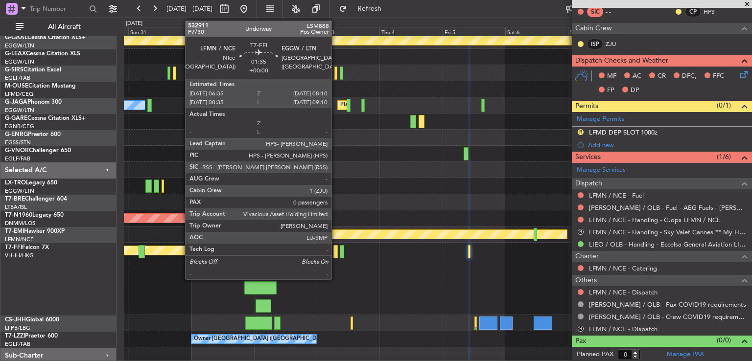
click at [336, 254] on div at bounding box center [335, 251] width 4 height 13
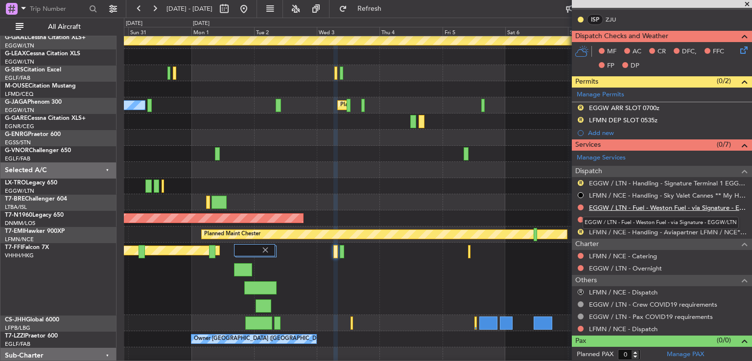
click at [655, 204] on link "EGGW / LTN - Fuel - Weston Fuel - via Signature - EGGW/LTN" at bounding box center [668, 208] width 158 height 8
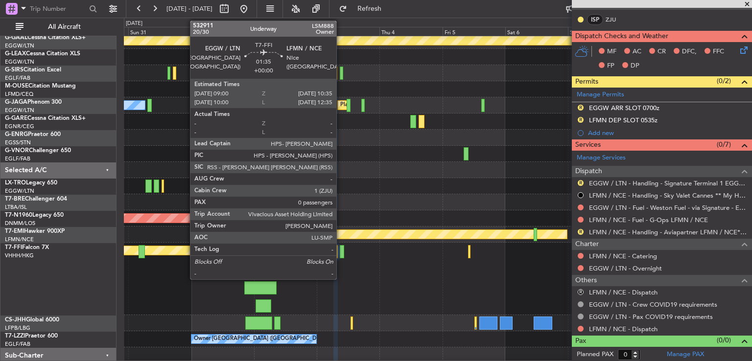
click at [341, 253] on div at bounding box center [342, 251] width 4 height 13
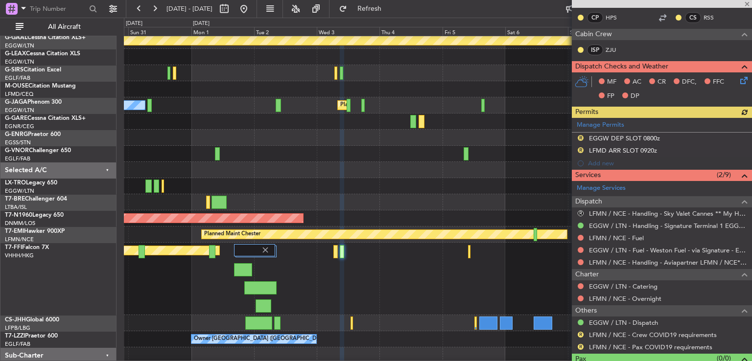
scroll to position [209, 0]
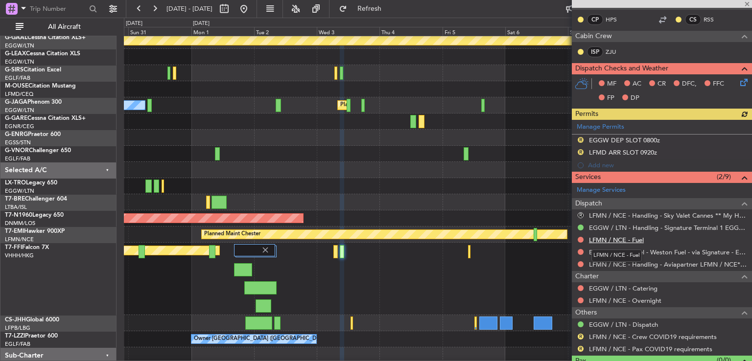
click at [619, 238] on link "LFMN / NCE - Fuel" at bounding box center [616, 240] width 55 height 8
click at [390, 5] on span "Refresh" at bounding box center [369, 8] width 41 height 7
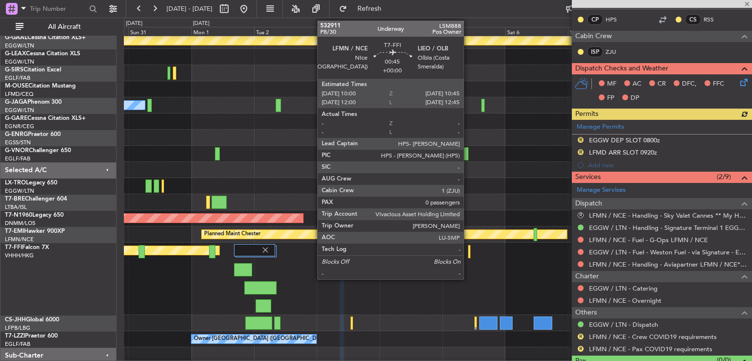
click at [468, 251] on div at bounding box center [469, 251] width 2 height 13
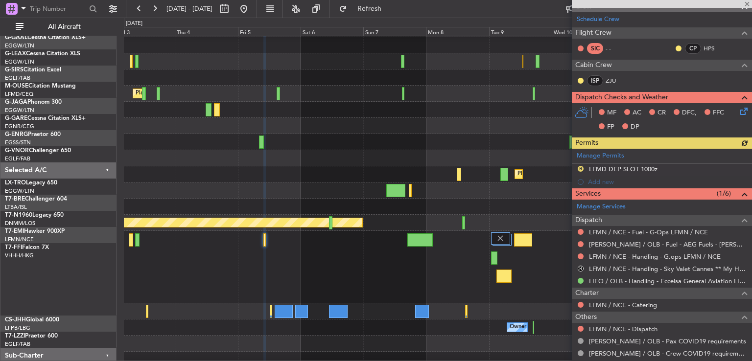
scroll to position [118, 0]
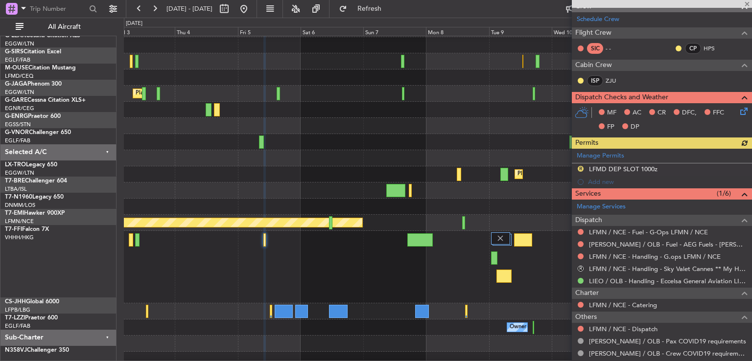
click at [319, 281] on div "Planned Maint Geneva (Cointrin) Planned Maint Hong Kong (Hong Kong Intl)" at bounding box center [438, 267] width 628 height 72
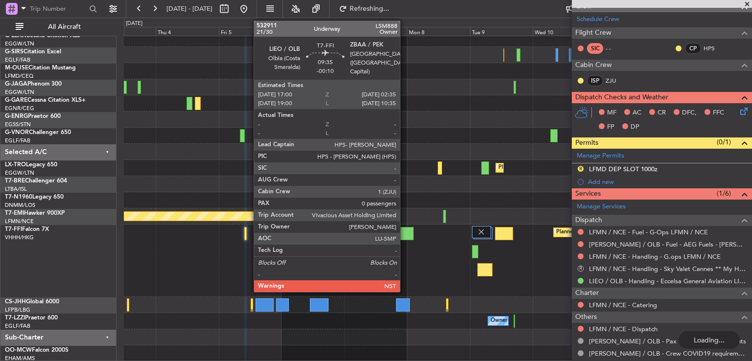
scroll to position [100, 0]
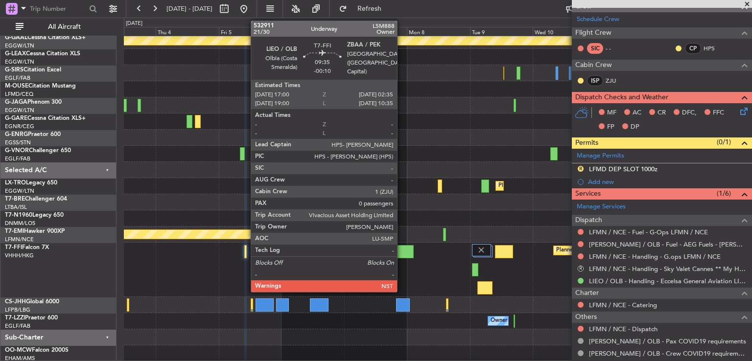
click at [401, 254] on div at bounding box center [400, 251] width 25 height 13
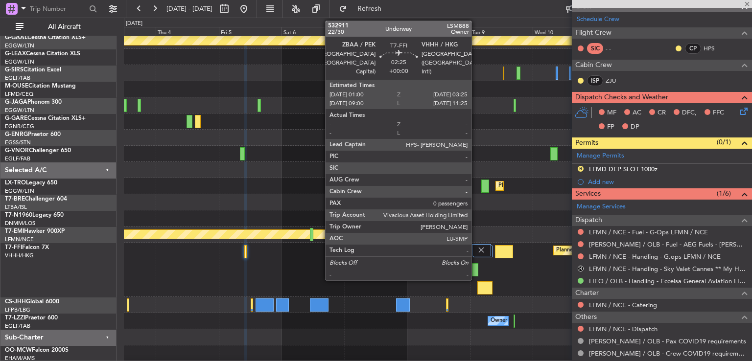
type input "-00:10"
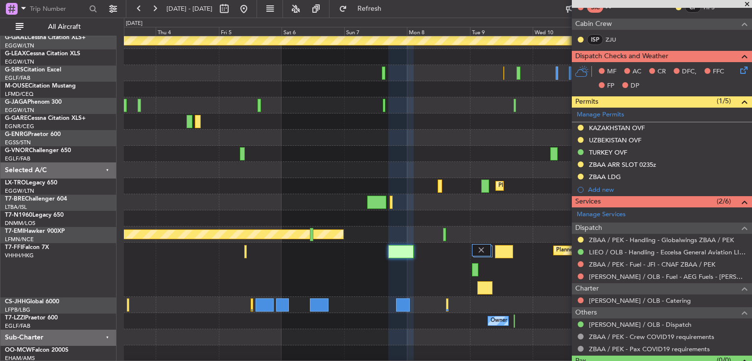
scroll to position [211, 0]
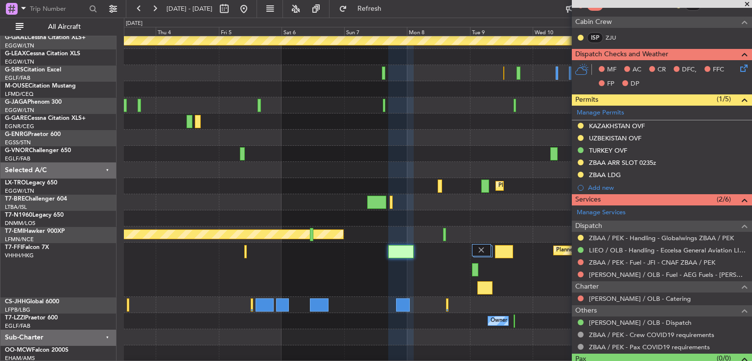
click at [746, 4] on span at bounding box center [747, 4] width 10 height 9
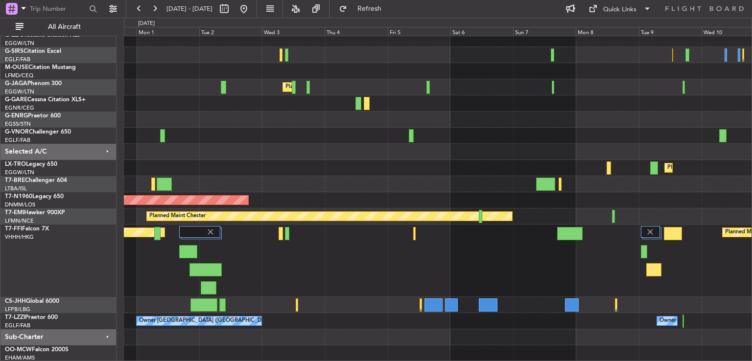
scroll to position [86, 0]
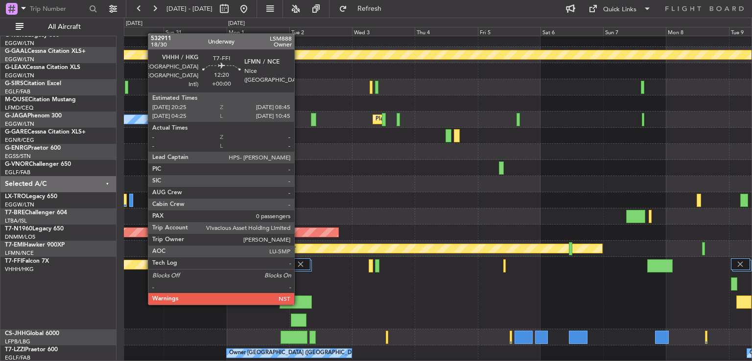
click at [299, 304] on div at bounding box center [296, 302] width 32 height 13
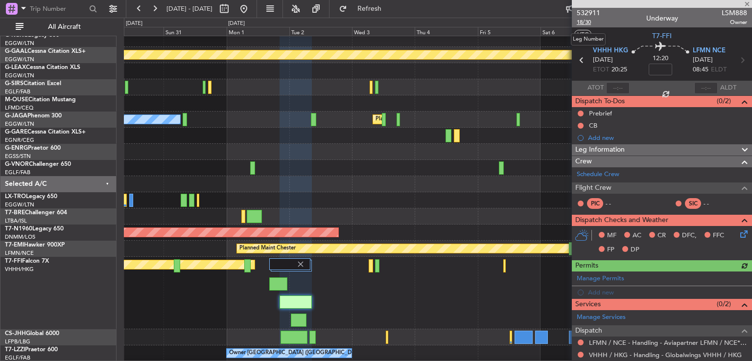
click at [588, 23] on span "18/30" at bounding box center [589, 22] width 24 height 8
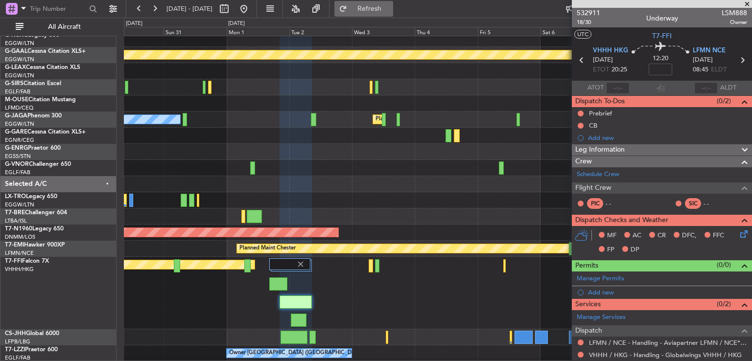
click at [388, 12] on button "Refresh" at bounding box center [363, 9] width 59 height 16
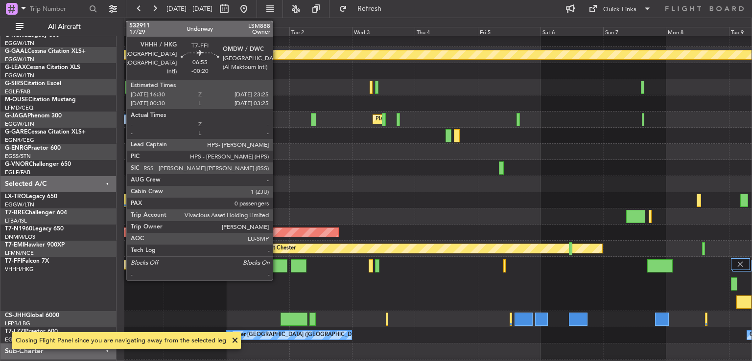
click at [277, 269] on div at bounding box center [278, 265] width 18 height 13
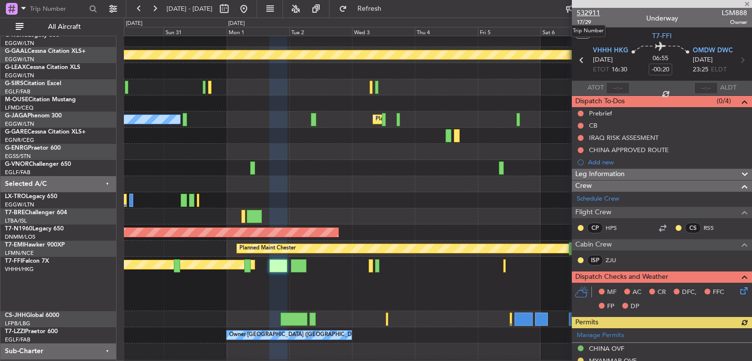
click at [593, 14] on span "532911" at bounding box center [589, 13] width 24 height 10
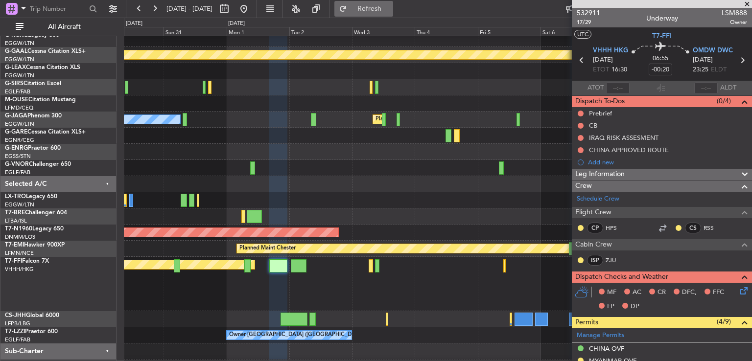
click at [390, 5] on span "Refresh" at bounding box center [369, 8] width 41 height 7
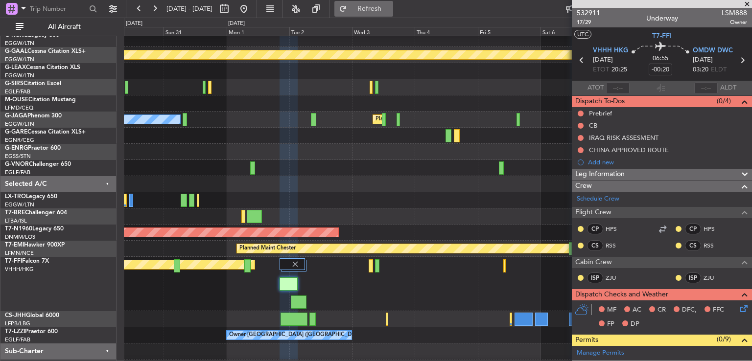
click at [390, 12] on span "Refresh" at bounding box center [369, 8] width 41 height 7
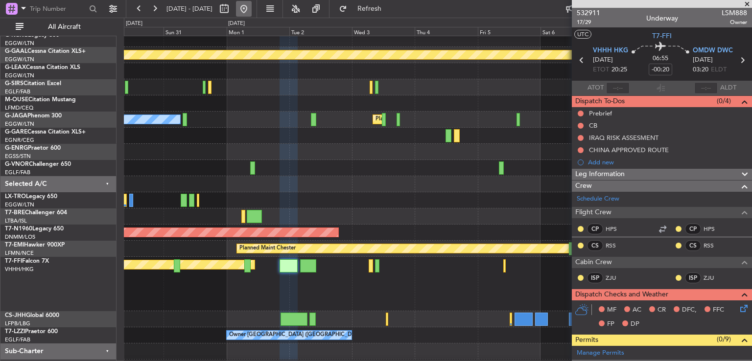
click at [252, 5] on button at bounding box center [244, 9] width 16 height 16
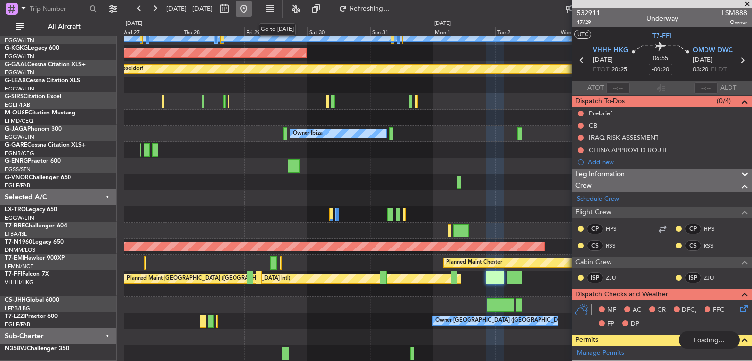
scroll to position [72, 0]
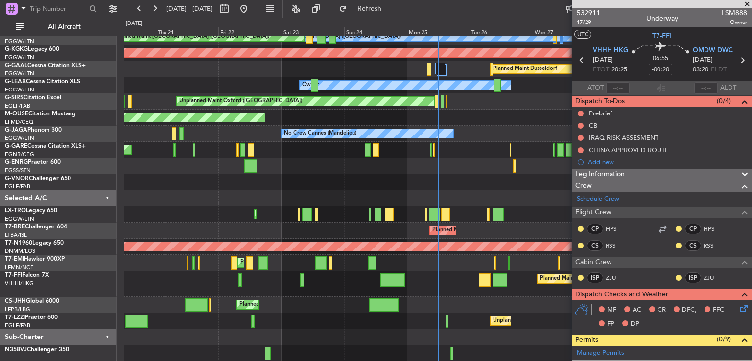
click at [746, 3] on span at bounding box center [747, 4] width 10 height 9
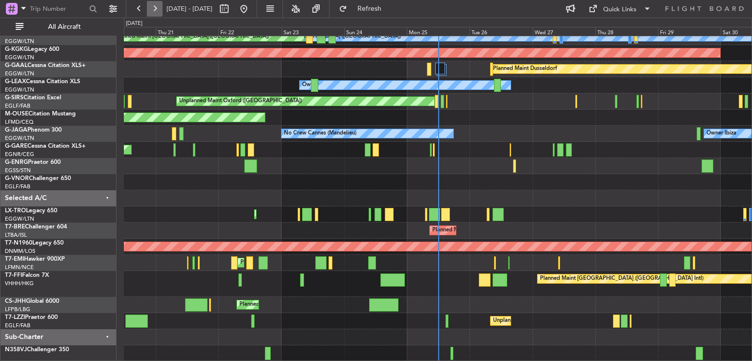
click at [153, 7] on button at bounding box center [155, 9] width 16 height 16
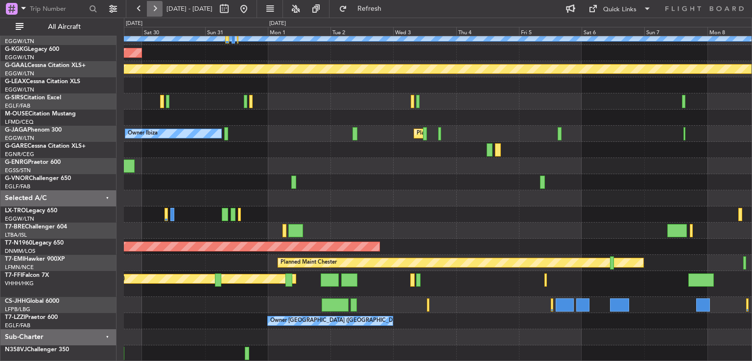
click at [153, 7] on button at bounding box center [155, 9] width 16 height 16
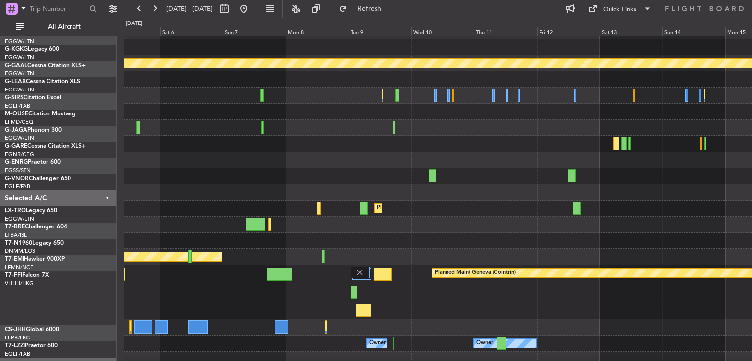
scroll to position [78, 0]
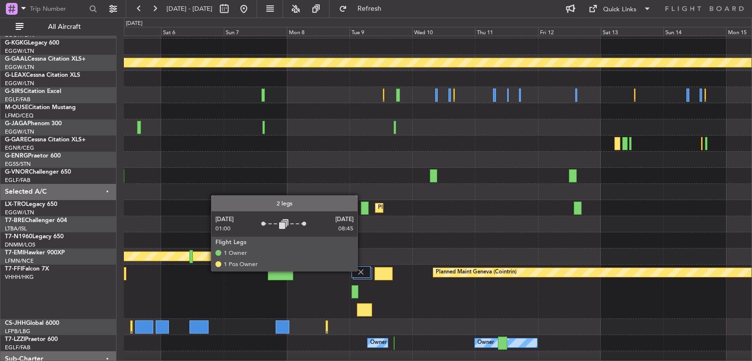
click at [362, 271] on img at bounding box center [360, 272] width 9 height 9
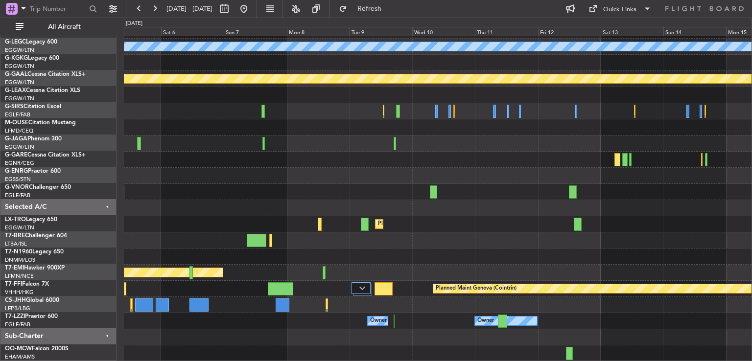
scroll to position [62, 0]
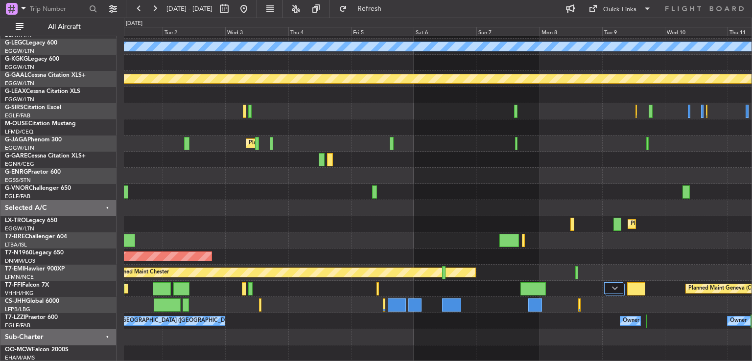
click at [472, 196] on div "A/C Unavailable London (Luton) AOG Maint Istanbul (Ataturk) Planned Maint Dusse…" at bounding box center [438, 168] width 628 height 388
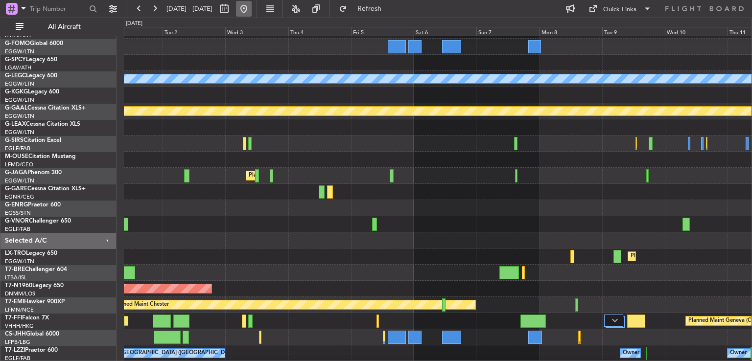
click at [252, 10] on button at bounding box center [244, 9] width 16 height 16
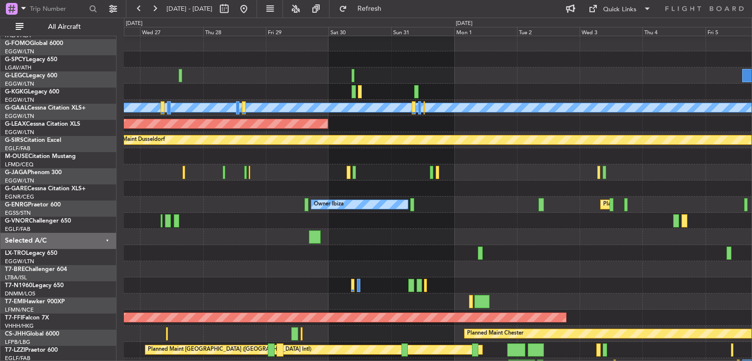
click at [139, 165] on div "Unplanned Maint Oxford ([GEOGRAPHIC_DATA])" at bounding box center [438, 173] width 628 height 16
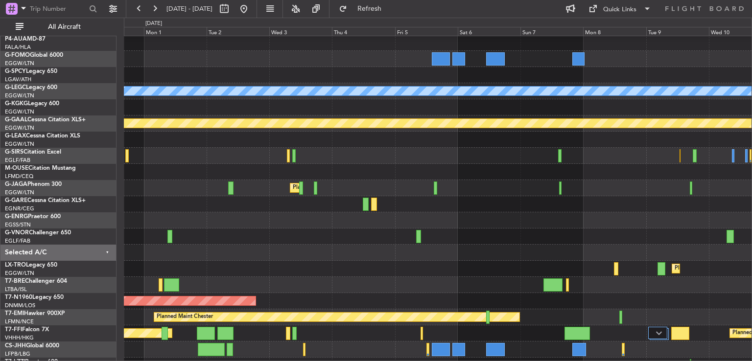
scroll to position [62, 0]
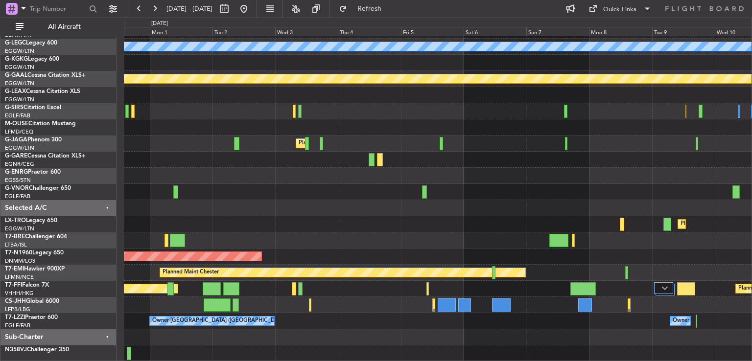
click at [418, 175] on div "A/C Unavailable London (Luton) AOG Maint Istanbul (Ataturk) Planned Maint Dusse…" at bounding box center [438, 168] width 628 height 388
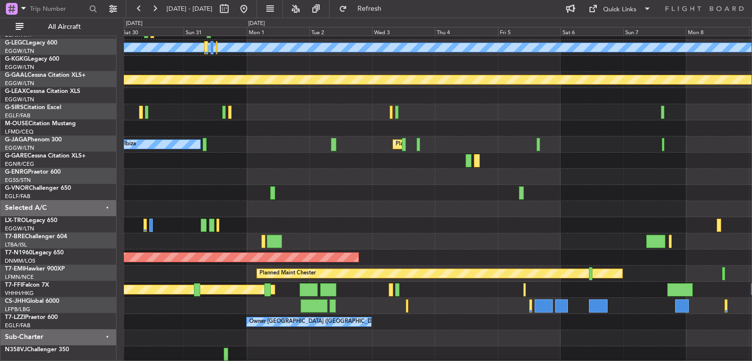
scroll to position [61, 0]
click at [375, 206] on div at bounding box center [438, 209] width 628 height 16
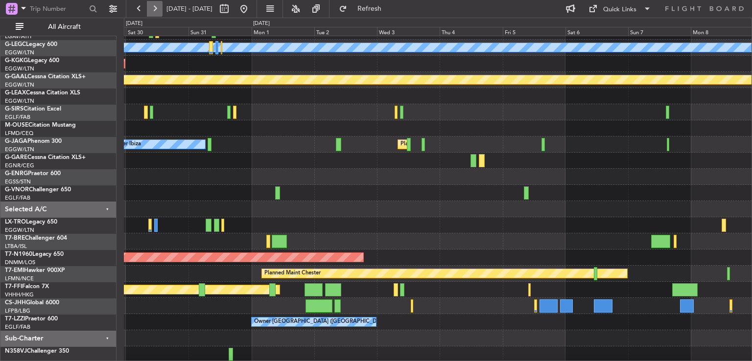
click at [155, 9] on button at bounding box center [155, 9] width 16 height 16
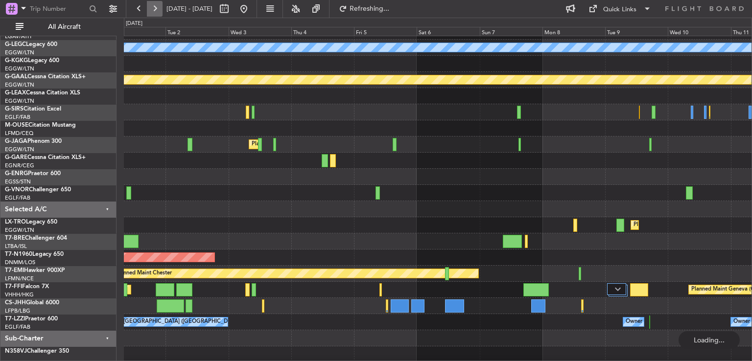
click at [155, 9] on button at bounding box center [155, 9] width 16 height 16
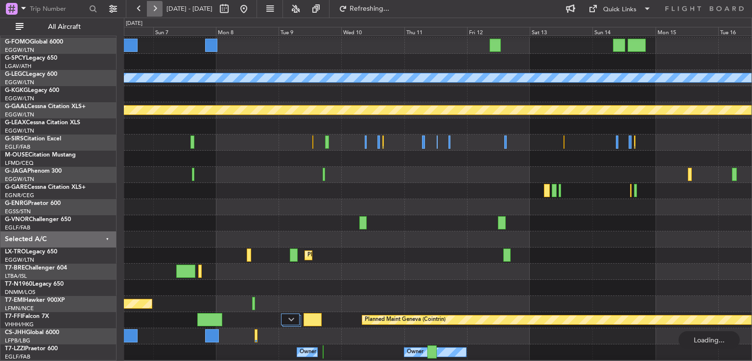
click at [155, 9] on button at bounding box center [155, 9] width 16 height 16
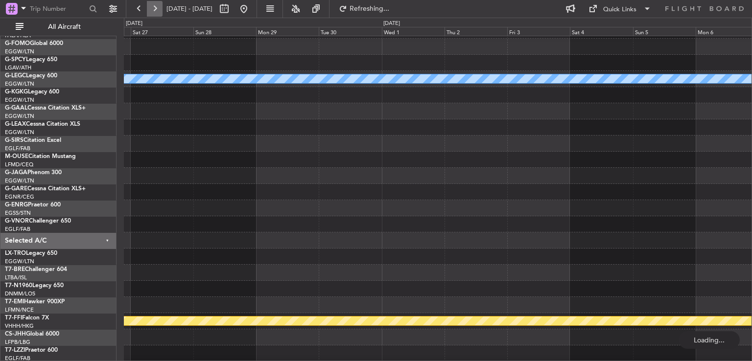
click at [155, 9] on button at bounding box center [155, 9] width 16 height 16
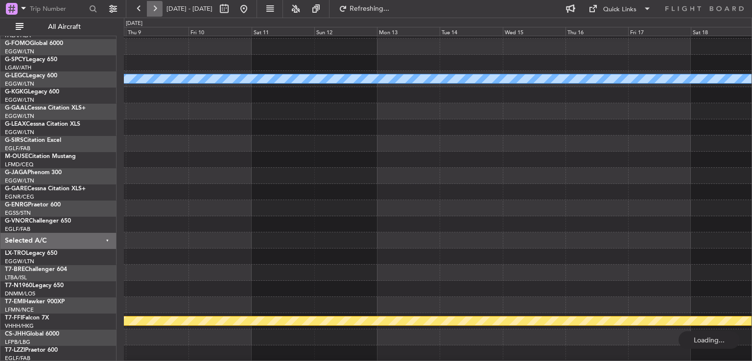
click at [155, 9] on button at bounding box center [155, 9] width 16 height 16
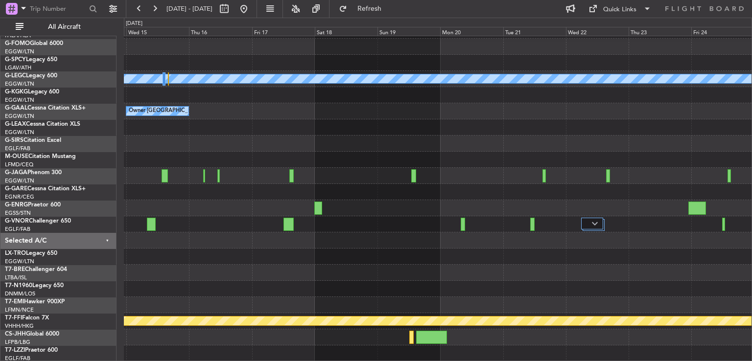
click at [375, 175] on div "A/C Unavailable London (Luton) Owner London (Luton) Planned Maint Geneva (Coint…" at bounding box center [438, 183] width 628 height 355
click at [252, 6] on button at bounding box center [244, 9] width 16 height 16
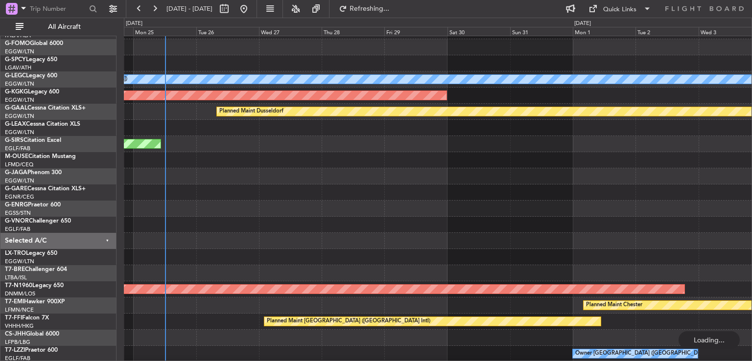
click at [209, 190] on div at bounding box center [438, 193] width 628 height 16
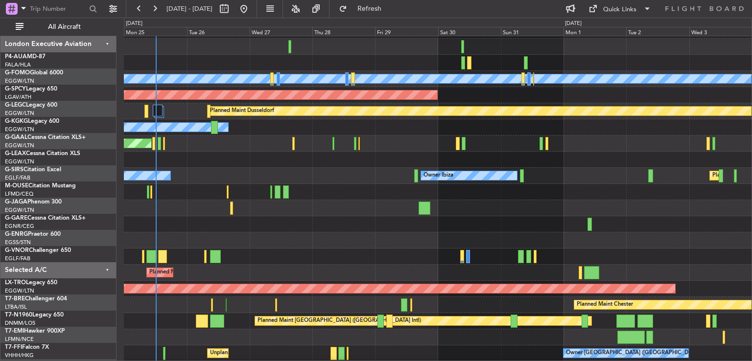
scroll to position [29, 0]
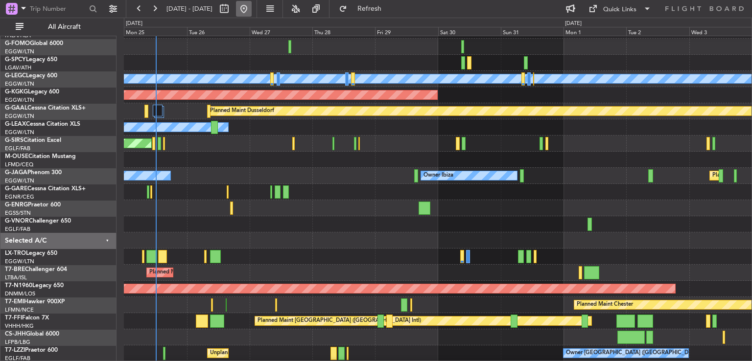
click at [252, 5] on button at bounding box center [244, 9] width 16 height 16
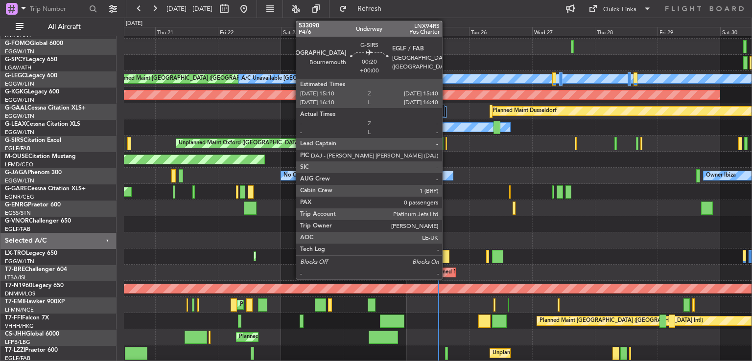
click at [447, 139] on div at bounding box center [446, 143] width 1 height 13
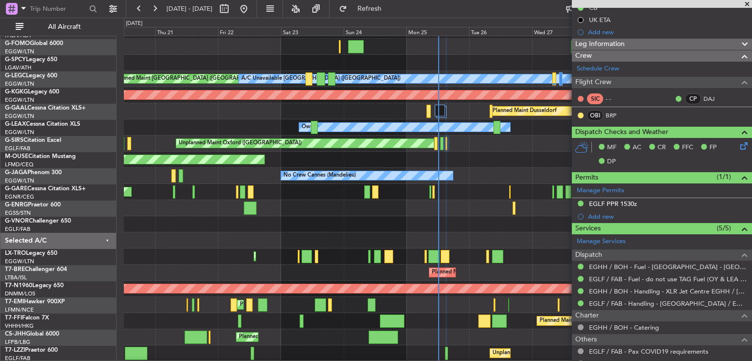
scroll to position [0, 0]
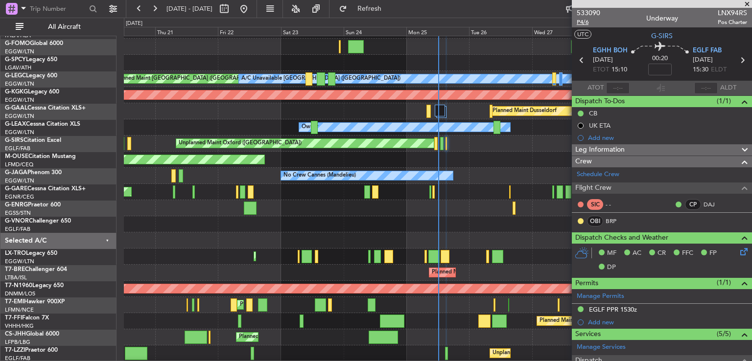
click at [580, 22] on span "P4/6" at bounding box center [589, 22] width 24 height 8
click at [393, 3] on button "Refresh" at bounding box center [363, 9] width 59 height 16
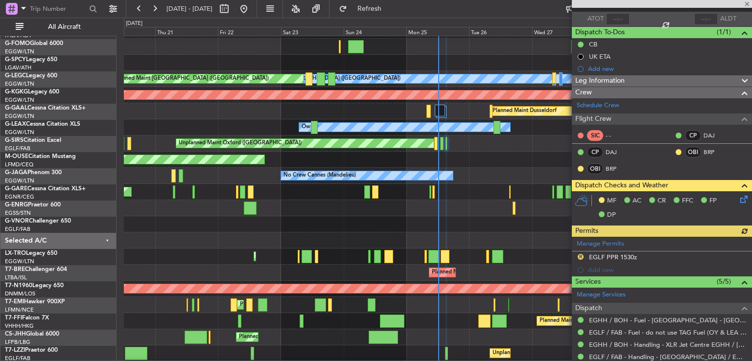
scroll to position [169, 0]
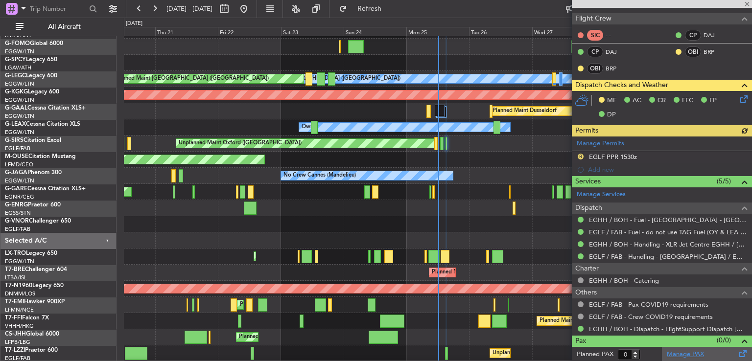
click at [679, 351] on link "Manage PAX" at bounding box center [685, 355] width 37 height 10
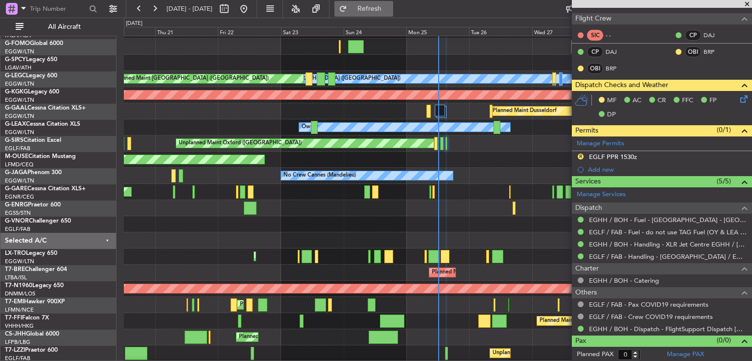
click at [393, 15] on button "Refresh" at bounding box center [363, 9] width 59 height 16
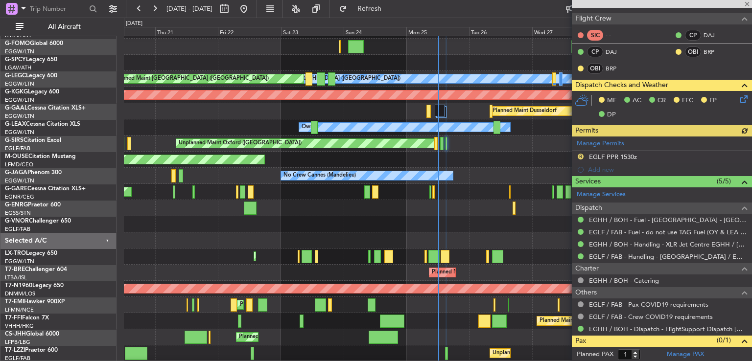
scroll to position [191, 0]
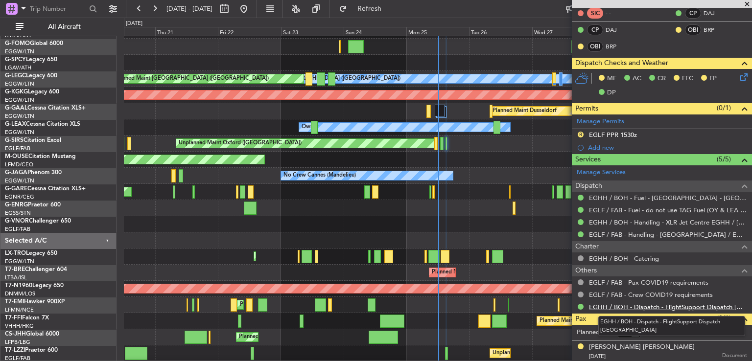
click at [630, 306] on link "EGHH / BOH - Dispatch - FlightSupport Dispatch [GEOGRAPHIC_DATA]" at bounding box center [668, 307] width 158 height 8
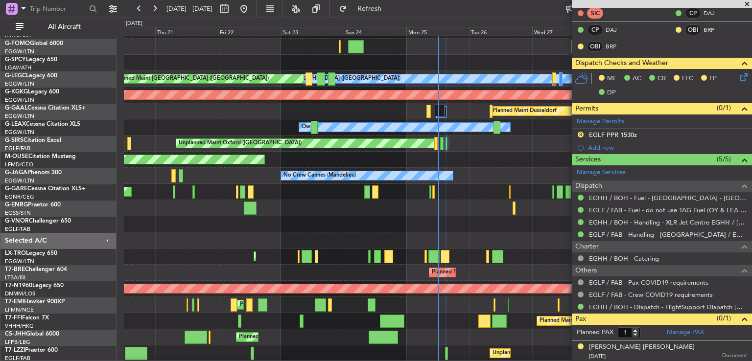
click at [738, 77] on icon at bounding box center [742, 75] width 8 height 8
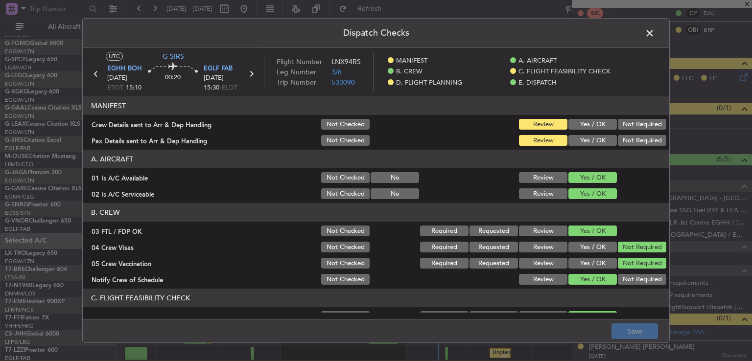
click at [655, 36] on span at bounding box center [655, 36] width 0 height 20
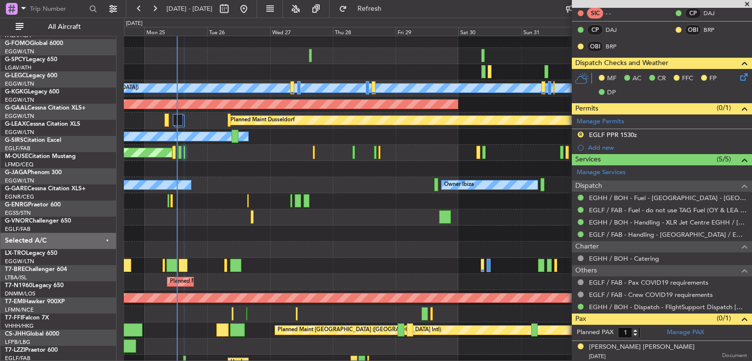
click at [205, 207] on div at bounding box center [438, 201] width 628 height 16
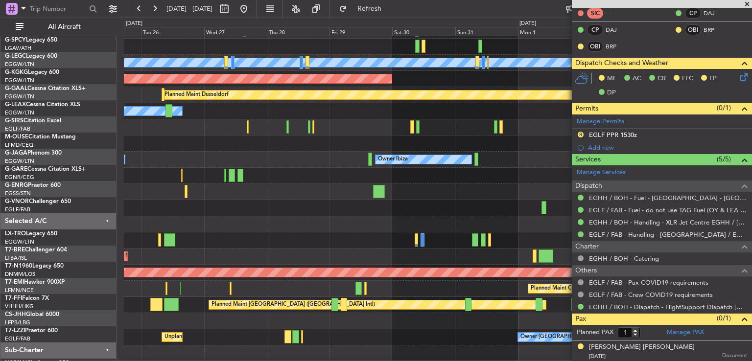
scroll to position [50, 0]
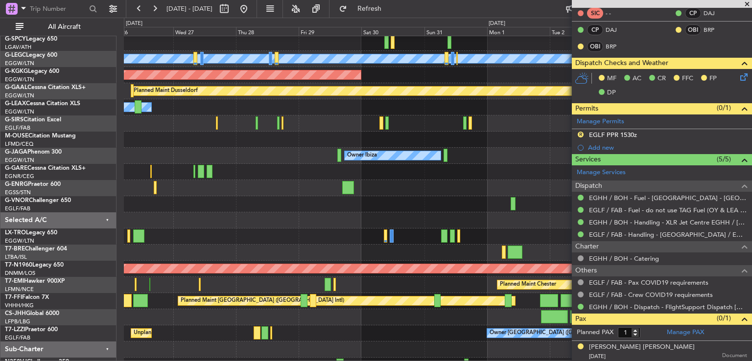
click at [292, 205] on div at bounding box center [438, 204] width 628 height 16
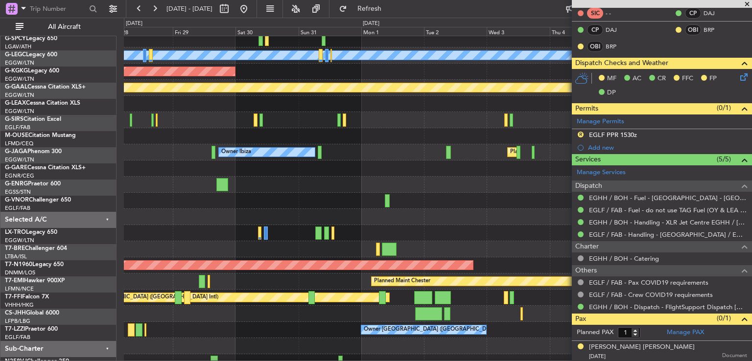
click at [308, 221] on div at bounding box center [438, 217] width 628 height 16
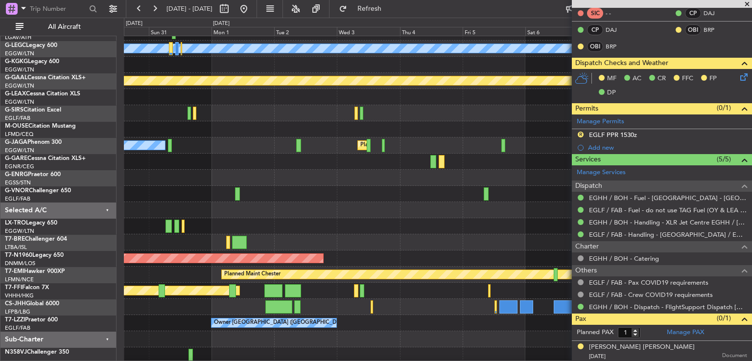
scroll to position [61, 0]
click at [374, 231] on div "Planned Maint Dusseldorf" at bounding box center [438, 226] width 628 height 16
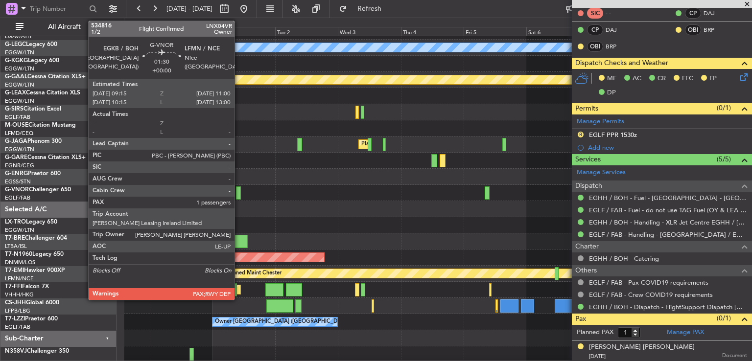
click at [239, 190] on div at bounding box center [238, 193] width 5 height 13
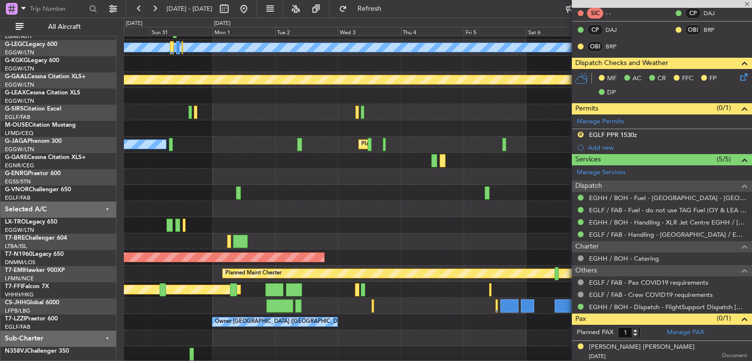
type input "5"
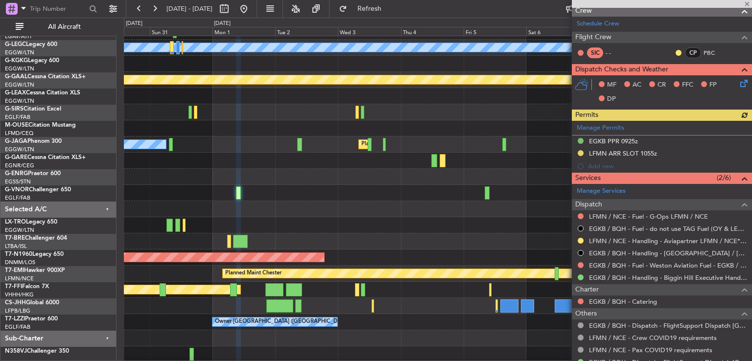
scroll to position [174, 0]
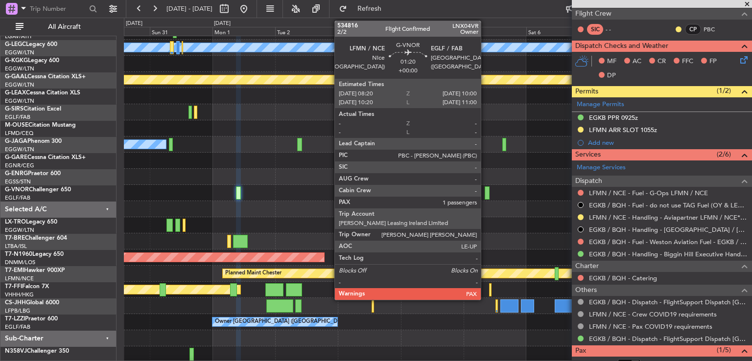
click at [485, 194] on div at bounding box center [487, 193] width 4 height 13
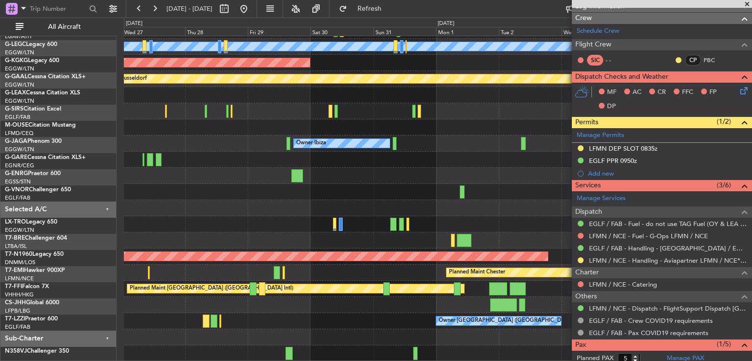
scroll to position [62, 0]
click at [510, 185] on div at bounding box center [438, 192] width 628 height 16
click at [155, 11] on button at bounding box center [155, 9] width 16 height 16
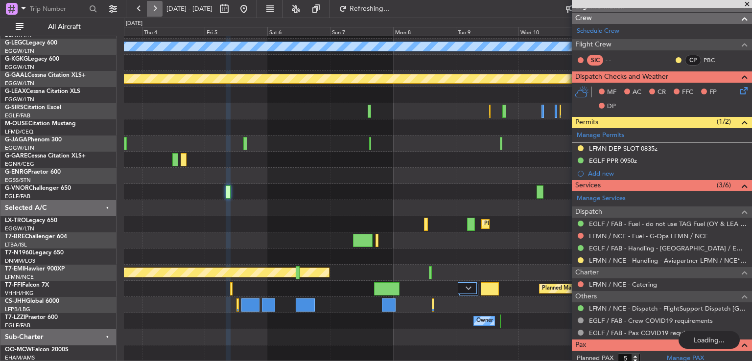
click at [155, 11] on button at bounding box center [155, 9] width 16 height 16
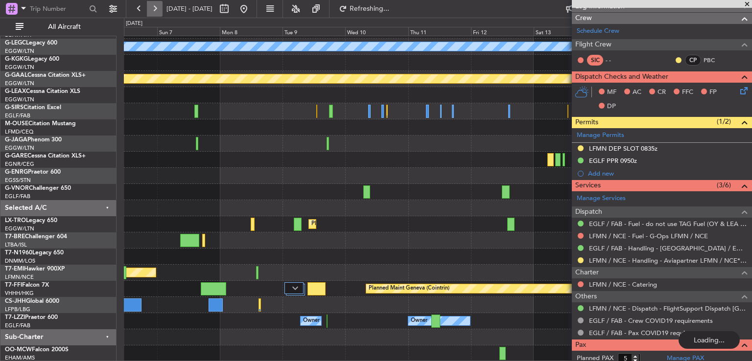
scroll to position [29, 0]
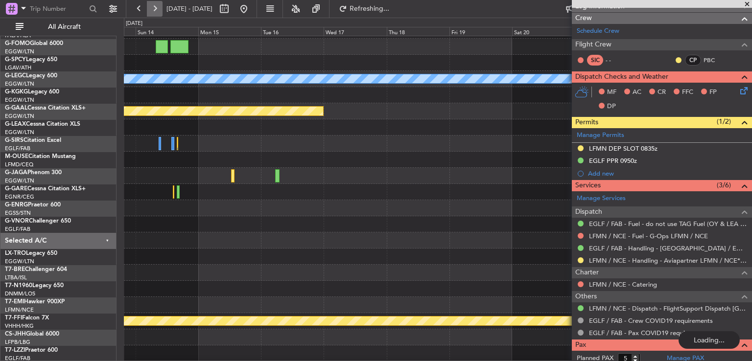
click at [155, 11] on button at bounding box center [155, 9] width 16 height 16
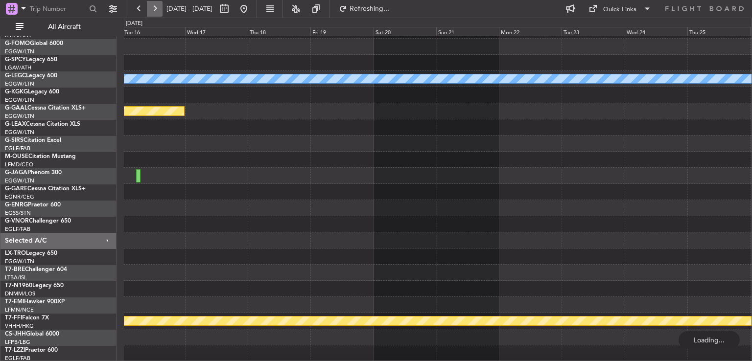
scroll to position [0, 0]
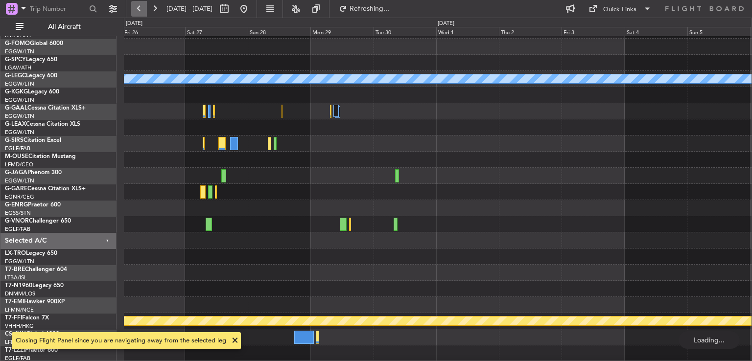
click at [140, 8] on button at bounding box center [139, 9] width 16 height 16
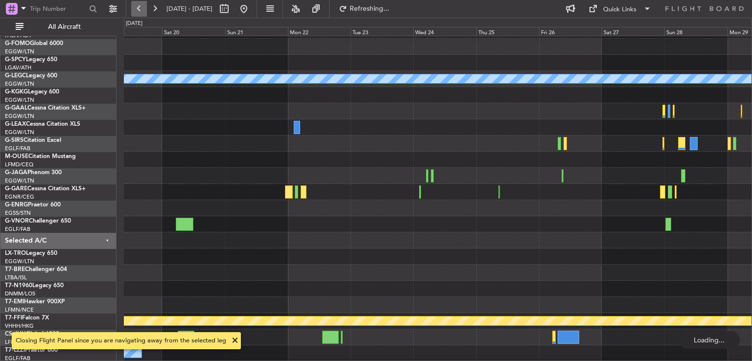
click at [140, 8] on button at bounding box center [139, 9] width 16 height 16
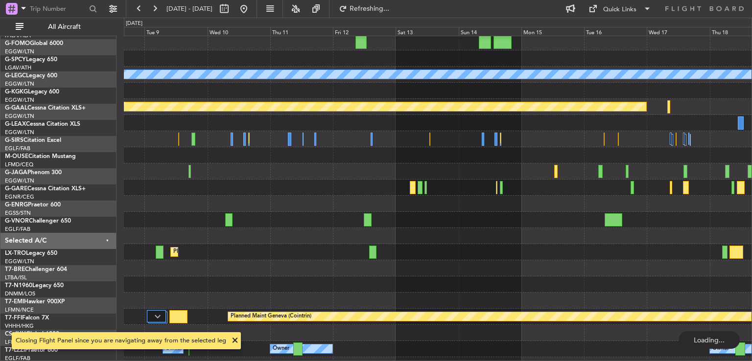
scroll to position [37, 0]
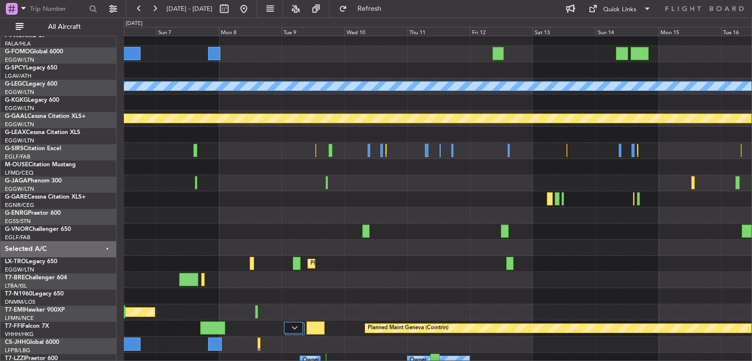
click at [451, 187] on div at bounding box center [438, 183] width 628 height 16
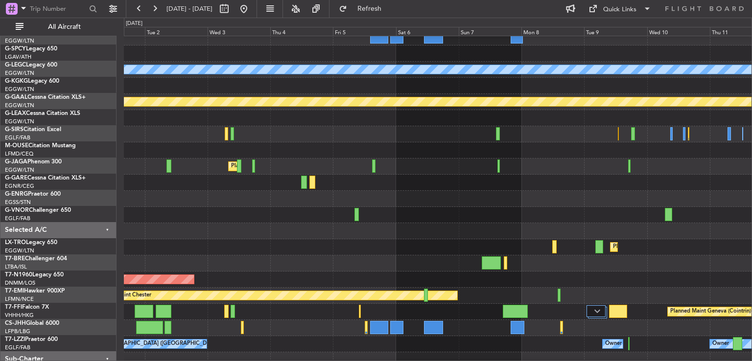
click at [435, 165] on div "Planned Maint [GEOGRAPHIC_DATA] ([GEOGRAPHIC_DATA]) Owner Ibiza" at bounding box center [438, 167] width 628 height 16
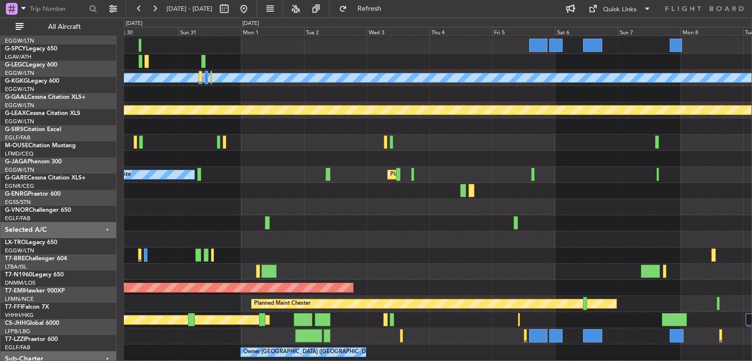
scroll to position [29, 0]
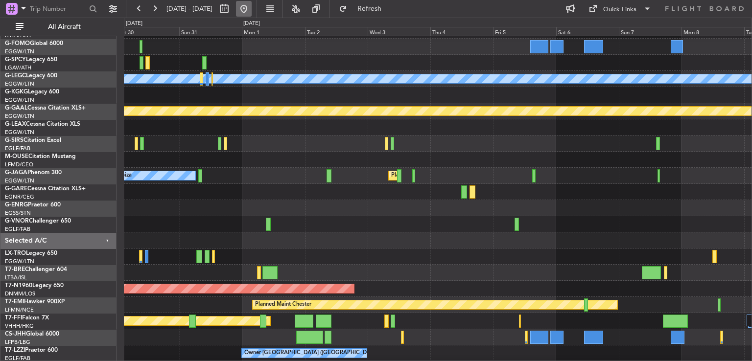
click at [252, 4] on button at bounding box center [244, 9] width 16 height 16
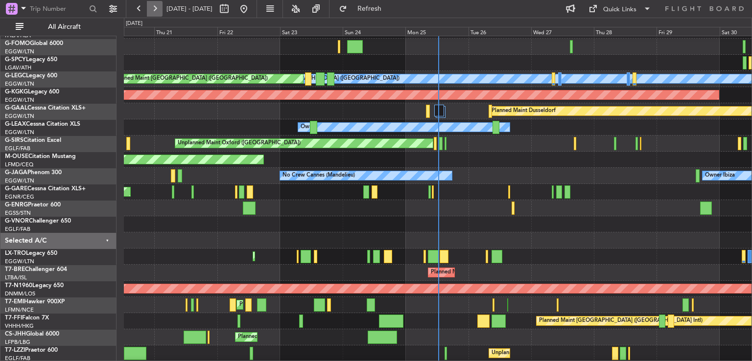
click at [151, 12] on button at bounding box center [155, 9] width 16 height 16
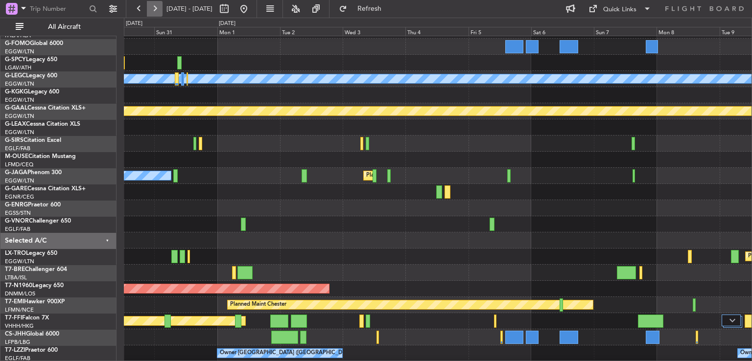
click at [151, 12] on button at bounding box center [155, 9] width 16 height 16
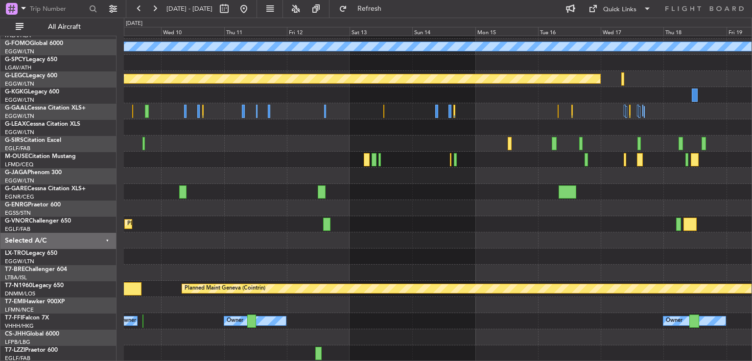
scroll to position [62, 0]
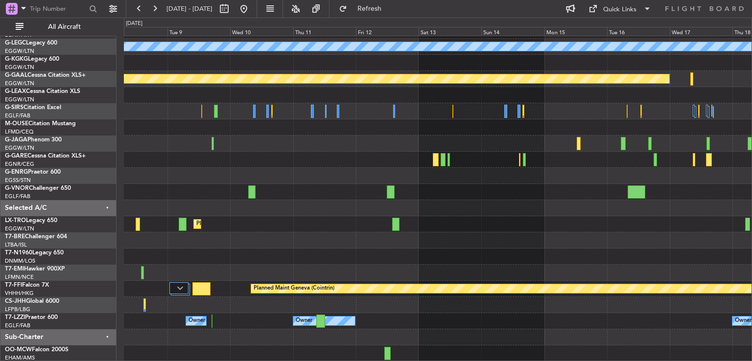
click at [642, 170] on div "A/C Unavailable [GEOGRAPHIC_DATA] ([GEOGRAPHIC_DATA]) Planned [GEOGRAPHIC_DATA]…" at bounding box center [438, 168] width 628 height 388
click at [252, 6] on button at bounding box center [244, 9] width 16 height 16
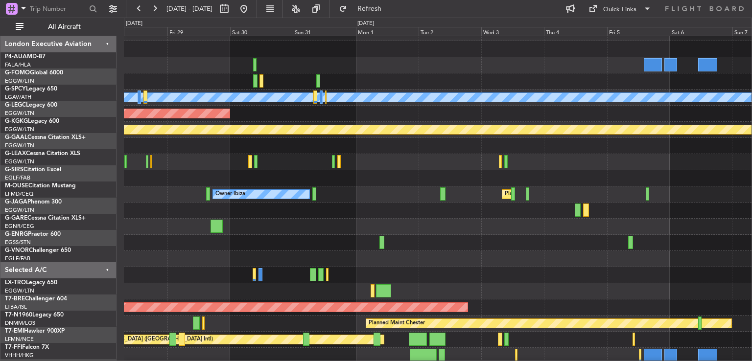
scroll to position [12, 0]
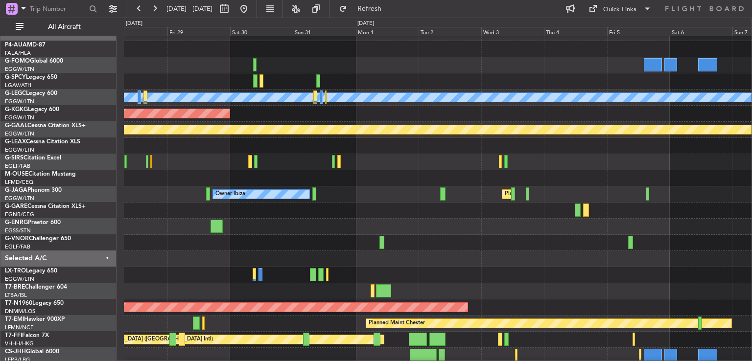
click at [199, 244] on div at bounding box center [438, 243] width 628 height 16
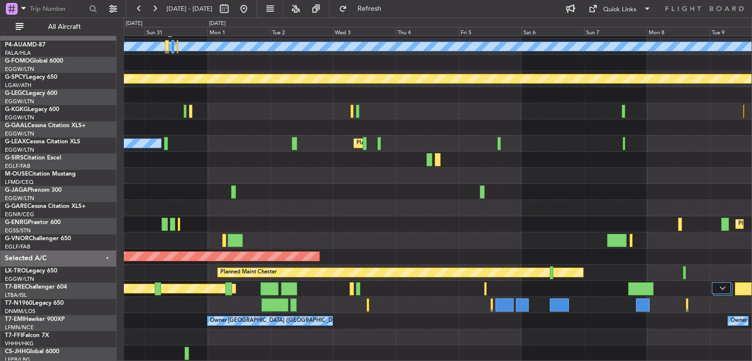
scroll to position [62, 0]
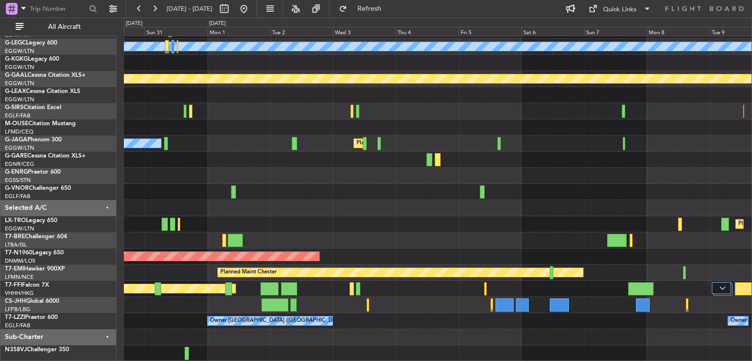
click at [171, 168] on div "A/C Unavailable [GEOGRAPHIC_DATA] ([GEOGRAPHIC_DATA]) AOG Maint [GEOGRAPHIC_DAT…" at bounding box center [438, 168] width 628 height 388
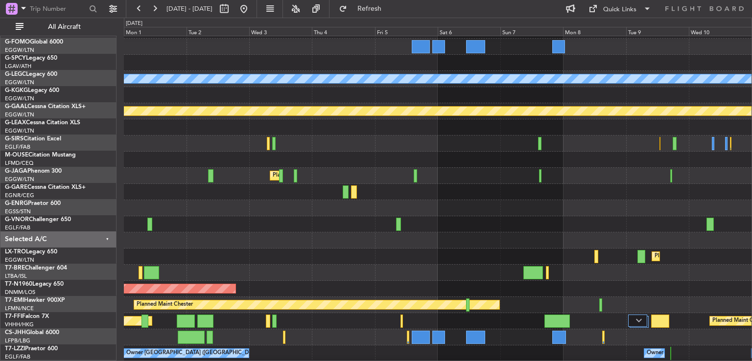
scroll to position [29, 0]
click at [252, 10] on button at bounding box center [244, 9] width 16 height 16
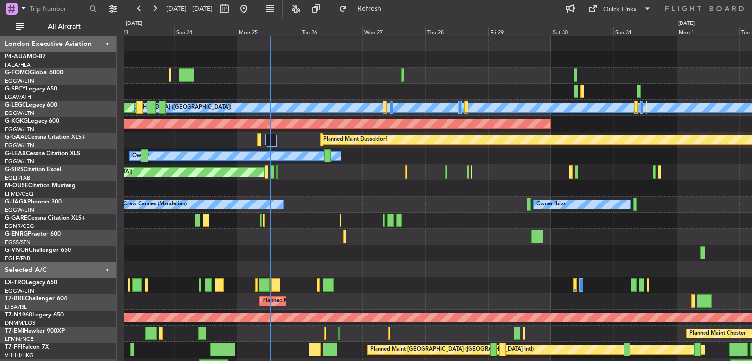
scroll to position [1, 0]
click at [395, 89] on div at bounding box center [438, 92] width 628 height 16
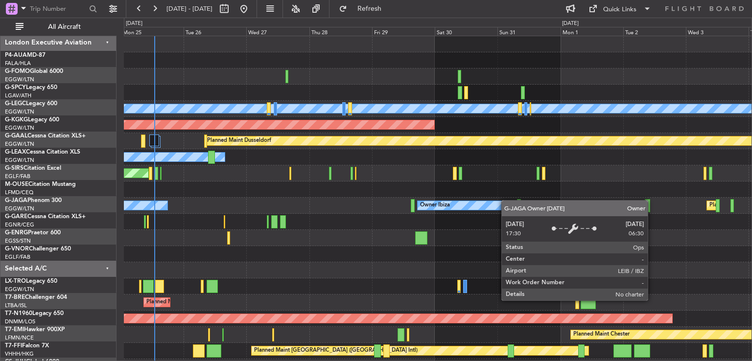
scroll to position [0, 0]
click at [478, 200] on div "A/C Unavailable [GEOGRAPHIC_DATA] ([GEOGRAPHIC_DATA]) Planned Maint [GEOGRAPHIC…" at bounding box center [438, 230] width 628 height 388
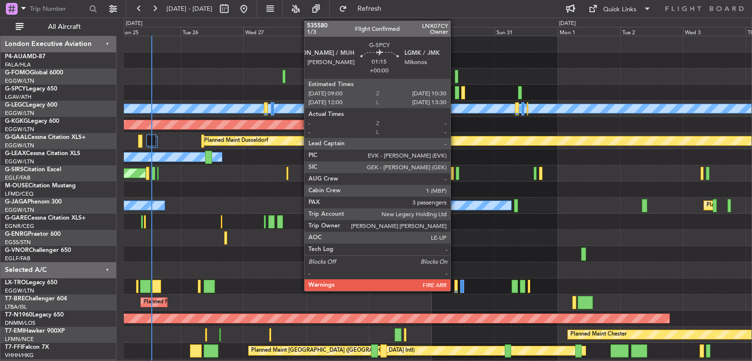
click at [455, 94] on div at bounding box center [457, 92] width 4 height 13
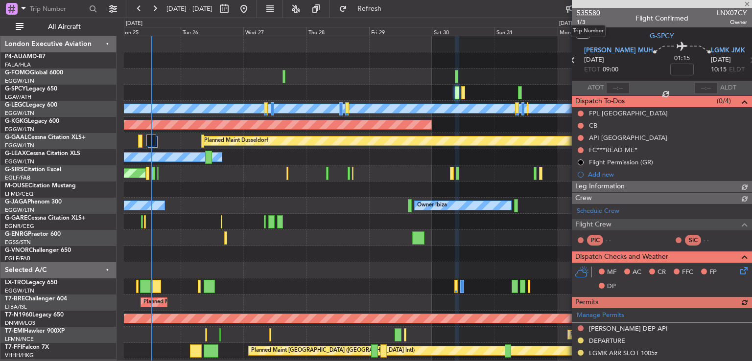
click at [594, 15] on span "535580" at bounding box center [589, 13] width 24 height 10
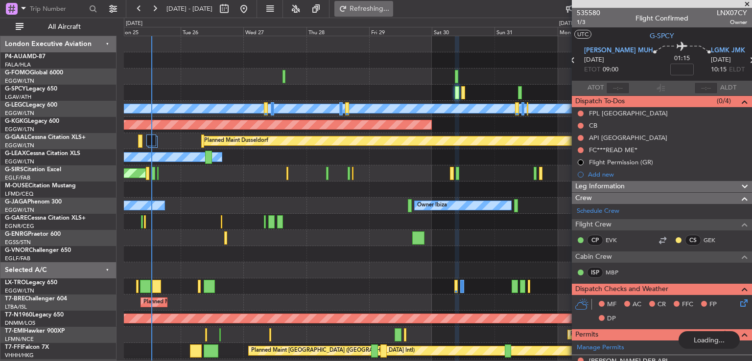
click at [390, 8] on span "Refreshing..." at bounding box center [369, 8] width 41 height 7
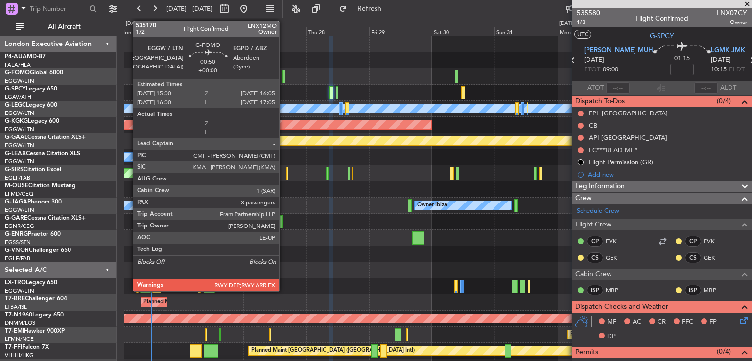
click at [283, 75] on div at bounding box center [284, 76] width 3 height 13
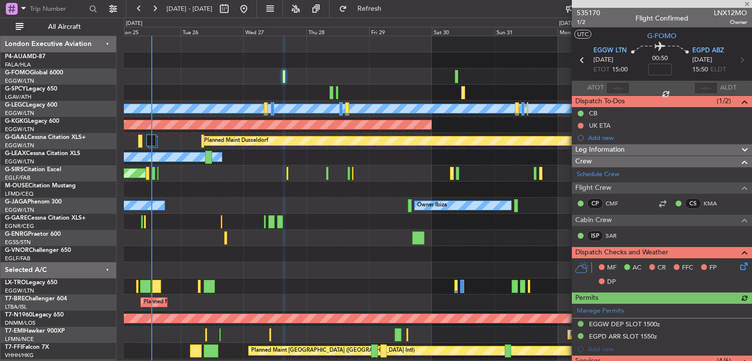
scroll to position [243, 0]
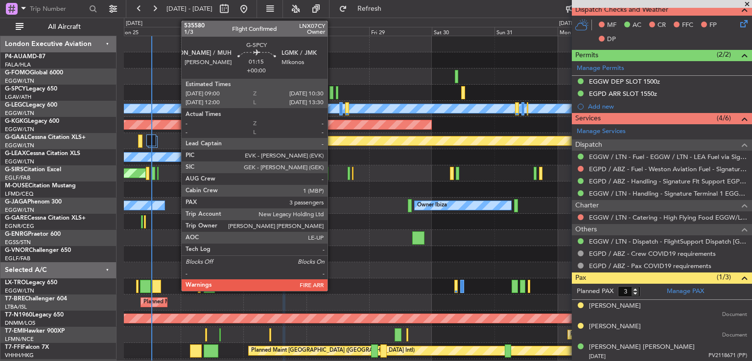
click at [332, 94] on div at bounding box center [332, 92] width 4 height 13
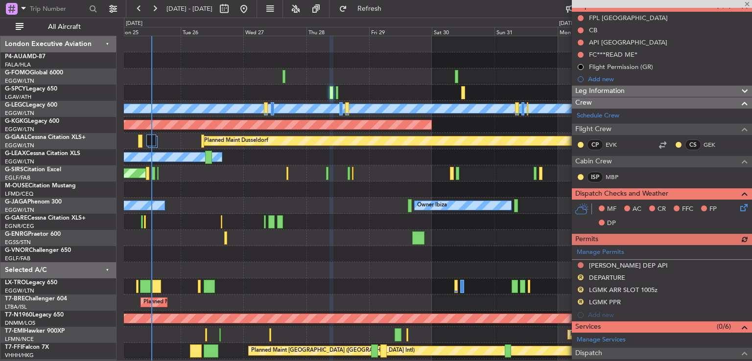
scroll to position [307, 0]
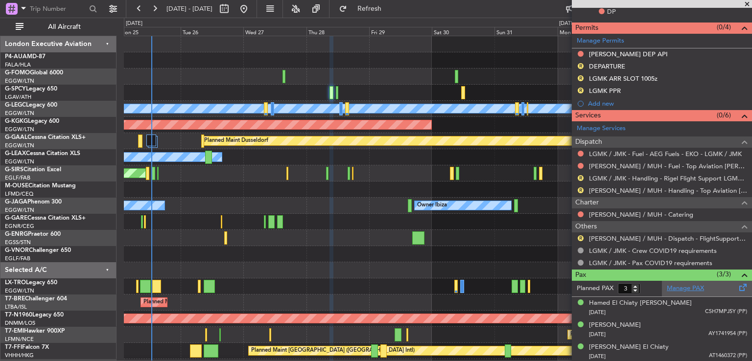
click at [686, 286] on link "Manage PAX" at bounding box center [685, 289] width 37 height 10
click at [162, 8] on button at bounding box center [155, 9] width 16 height 16
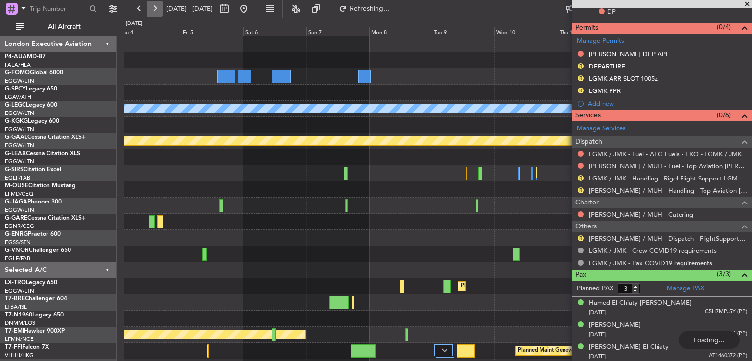
click at [158, 8] on button at bounding box center [155, 9] width 16 height 16
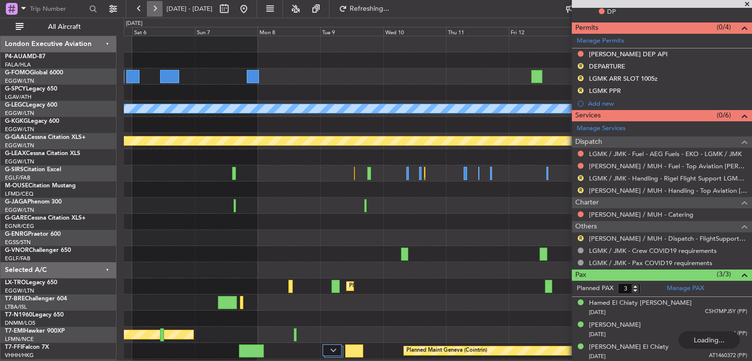
click at [158, 8] on button at bounding box center [155, 9] width 16 height 16
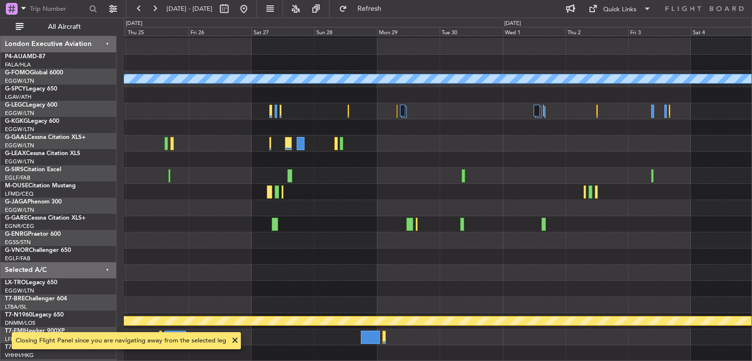
scroll to position [29, 0]
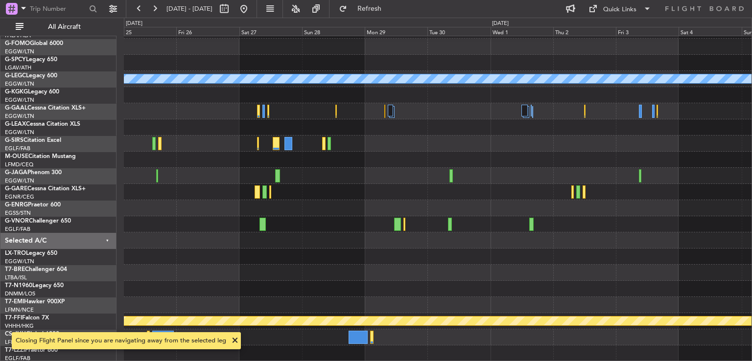
click at [491, 235] on div "A/C Unavailable [GEOGRAPHIC_DATA] ([GEOGRAPHIC_DATA]) Planned Maint Geneva ([GE…" at bounding box center [438, 183] width 628 height 355
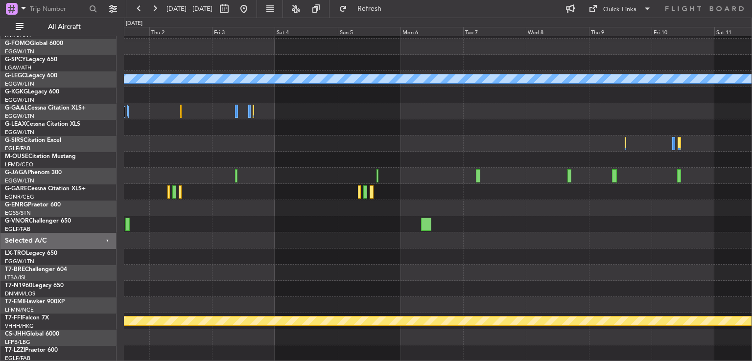
click at [166, 236] on div "A/C Unavailable [GEOGRAPHIC_DATA] ([GEOGRAPHIC_DATA]) Planned Maint Geneva ([GE…" at bounding box center [438, 183] width 628 height 355
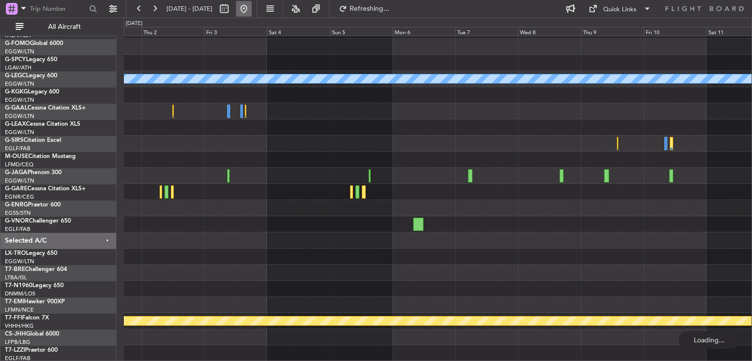
click at [252, 10] on button at bounding box center [244, 9] width 16 height 16
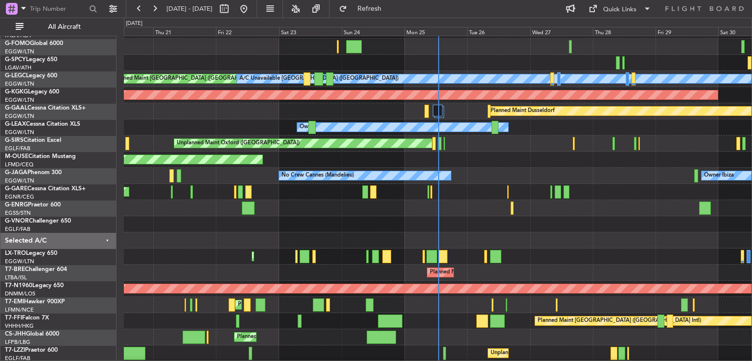
click at [194, 265] on div "Planned Maint Warsaw ([GEOGRAPHIC_DATA])" at bounding box center [438, 273] width 628 height 16
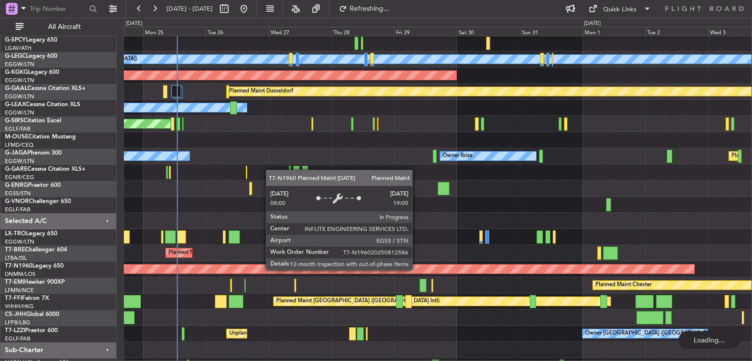
scroll to position [24, 0]
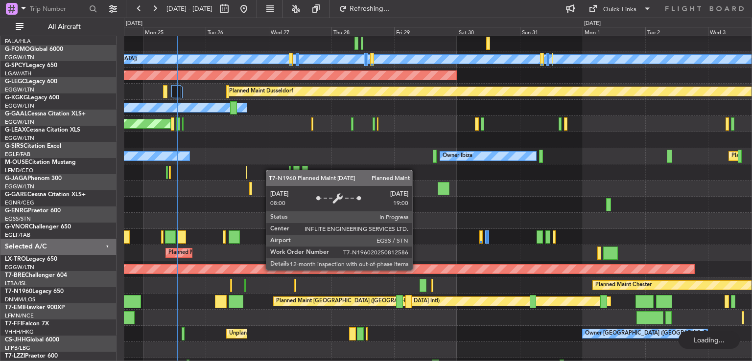
click at [297, 274] on div "Planned Maint [GEOGRAPHIC_DATA] ([GEOGRAPHIC_DATA])" at bounding box center [96, 269] width 1198 height 9
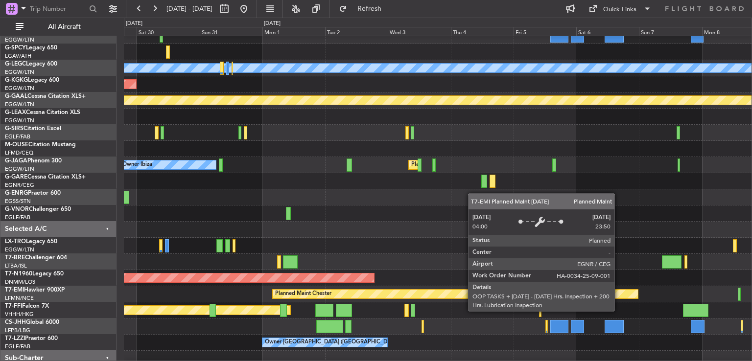
click at [420, 292] on div "Planned Maint Chester" at bounding box center [455, 294] width 365 height 9
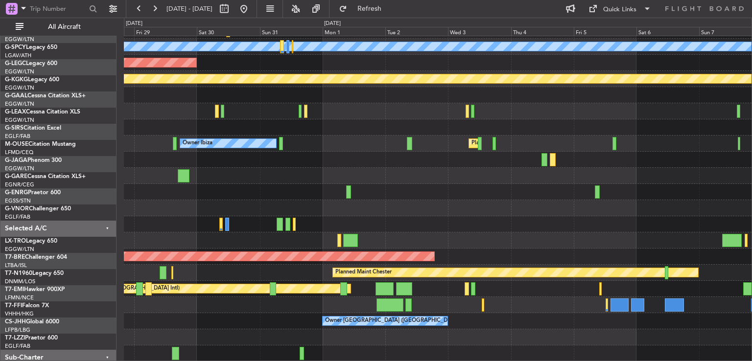
scroll to position [62, 0]
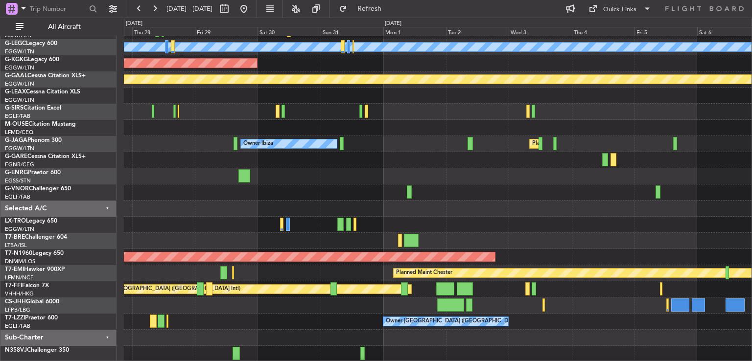
click at [580, 237] on div "Planned Maint Warsaw ([GEOGRAPHIC_DATA])" at bounding box center [438, 241] width 628 height 16
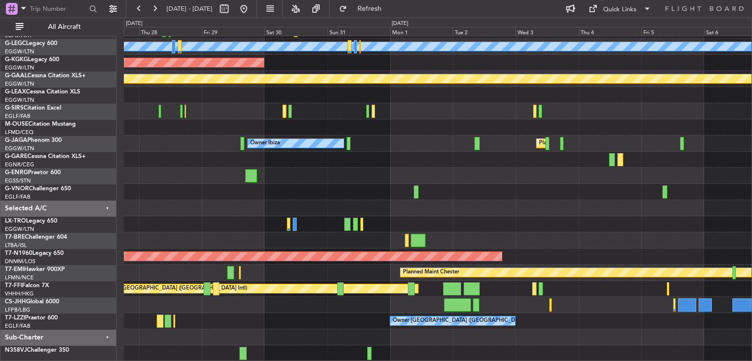
scroll to position [62, 0]
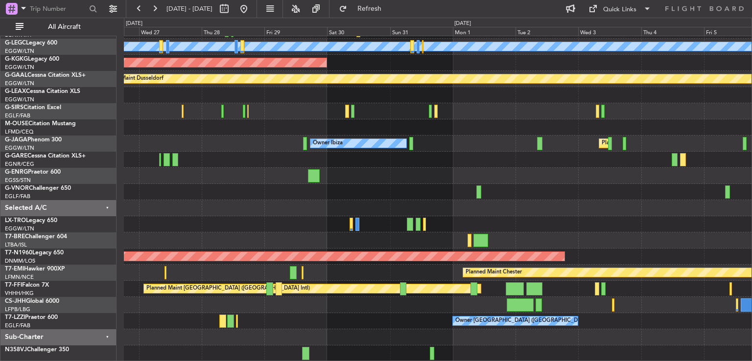
click at [540, 187] on div "A/C Unavailable London (Luton) AOG Maint Istanbul (Ataturk) Planned Maint Dusse…" at bounding box center [438, 168] width 628 height 388
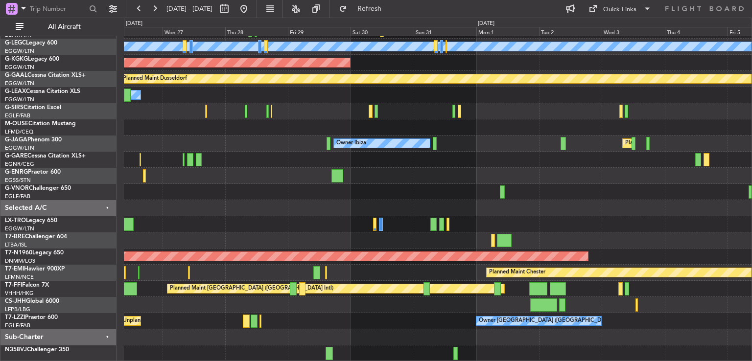
click at [305, 330] on div at bounding box center [438, 338] width 628 height 16
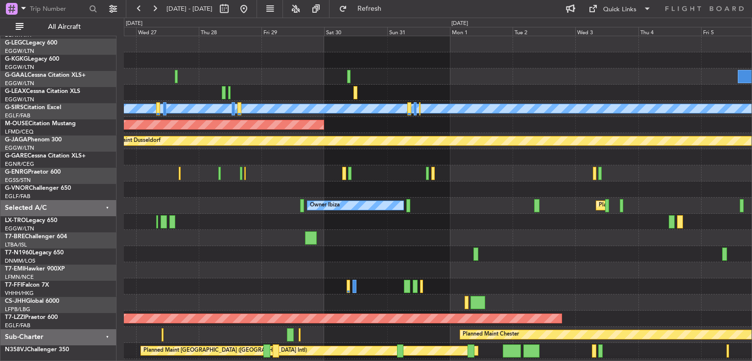
scroll to position [0, 0]
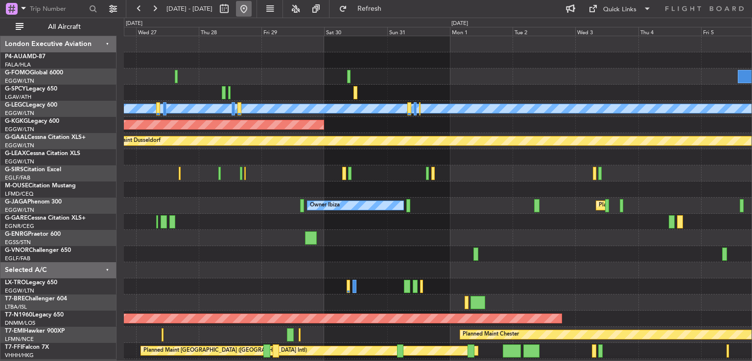
click at [252, 10] on button at bounding box center [244, 9] width 16 height 16
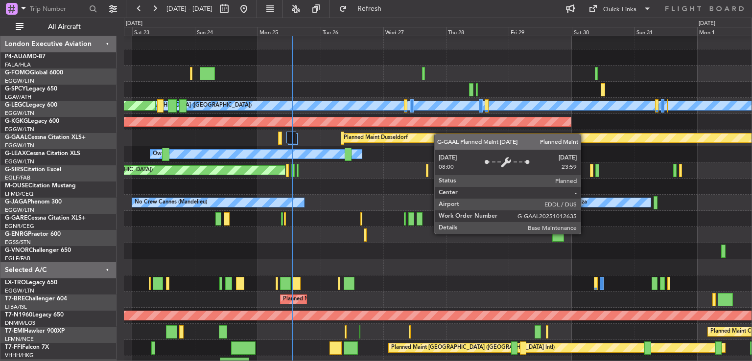
scroll to position [4, 0]
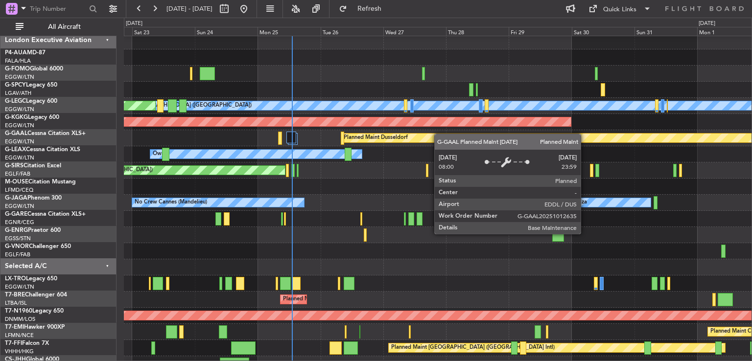
click at [401, 133] on div "Planned Maint Dusseldorf" at bounding box center [376, 138] width 64 height 15
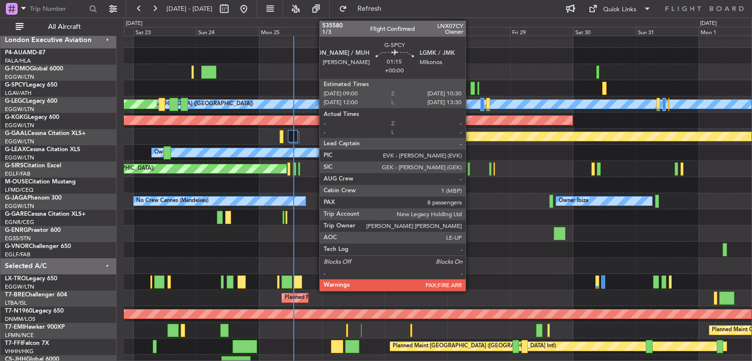
click at [471, 87] on div at bounding box center [473, 88] width 4 height 13
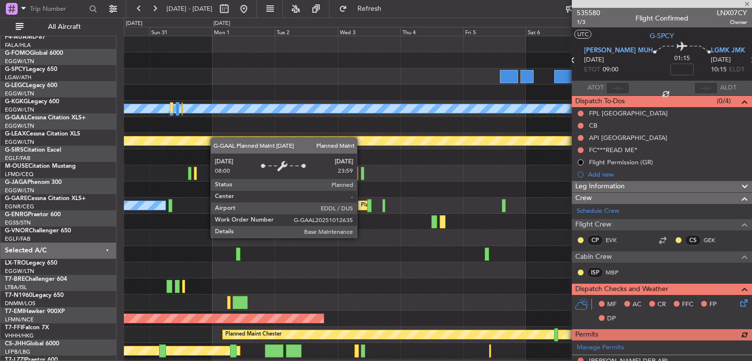
scroll to position [0, 0]
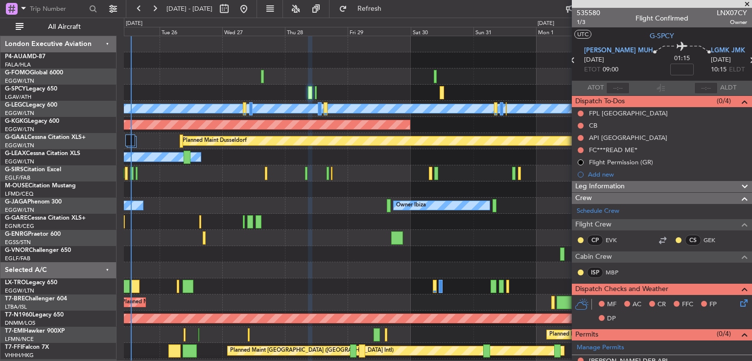
click at [534, 164] on div "A/C Unavailable London (Luton) Planned Maint London (Luton) AOG Maint Istanbul …" at bounding box center [438, 230] width 628 height 388
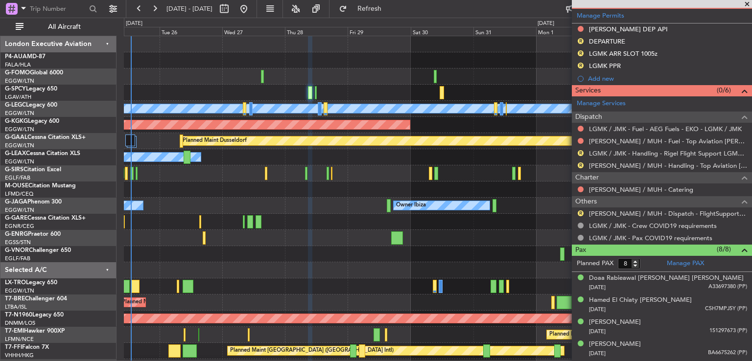
scroll to position [371, 0]
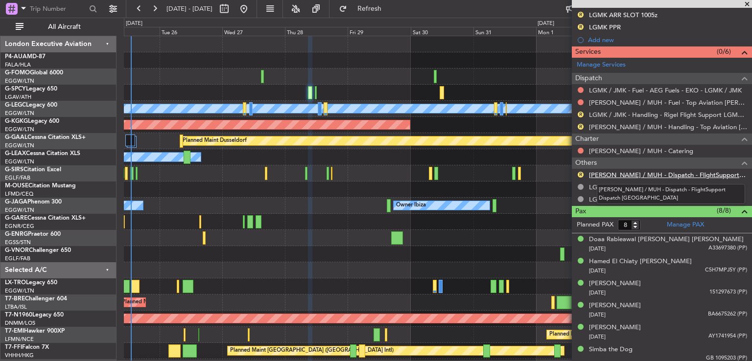
click at [636, 173] on link "HEMM / MUH - Dispatch - FlightSupport Dispatch UK" at bounding box center [668, 175] width 158 height 8
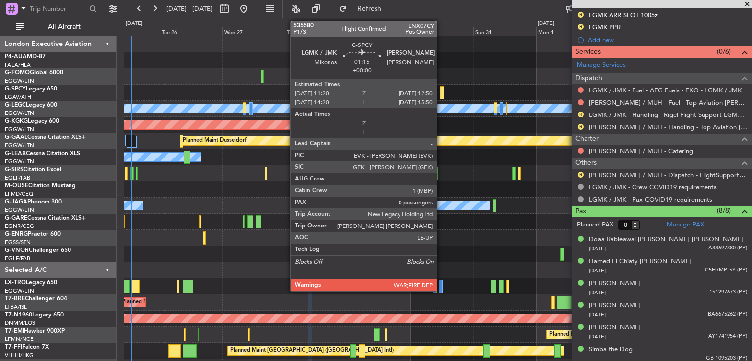
click at [441, 94] on div at bounding box center [442, 92] width 4 height 13
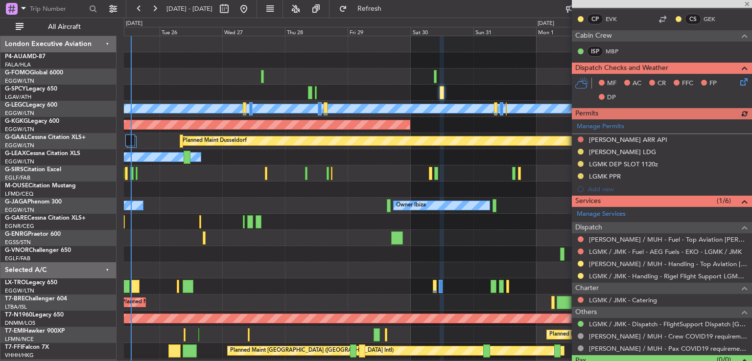
scroll to position [241, 0]
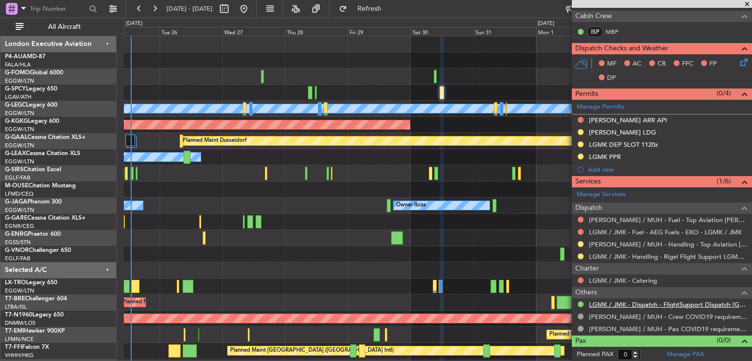
click at [630, 303] on link "LGMK / JMK - Dispatch - FlightSupport Dispatch UK" at bounding box center [668, 305] width 158 height 8
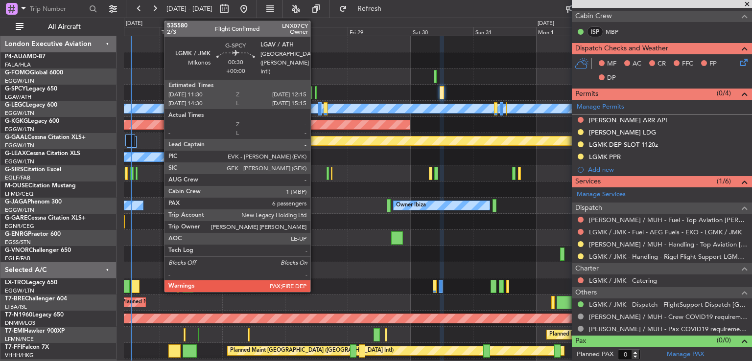
click at [315, 91] on div at bounding box center [316, 92] width 2 height 13
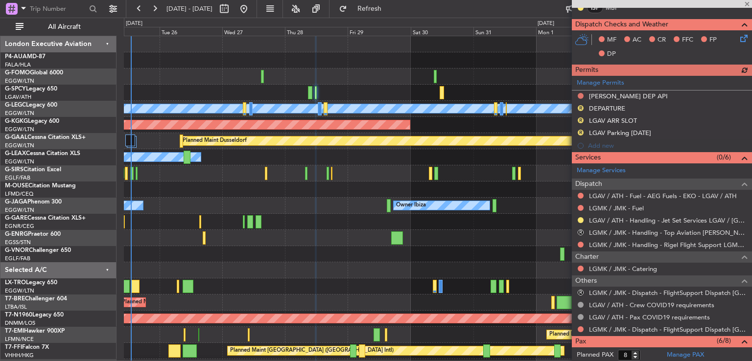
scroll to position [397, 0]
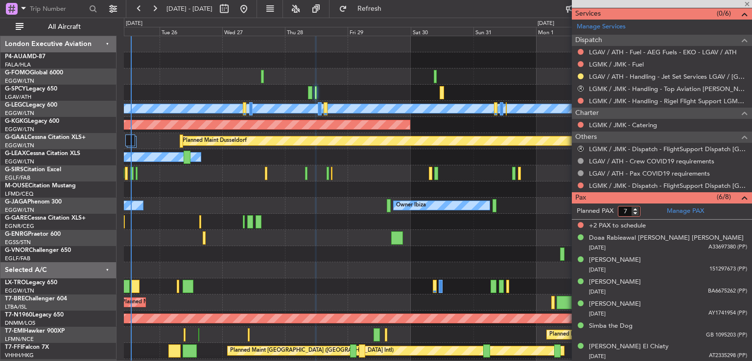
click at [635, 213] on input "7" at bounding box center [629, 211] width 23 height 11
type input "6"
click at [635, 213] on input "6" at bounding box center [629, 211] width 23 height 11
click at [651, 212] on form "Planned PAX" at bounding box center [617, 212] width 90 height 16
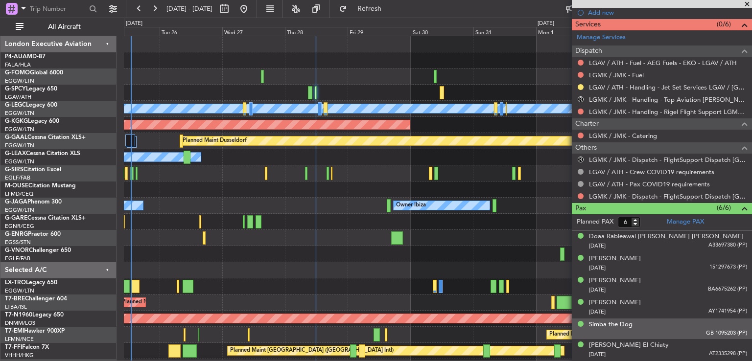
scroll to position [384, 0]
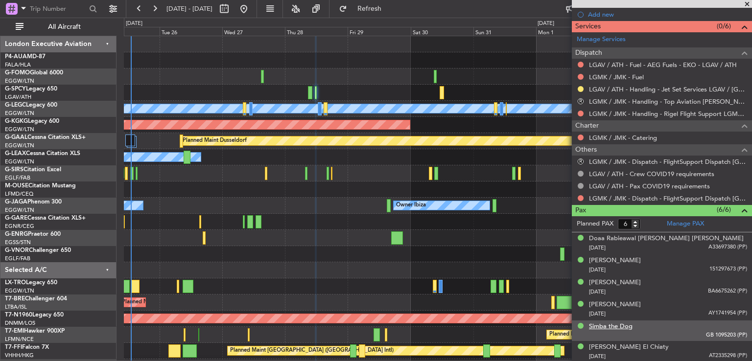
click at [615, 325] on div "Simba the Dog" at bounding box center [611, 327] width 44 height 10
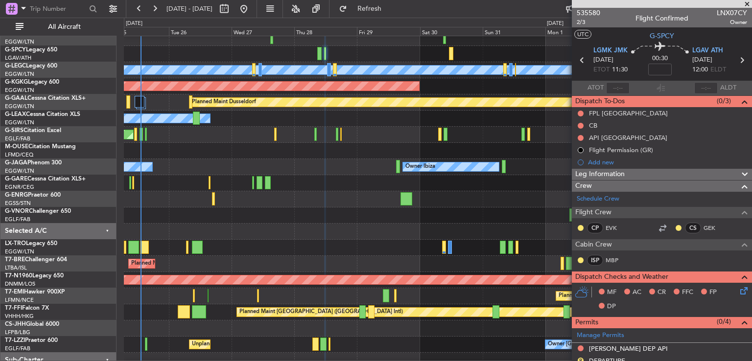
scroll to position [39, 0]
click at [324, 257] on div "Planned Maint Warsaw ([GEOGRAPHIC_DATA])" at bounding box center [438, 264] width 628 height 16
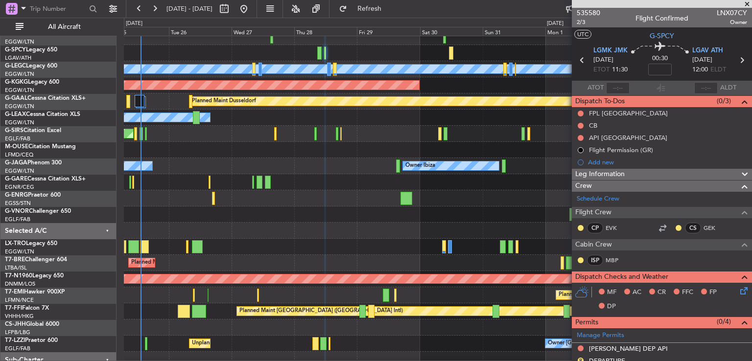
scroll to position [62, 0]
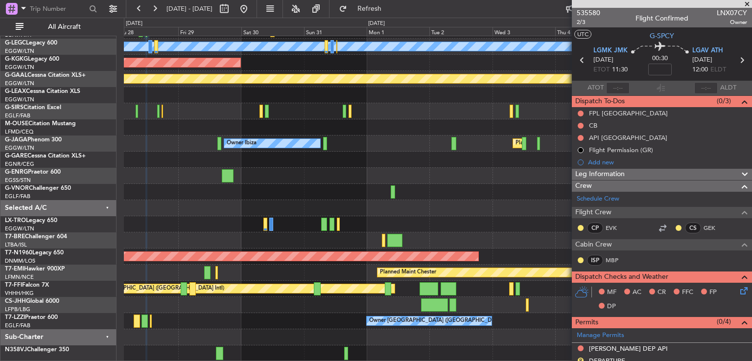
click at [258, 312] on div "A/C Unavailable London (Luton) AOG Maint Istanbul (Ataturk) Planned Maint Dusse…" at bounding box center [438, 168] width 628 height 388
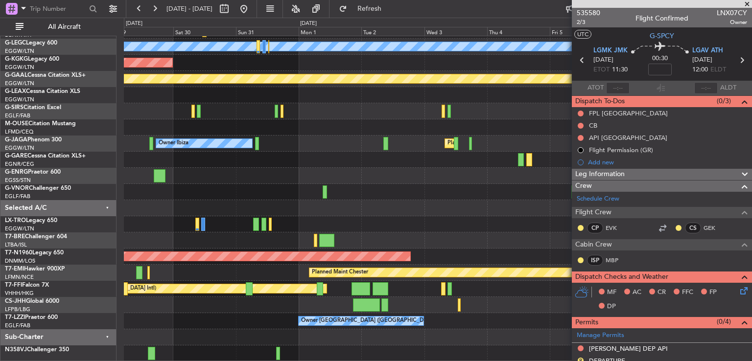
click at [433, 288] on div "Planned Maint Hong Kong (Hong Kong Intl) Planned Maint Geneva (Cointrin)" at bounding box center [438, 289] width 628 height 16
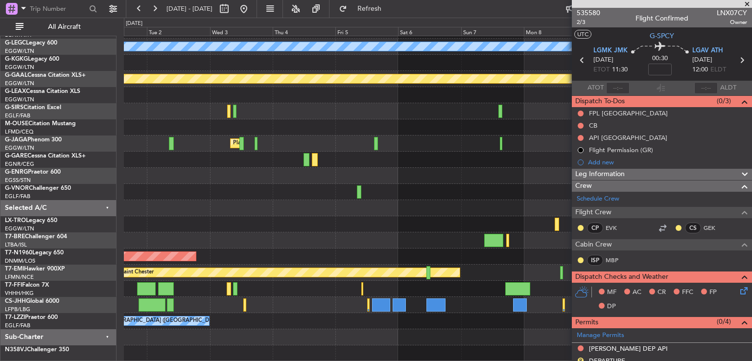
click at [279, 284] on div "Planned Maint Geneva (Cointrin) Planned Maint Hong Kong (Hong Kong Intl)" at bounding box center [438, 289] width 628 height 16
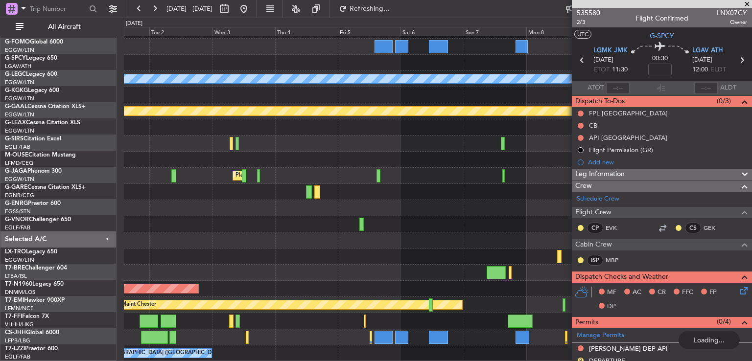
scroll to position [29, 0]
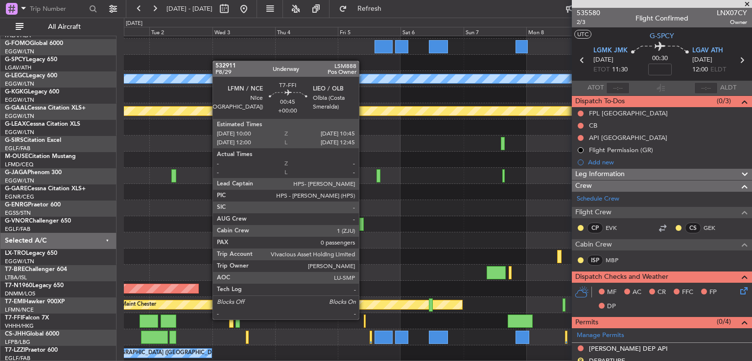
click at [364, 319] on div at bounding box center [365, 321] width 2 height 13
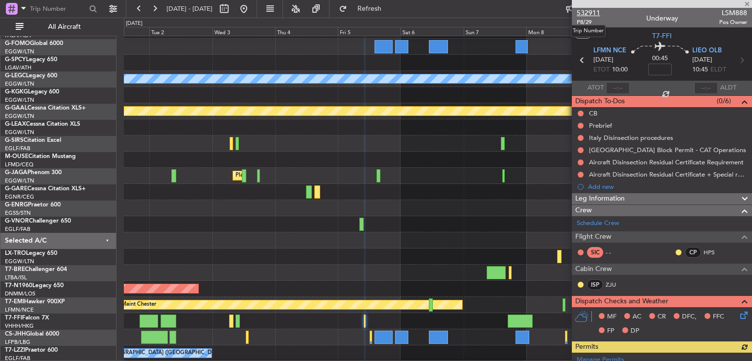
click at [589, 14] on span "532911" at bounding box center [589, 13] width 24 height 10
click at [252, 2] on button at bounding box center [244, 9] width 16 height 16
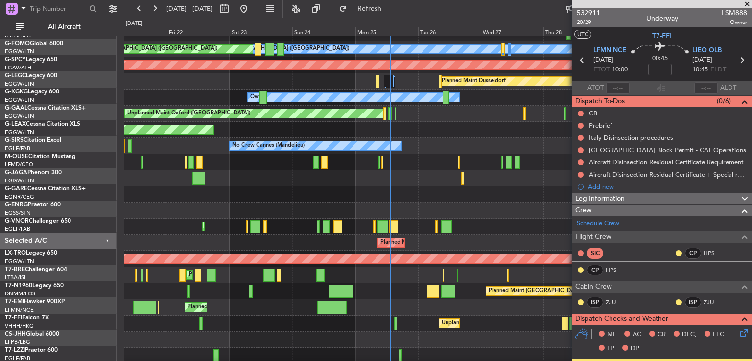
scroll to position [62, 0]
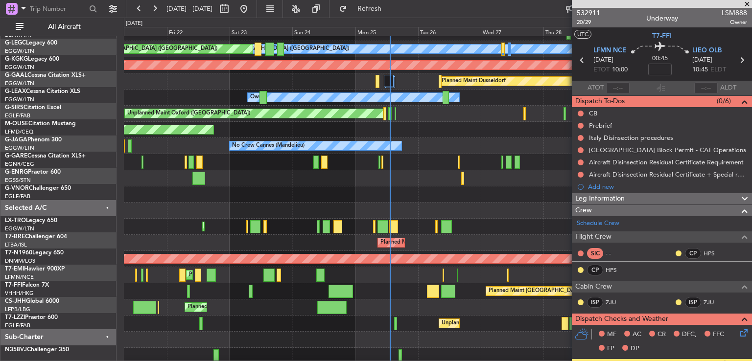
click at [402, 267] on div "Planned Maint Chester Planned Maint Chester" at bounding box center [438, 275] width 628 height 16
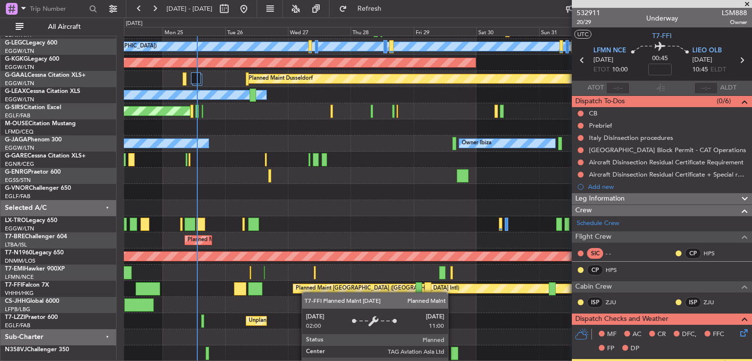
click at [307, 293] on div "A/C Unavailable London (Luton) Planned Maint London (Luton) AOG Maint Istanbul …" at bounding box center [438, 168] width 628 height 388
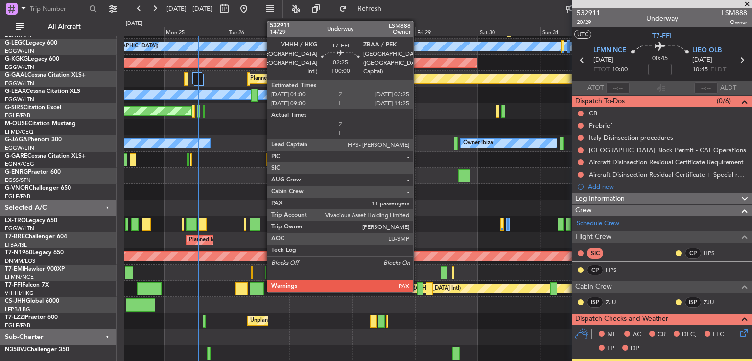
click at [418, 289] on div at bounding box center [420, 289] width 6 height 13
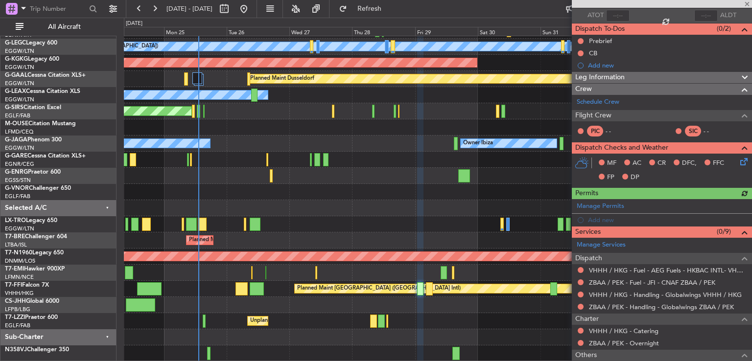
scroll to position [77, 0]
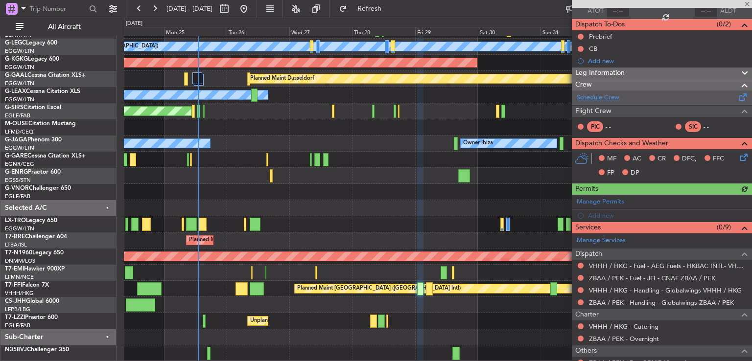
click at [610, 94] on link "Schedule Crew" at bounding box center [598, 98] width 43 height 10
click at [593, 100] on link "Schedule Crew" at bounding box center [598, 98] width 43 height 10
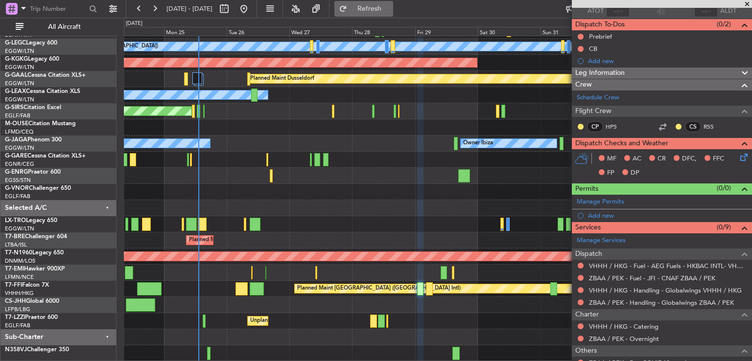
click at [382, 15] on button "Refresh" at bounding box center [363, 9] width 59 height 16
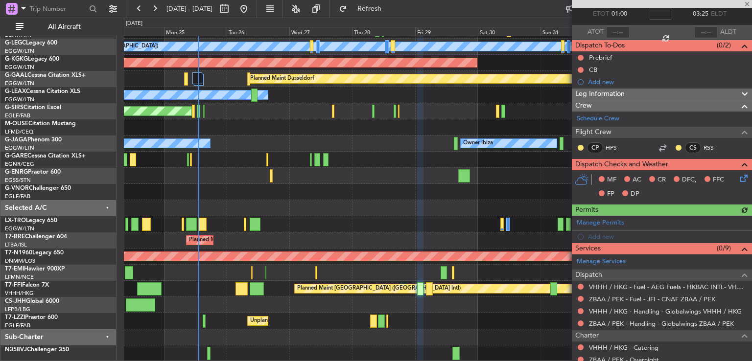
scroll to position [0, 0]
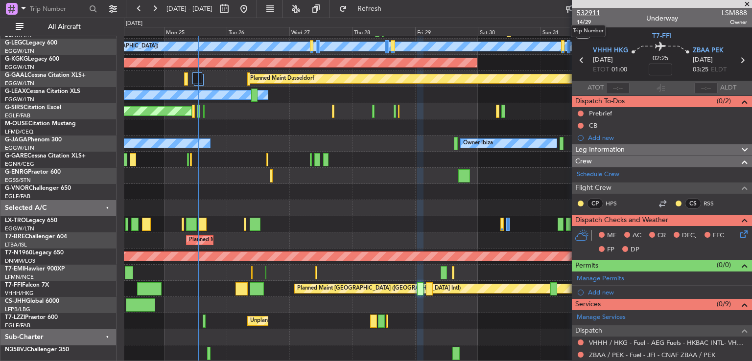
click at [579, 12] on span "532911" at bounding box center [589, 13] width 24 height 10
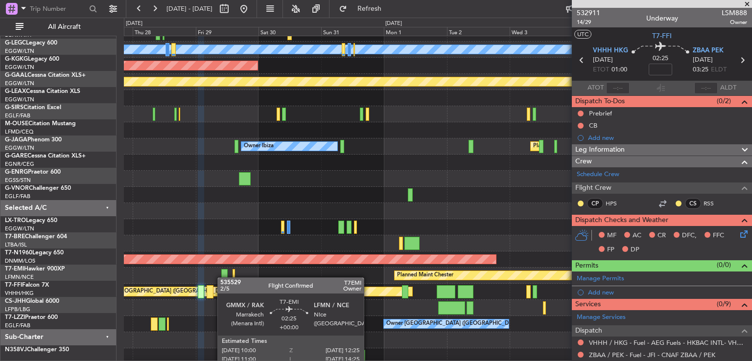
scroll to position [59, 0]
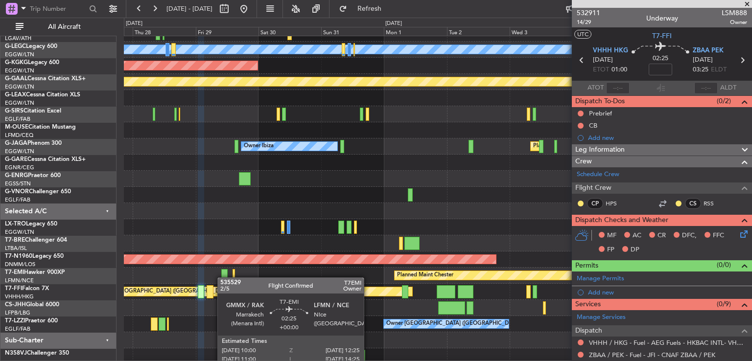
click at [222, 278] on div at bounding box center [224, 275] width 6 height 13
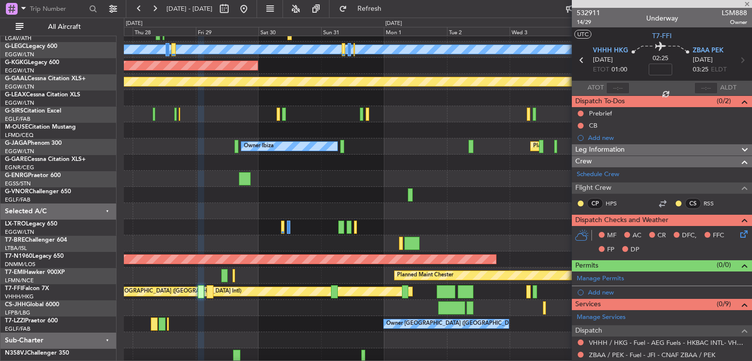
click at [748, 4] on div at bounding box center [662, 4] width 180 height 8
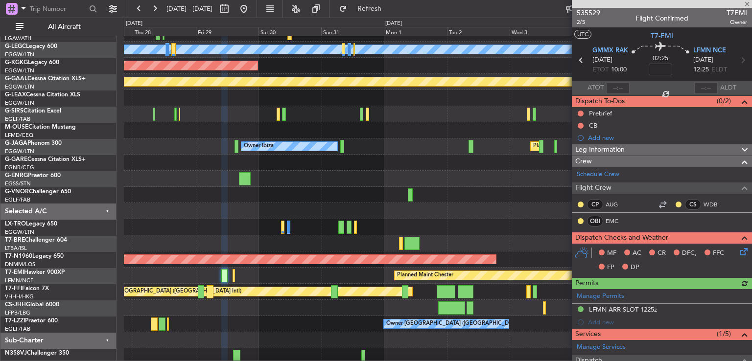
click at [748, 3] on div at bounding box center [662, 4] width 180 height 8
click at [747, 3] on span at bounding box center [747, 4] width 10 height 9
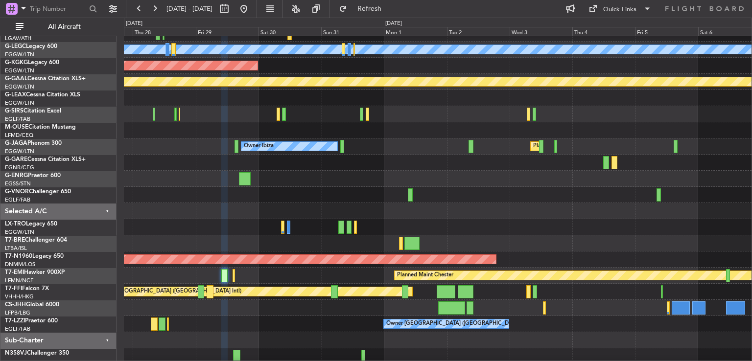
type input "0"
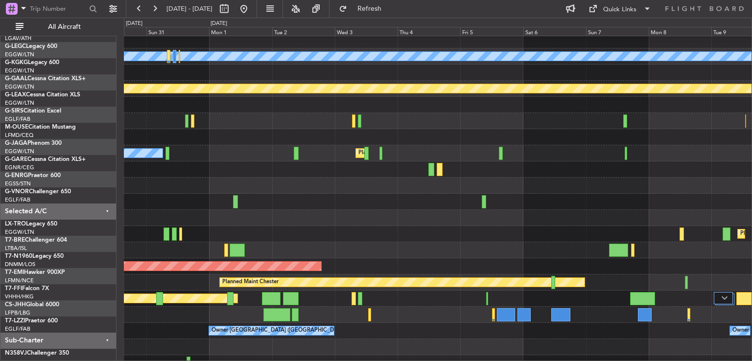
scroll to position [51, 0]
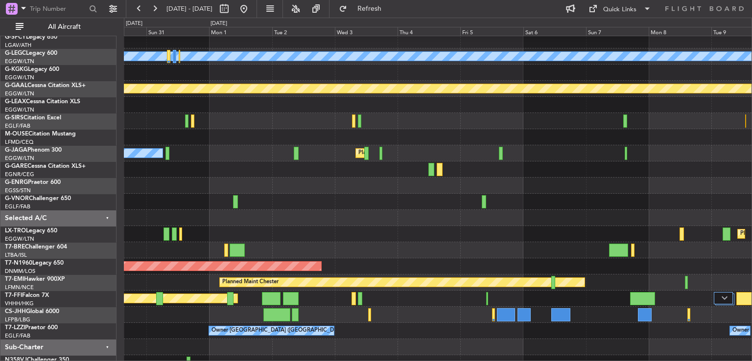
click at [351, 289] on div "Planned Maint Chester" at bounding box center [438, 283] width 628 height 16
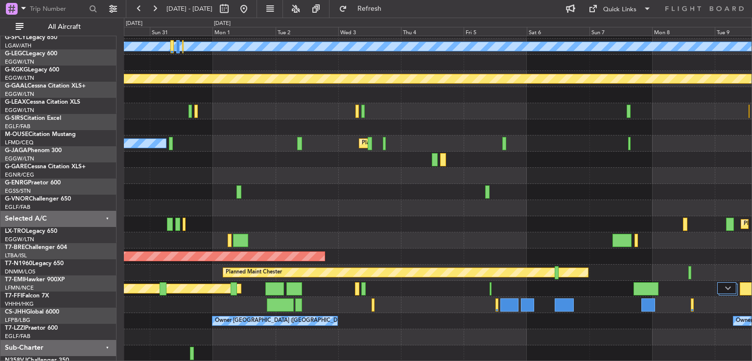
scroll to position [62, 0]
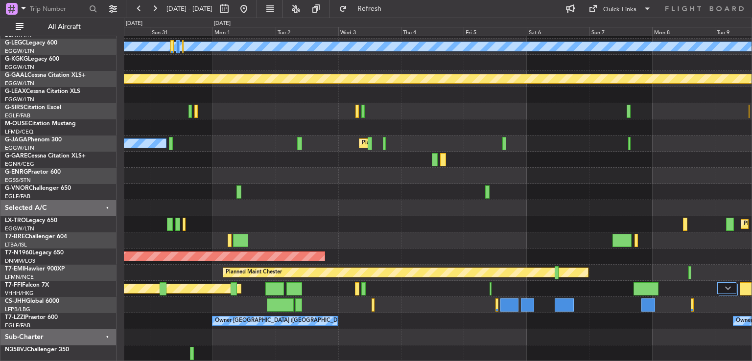
click at [401, 283] on div "A/C Unavailable London (Luton) AOG Maint Istanbul (Ataturk) Planned Maint Dusse…" at bounding box center [438, 168] width 628 height 388
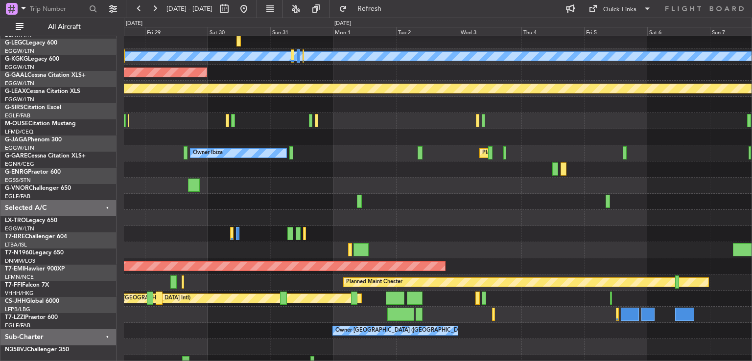
scroll to position [52, 0]
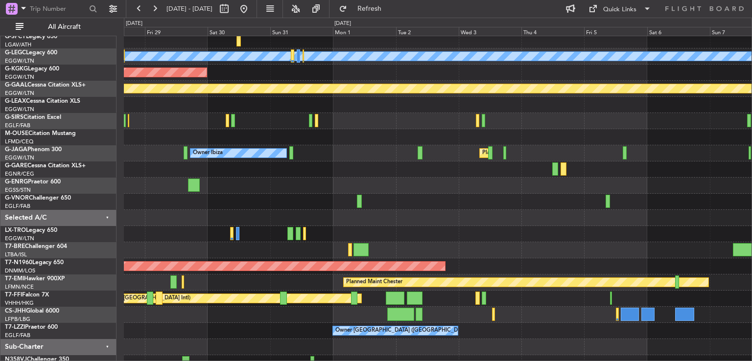
click at [342, 205] on div at bounding box center [438, 202] width 628 height 16
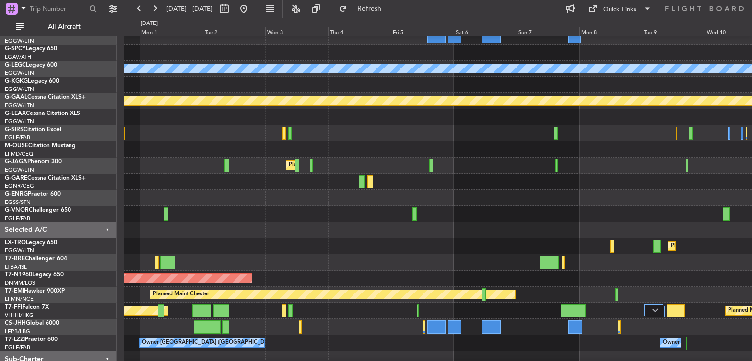
click at [299, 280] on div "Planned Maint [GEOGRAPHIC_DATA] ([GEOGRAPHIC_DATA])" at bounding box center [438, 279] width 628 height 16
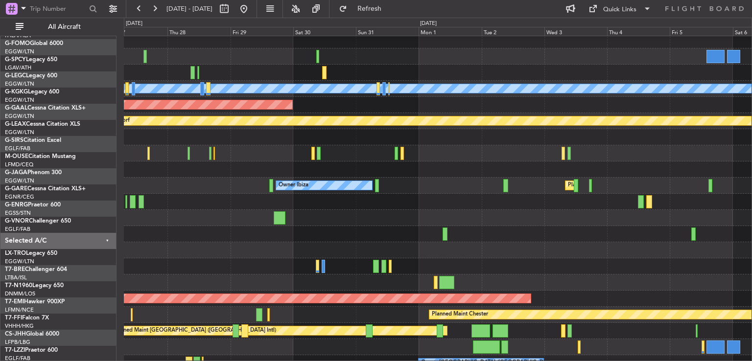
scroll to position [20, 0]
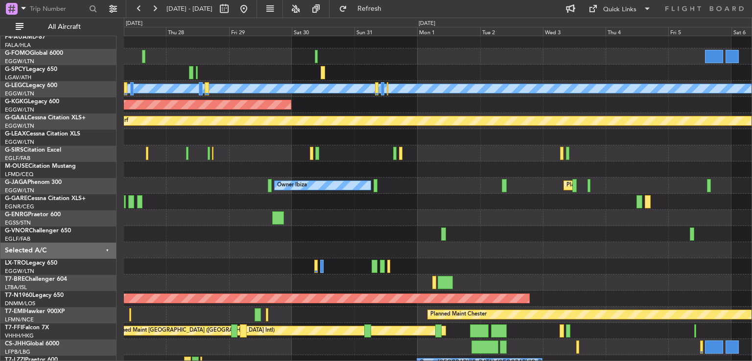
click at [537, 283] on div "Planned Maint Warsaw ([GEOGRAPHIC_DATA])" at bounding box center [438, 283] width 628 height 16
click at [252, 8] on button at bounding box center [244, 9] width 16 height 16
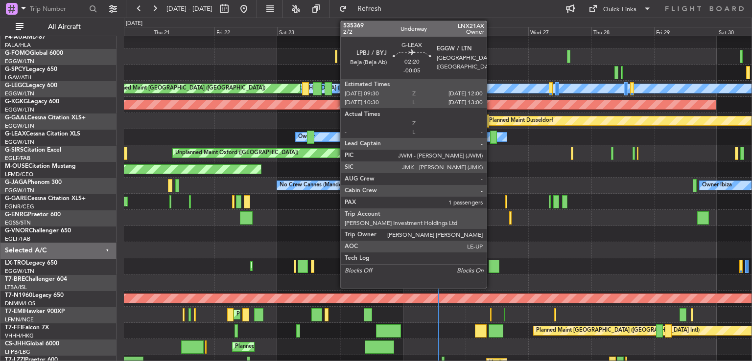
click at [491, 138] on div at bounding box center [493, 137] width 7 height 13
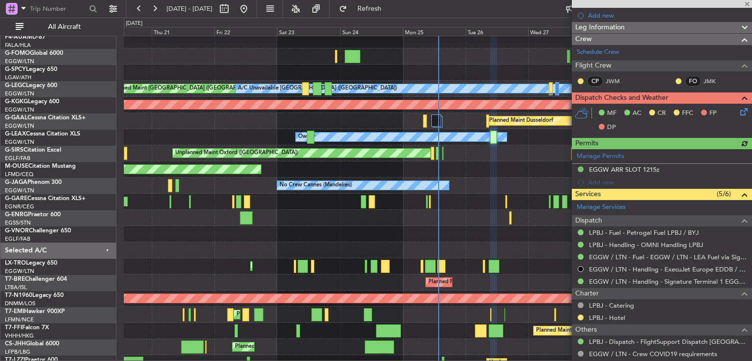
scroll to position [192, 0]
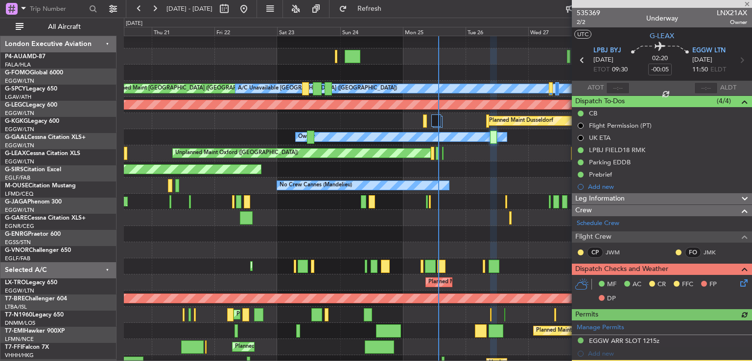
scroll to position [199, 0]
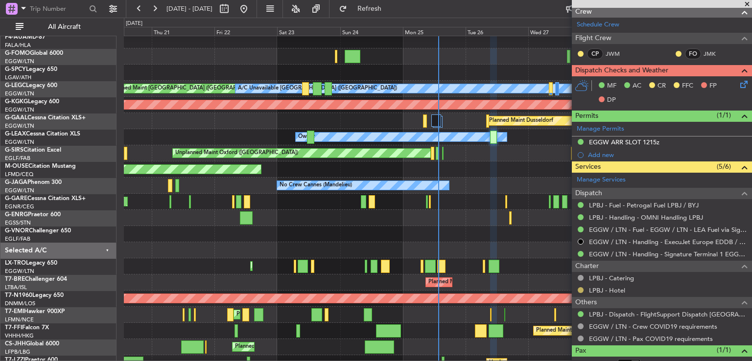
click at [579, 288] on button at bounding box center [581, 290] width 6 height 6
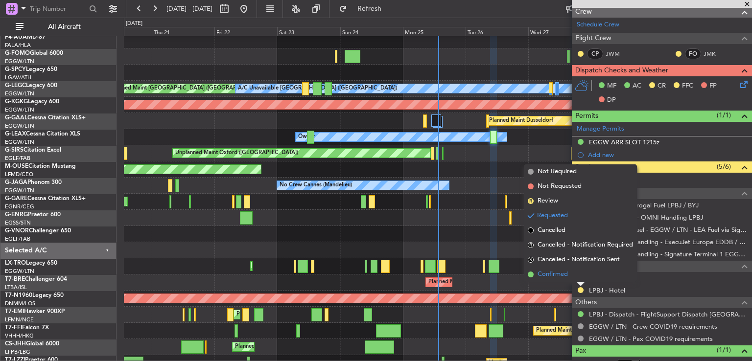
click at [557, 275] on span "Confirmed" at bounding box center [553, 275] width 30 height 10
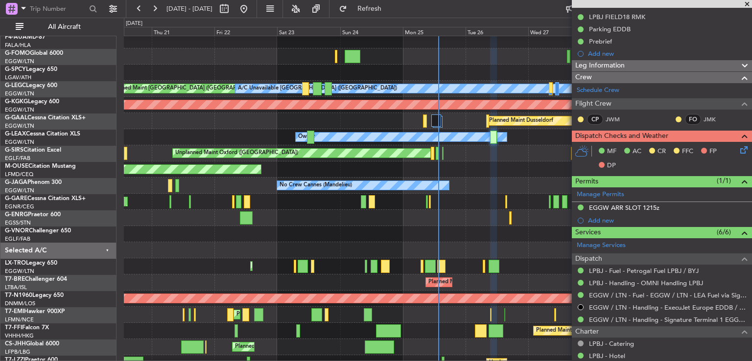
scroll to position [153, 0]
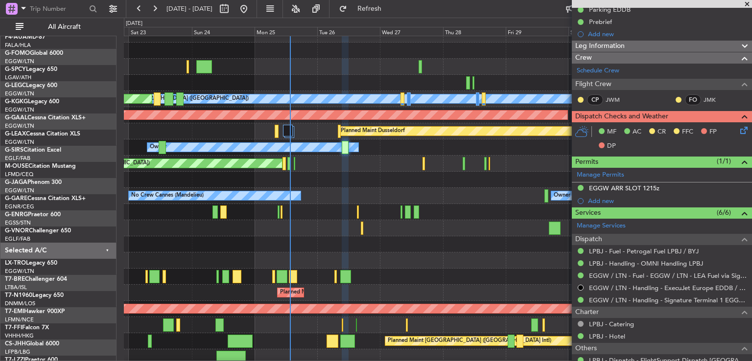
click at [297, 227] on div at bounding box center [438, 228] width 628 height 16
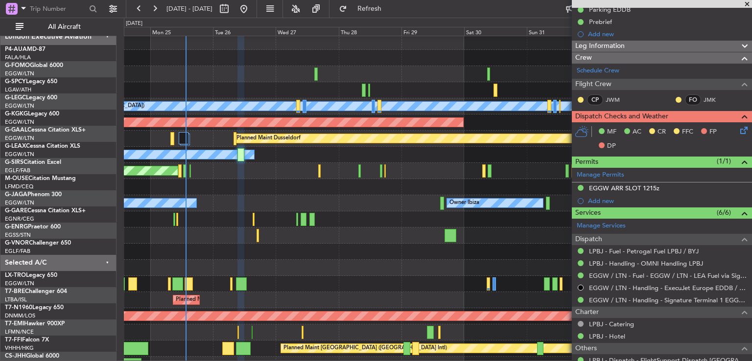
click at [304, 235] on div at bounding box center [438, 236] width 628 height 16
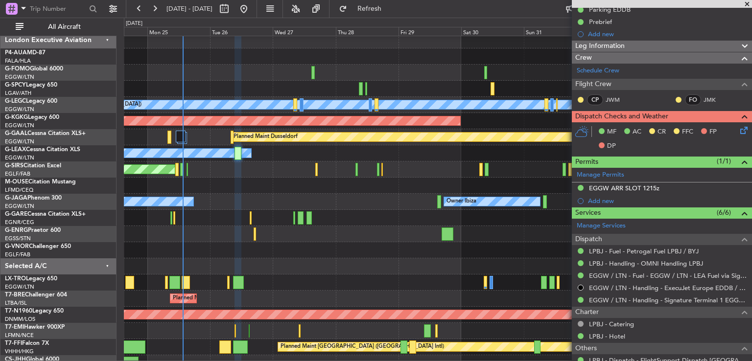
click at [747, 5] on span at bounding box center [747, 4] width 10 height 9
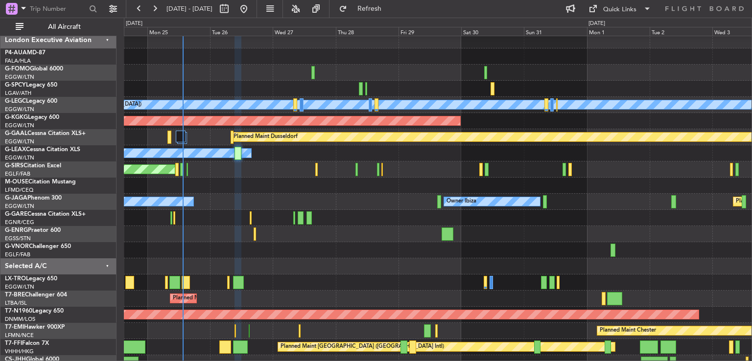
type input "0"
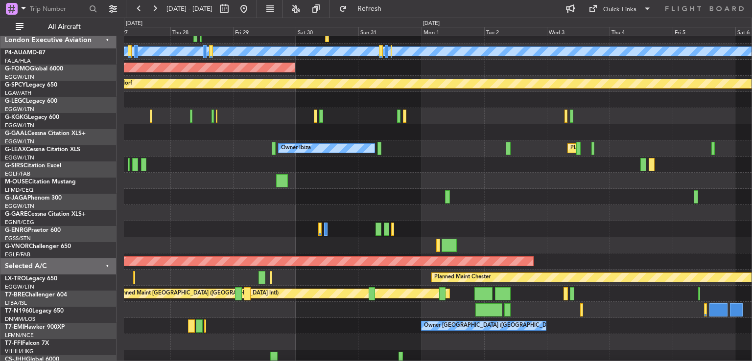
scroll to position [59, 0]
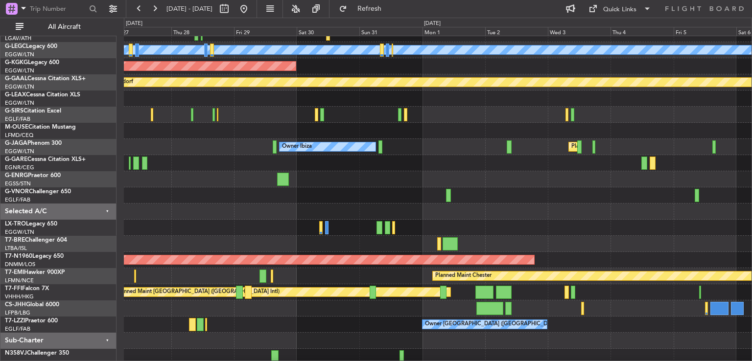
click at [247, 179] on div at bounding box center [438, 179] width 628 height 16
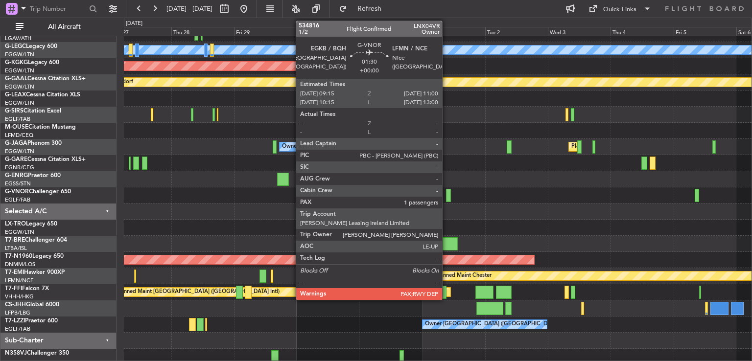
click at [447, 194] on div at bounding box center [448, 195] width 5 height 13
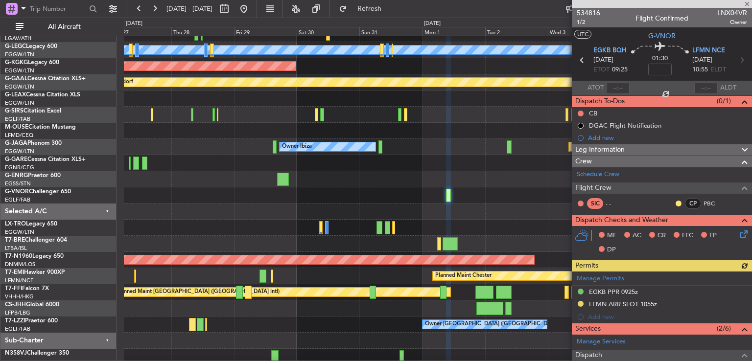
scroll to position [219, 0]
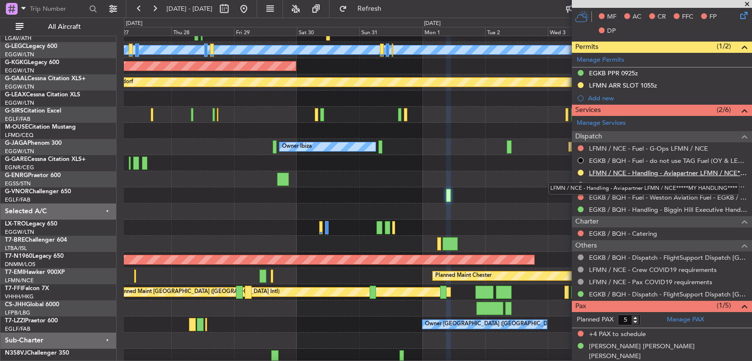
click at [685, 174] on link "LFMN / NCE - Handling - Aviapartner LFMN / NCE*****MY HANDLING****" at bounding box center [668, 173] width 158 height 8
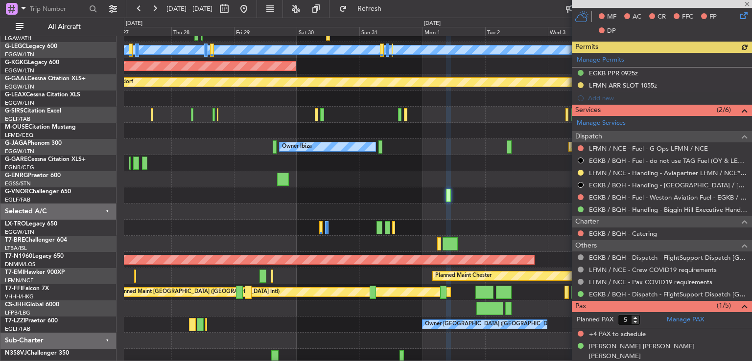
click at [348, 126] on div at bounding box center [438, 131] width 628 height 16
click at [151, 8] on button at bounding box center [155, 9] width 16 height 16
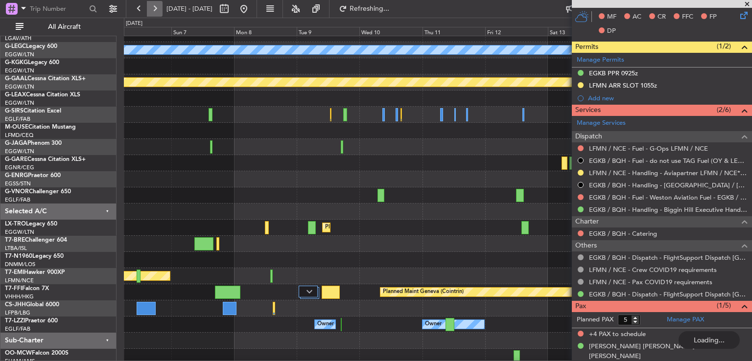
click at [151, 8] on button at bounding box center [155, 9] width 16 height 16
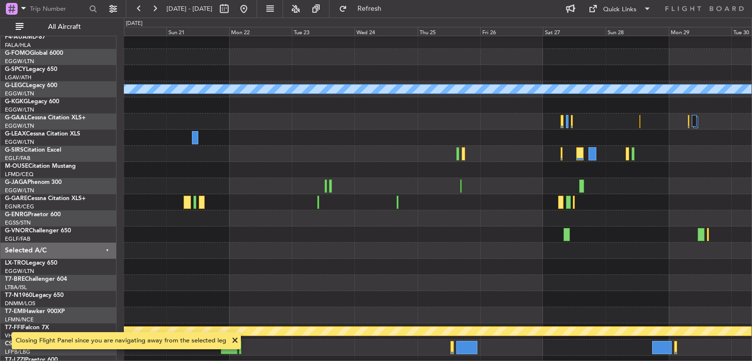
scroll to position [21, 0]
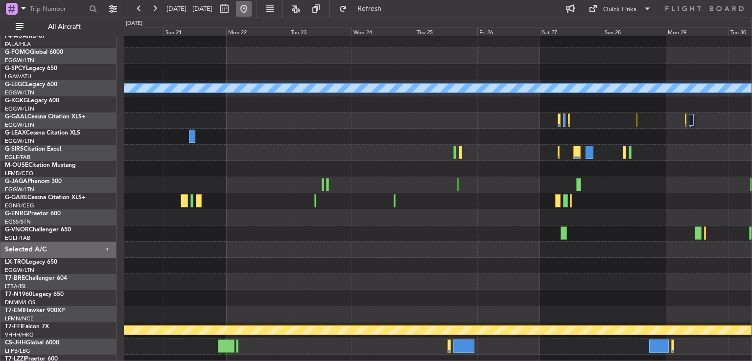
click at [252, 12] on button at bounding box center [244, 9] width 16 height 16
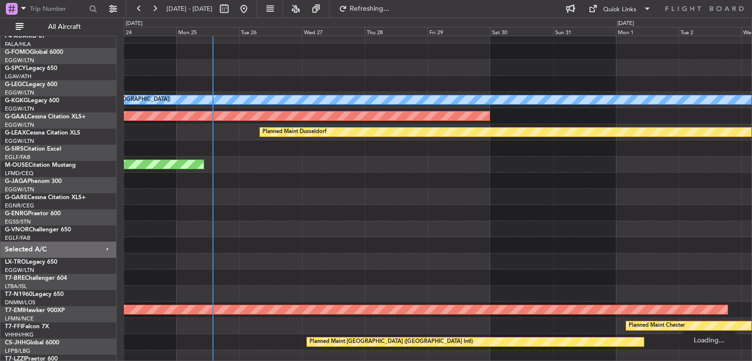
scroll to position [8, 0]
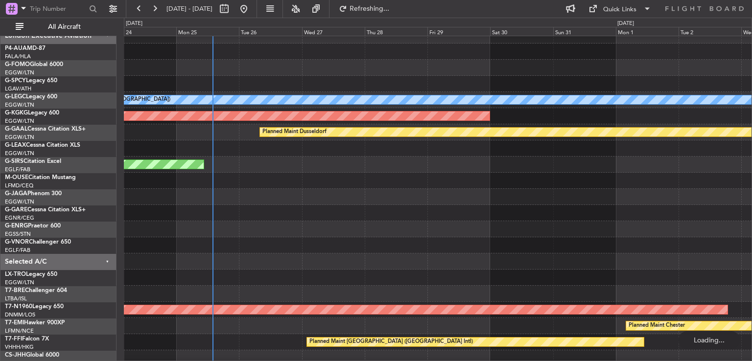
click at [345, 187] on div "Planned Maint Bournemouth" at bounding box center [438, 181] width 628 height 16
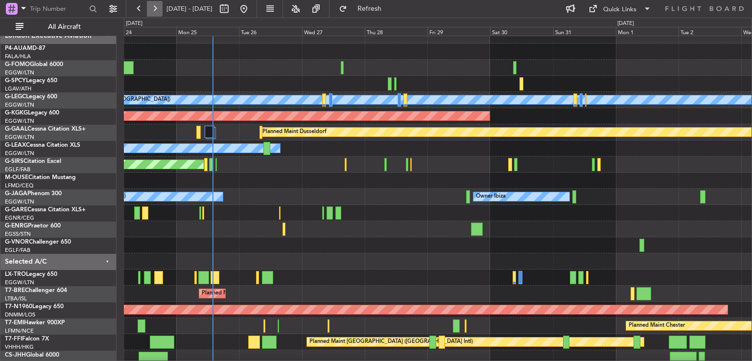
click at [157, 8] on button at bounding box center [155, 9] width 16 height 16
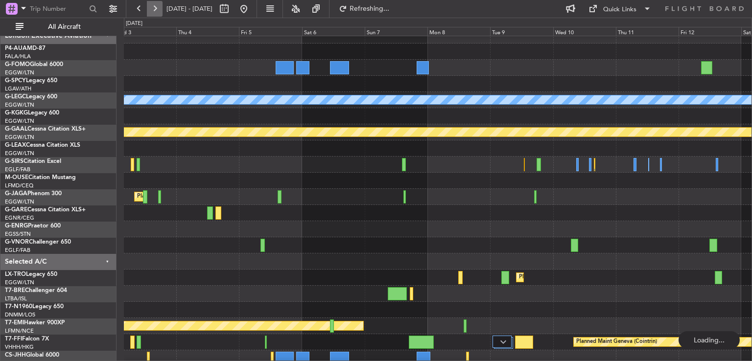
click at [157, 8] on button at bounding box center [155, 9] width 16 height 16
